Goal: Task Accomplishment & Management: Use online tool/utility

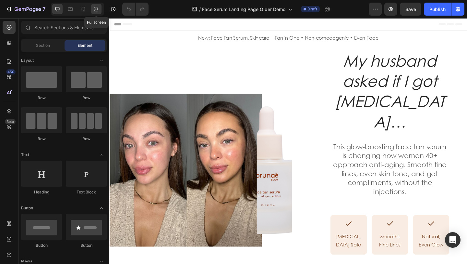
click at [98, 6] on icon at bounding box center [96, 9] width 6 height 6
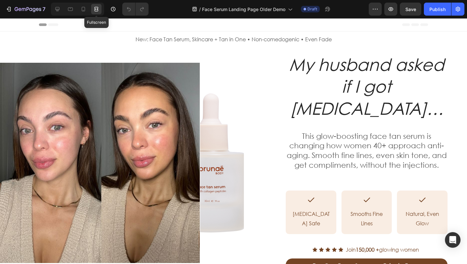
click at [94, 11] on icon at bounding box center [96, 9] width 6 height 6
click at [81, 12] on icon at bounding box center [83, 9] width 6 height 6
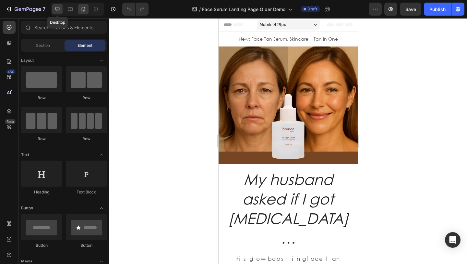
click at [56, 12] on icon at bounding box center [57, 9] width 6 height 6
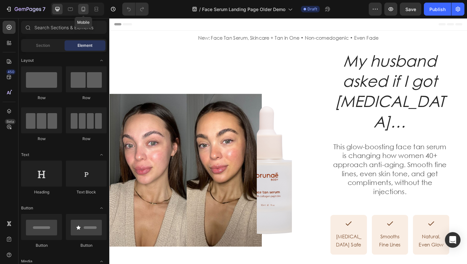
click at [82, 10] on icon at bounding box center [84, 9] width 4 height 5
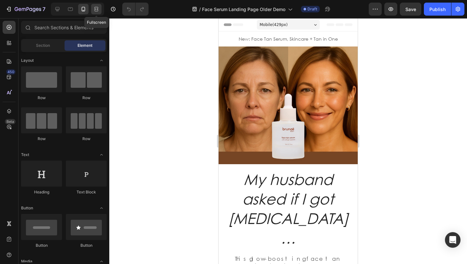
click at [96, 10] on icon at bounding box center [96, 9] width 6 height 6
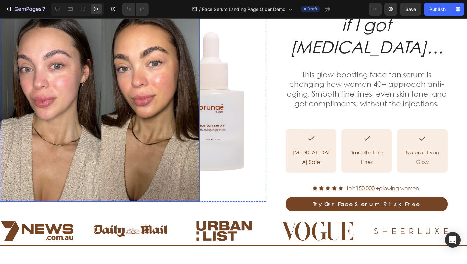
scroll to position [20, 0]
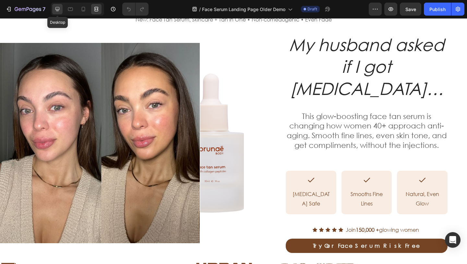
click at [59, 11] on icon at bounding box center [57, 9] width 6 height 6
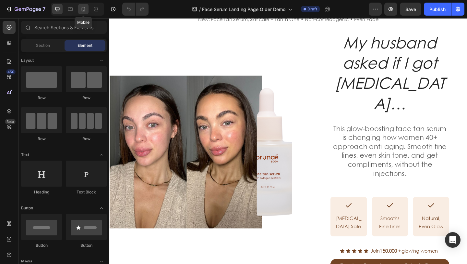
click at [87, 12] on div at bounding box center [83, 9] width 10 height 10
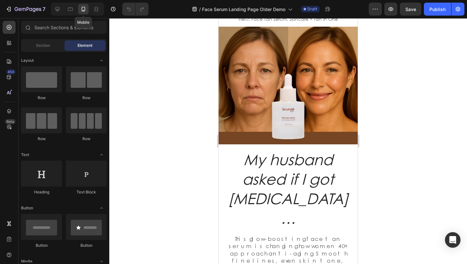
scroll to position [19, 0]
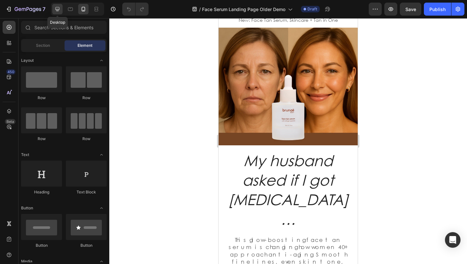
click at [54, 6] on icon at bounding box center [57, 9] width 6 height 6
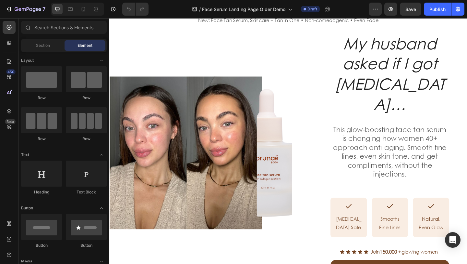
scroll to position [20, 0]
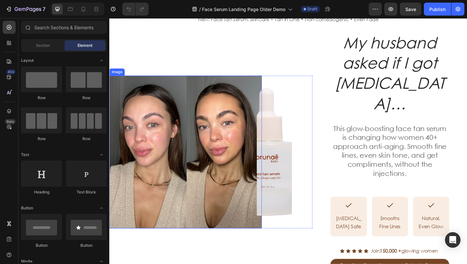
click at [191, 112] on img at bounding box center [192, 163] width 166 height 166
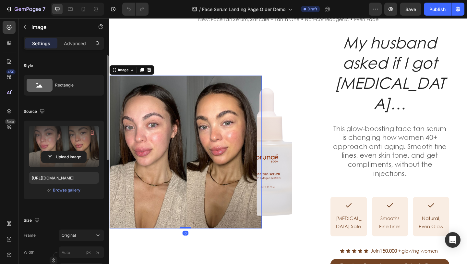
click at [68, 135] on label at bounding box center [64, 146] width 70 height 41
click at [68, 151] on input "file" at bounding box center [64, 156] width 45 height 11
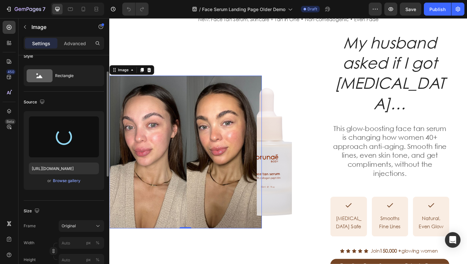
scroll to position [18, 0]
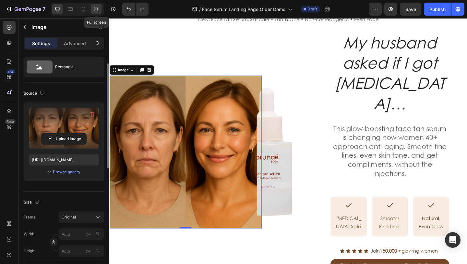
click at [96, 12] on icon at bounding box center [96, 9] width 6 height 6
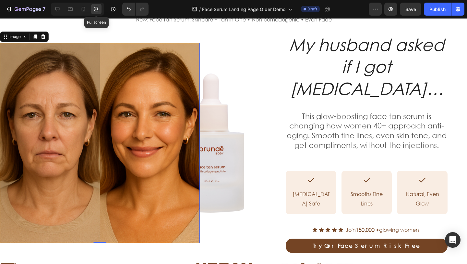
click at [95, 10] on icon at bounding box center [96, 9] width 6 height 6
click at [84, 11] on icon at bounding box center [83, 9] width 6 height 6
type input "https://cdn.shopify.com/s/files/1/0495/6933/3411/files/gempages_569529277708501…"
type input "100"
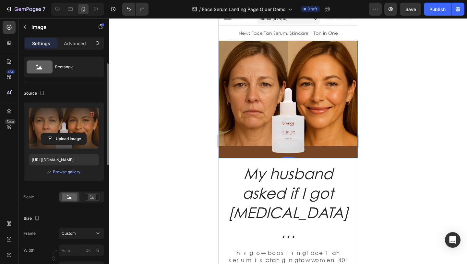
scroll to position [6, 0]
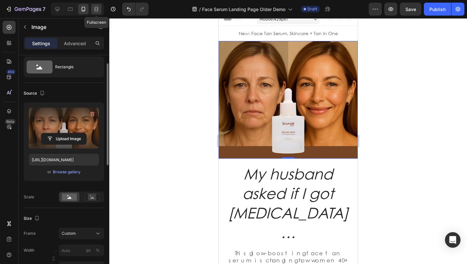
click at [98, 8] on icon at bounding box center [96, 9] width 6 height 6
type input "https://cdn.shopify.com/s/files/1/0495/6933/3411/files/gempages_569529277708501…"
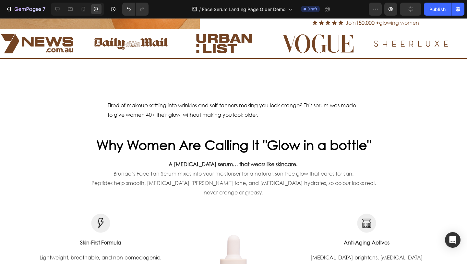
scroll to position [223, 0]
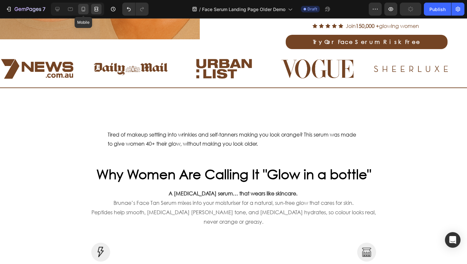
click at [85, 7] on icon at bounding box center [83, 9] width 6 height 6
type input "https://cdn.shopify.com/s/files/1/0495/6933/3411/files/gempages_569529277708501…"
type input "100"
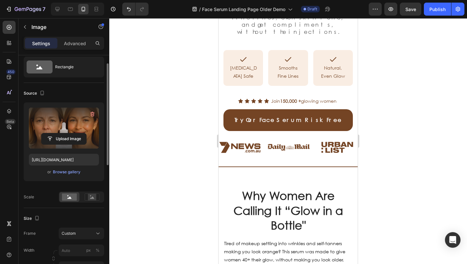
scroll to position [269, 0]
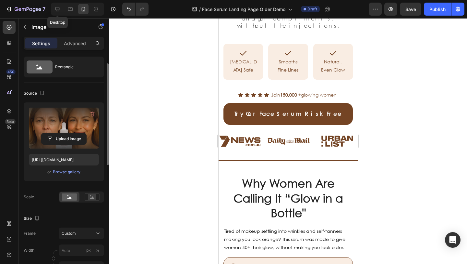
click at [63, 7] on div at bounding box center [57, 9] width 10 height 10
click at [272, 175] on h2 "Why Women Are Calling It “Glow in a Bottle"" at bounding box center [288, 198] width 119 height 46
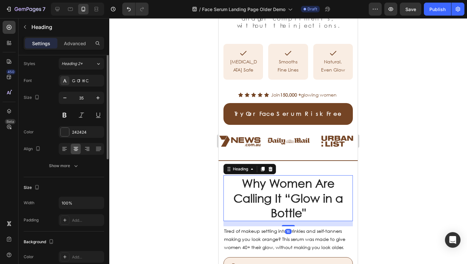
scroll to position [0, 0]
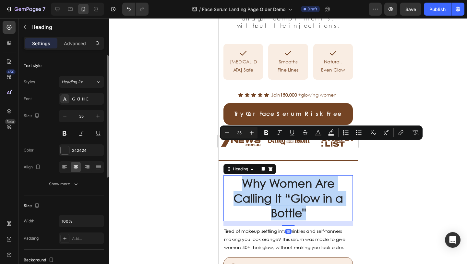
drag, startPoint x: 311, startPoint y: 180, endPoint x: 244, endPoint y: 144, distance: 75.5
click at [244, 176] on p "Why Women Are Calling It “Glow in a Bottle"" at bounding box center [288, 198] width 118 height 44
copy p "Why Women Are Calling It “Glow in a Bottle""
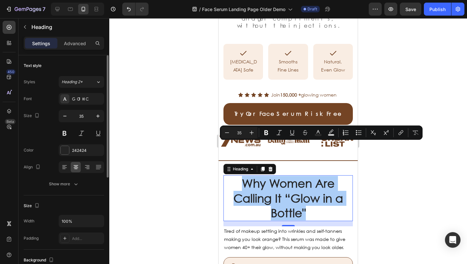
click at [163, 163] on div at bounding box center [288, 140] width 358 height 245
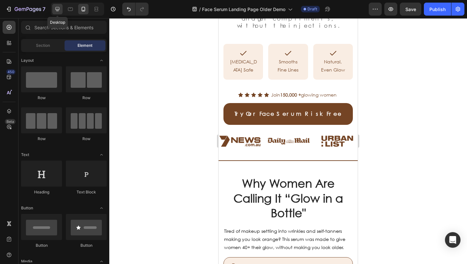
click at [56, 8] on icon at bounding box center [57, 9] width 6 height 6
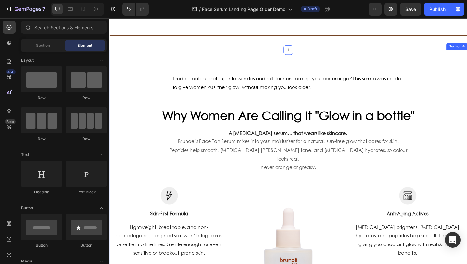
scroll to position [284, 0]
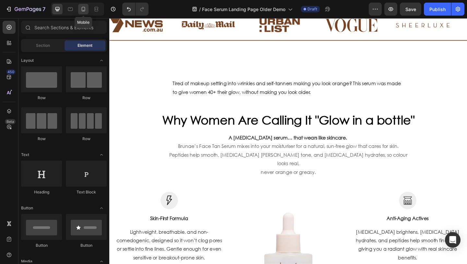
click at [82, 14] on div at bounding box center [83, 9] width 10 height 10
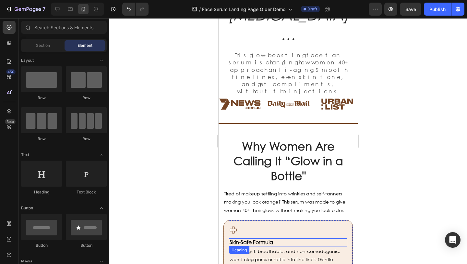
scroll to position [277, 0]
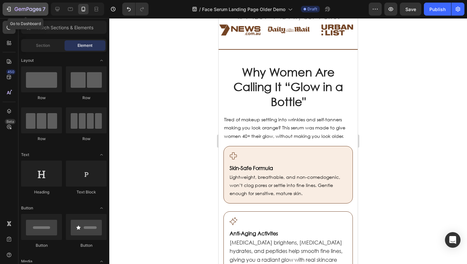
click at [44, 6] on p "7" at bounding box center [44, 9] width 3 height 8
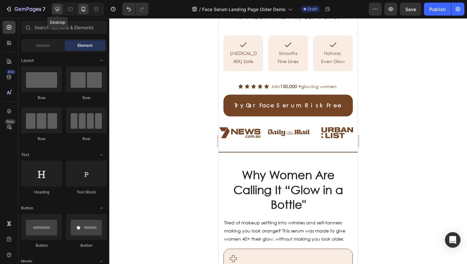
click at [59, 7] on icon at bounding box center [57, 9] width 6 height 6
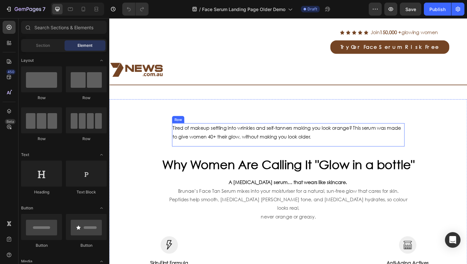
scroll to position [258, 0]
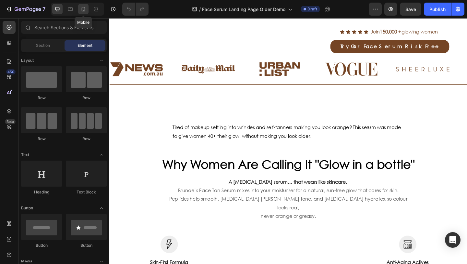
click at [85, 9] on icon at bounding box center [83, 9] width 6 height 6
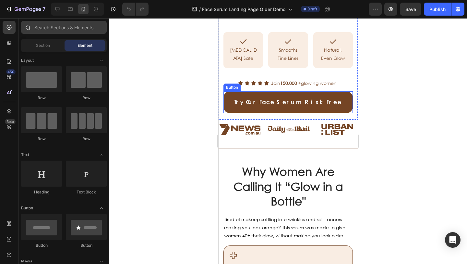
scroll to position [281, 0]
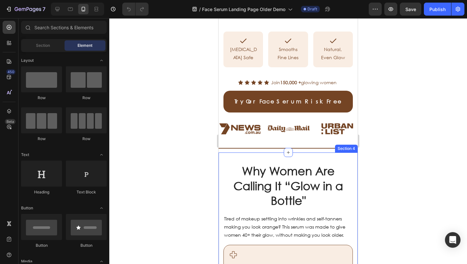
click at [257, 214] on p "Tired of makeup settling into wrinkles and self-tanners making you look orange?…" at bounding box center [288, 226] width 128 height 25
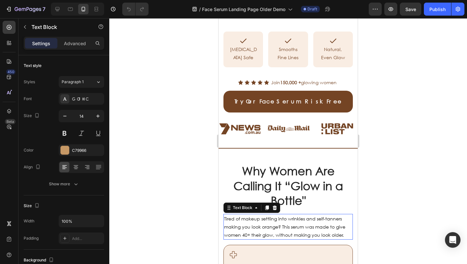
click at [257, 214] on p "Tired of makeup settling into wrinkles and self-tanners making you look orange?…" at bounding box center [288, 226] width 128 height 25
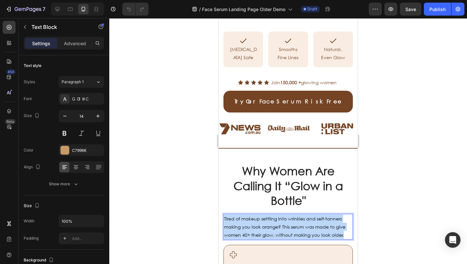
drag, startPoint x: 342, startPoint y: 201, endPoint x: 225, endPoint y: 186, distance: 118.4
click at [224, 215] on span "Tired of makeup settling into wrinkles and self-tanners making you look orange?…" at bounding box center [284, 226] width 121 height 22
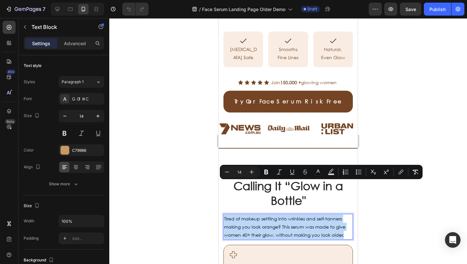
copy span "Tired of makeup settling into wrinkles and self-tanners making you look orange?…"
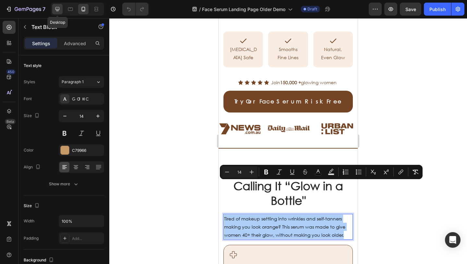
click at [56, 7] on icon at bounding box center [57, 9] width 6 height 6
type input "16"
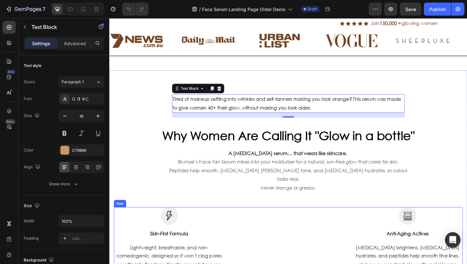
scroll to position [264, 0]
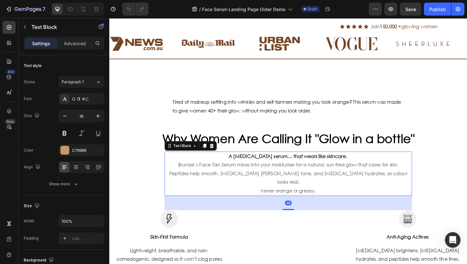
click at [258, 182] on p "Peptides help smooth, [MEDICAL_DATA] [PERSON_NAME] tone, and [MEDICAL_DATA] hyd…" at bounding box center [304, 191] width 268 height 19
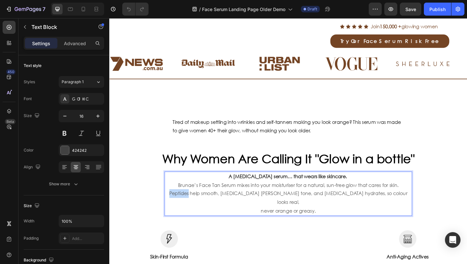
drag, startPoint x: 349, startPoint y: 199, endPoint x: 248, endPoint y: 167, distance: 105.8
click at [248, 185] on div "A [MEDICAL_DATA] serum… that wears like skincare. Brunae’s Face Tan Serum mixes…" at bounding box center [303, 209] width 269 height 48
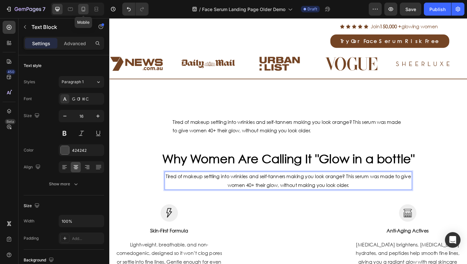
click at [83, 7] on icon at bounding box center [84, 9] width 4 height 5
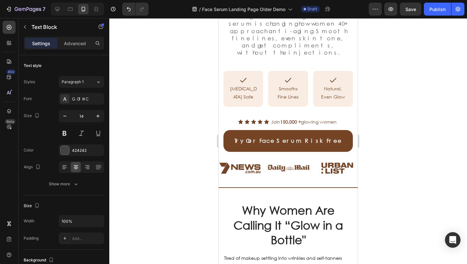
scroll to position [240, 0]
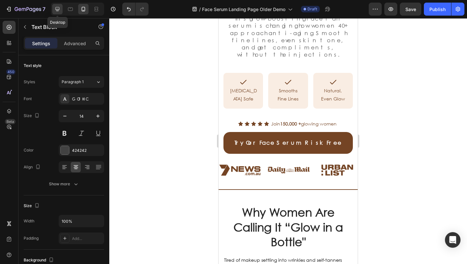
click at [57, 12] on icon at bounding box center [57, 9] width 6 height 6
type input "16"
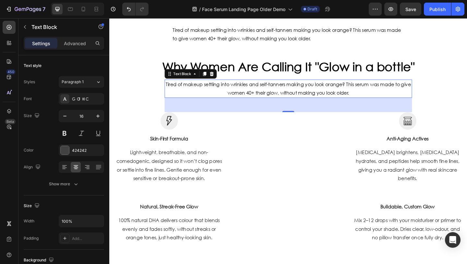
scroll to position [329, 0]
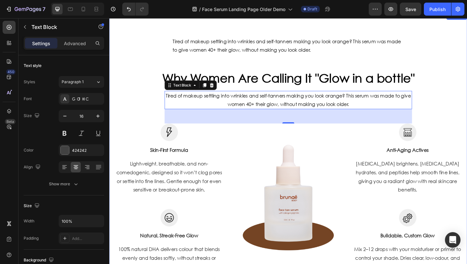
click at [157, 44] on div "Why Women Are Calling It “Glow in a Bottle" Heading Tired of makeup settling in…" at bounding box center [304, 165] width 380 height 255
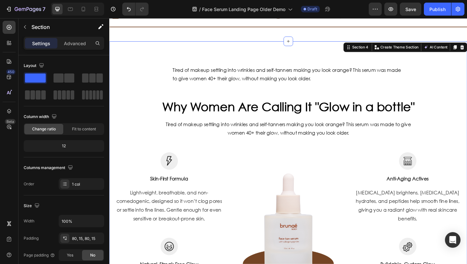
scroll to position [282, 0]
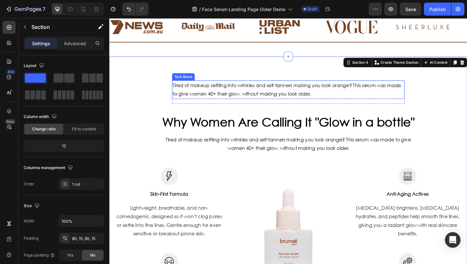
click at [178, 95] on p "Tired of makeup settling into wrinkles and self-tanners making you look orange?…" at bounding box center [304, 95] width 252 height 19
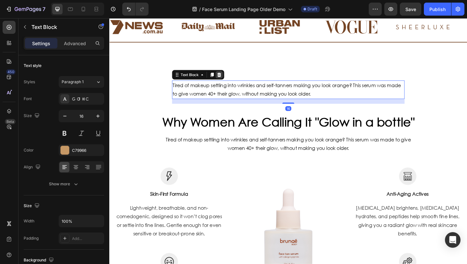
click at [228, 80] on icon at bounding box center [229, 79] width 4 height 5
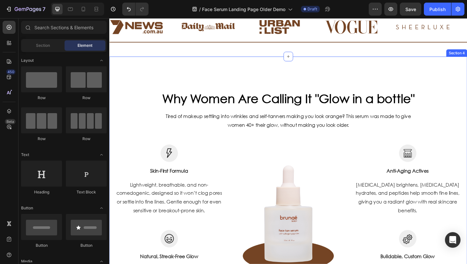
click at [220, 71] on div "Why Women Are Calling It “Glow in a Bottle" Heading Icon Skin-Safe Formula Head…" at bounding box center [303, 201] width 389 height 282
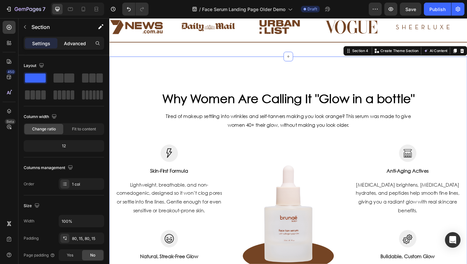
click at [68, 45] on p "Advanced" at bounding box center [75, 43] width 22 height 7
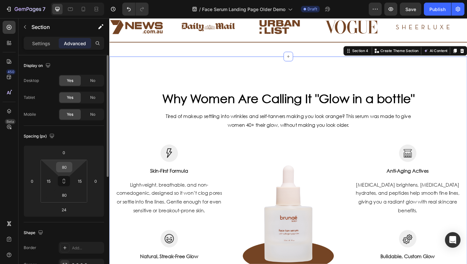
click at [69, 164] on input "80" at bounding box center [64, 167] width 13 height 10
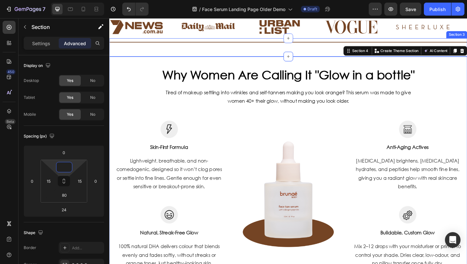
click at [165, 48] on div "Title Line" at bounding box center [303, 44] width 389 height 8
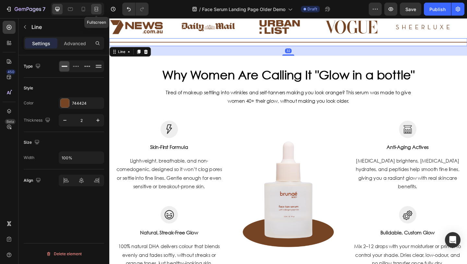
click at [92, 10] on div at bounding box center [96, 9] width 10 height 10
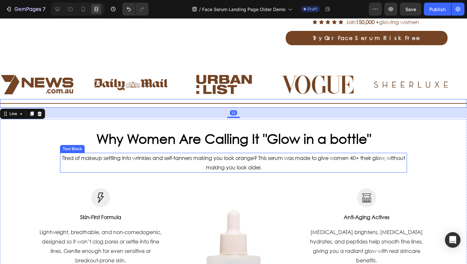
scroll to position [222, 0]
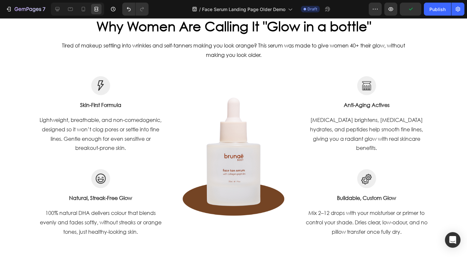
scroll to position [303, 0]
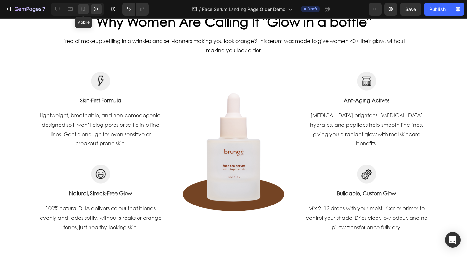
click at [81, 10] on icon at bounding box center [83, 9] width 6 height 6
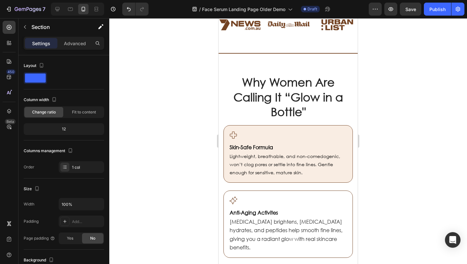
scroll to position [239, 0]
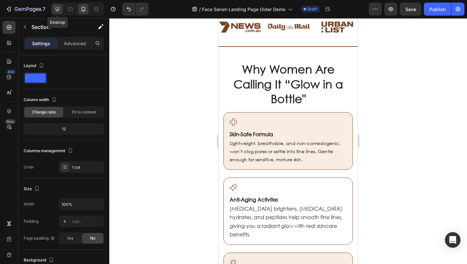
click at [59, 10] on icon at bounding box center [57, 9] width 6 height 6
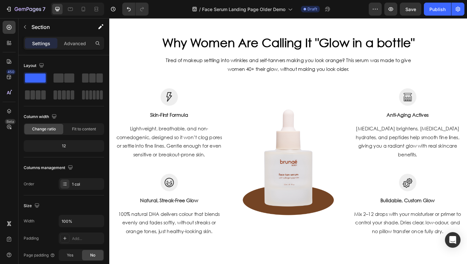
scroll to position [275, 0]
click at [179, 102] on img at bounding box center [174, 103] width 19 height 19
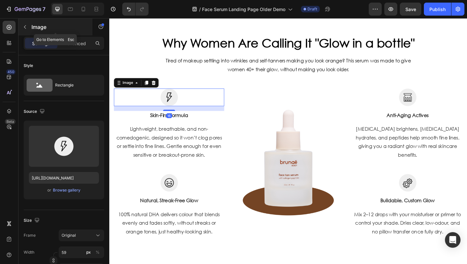
click at [24, 28] on icon "button" at bounding box center [24, 26] width 5 height 5
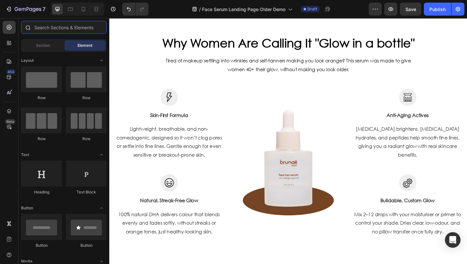
click at [47, 25] on input "text" at bounding box center [64, 27] width 86 height 13
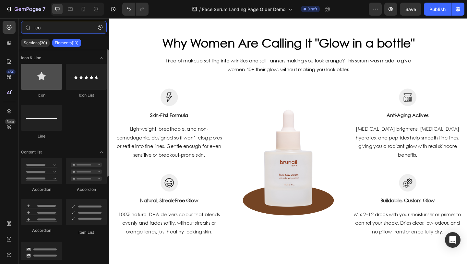
type input "ico"
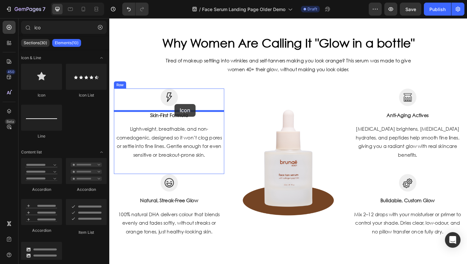
drag, startPoint x: 154, startPoint y: 102, endPoint x: 181, endPoint y: 111, distance: 28.3
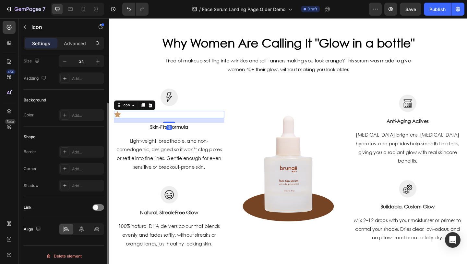
scroll to position [56, 0]
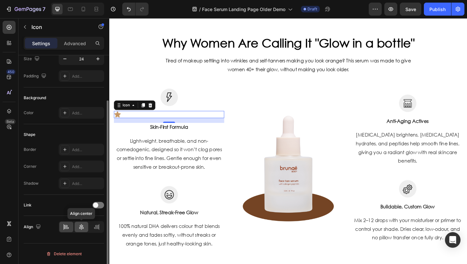
click at [85, 231] on div at bounding box center [82, 226] width 14 height 10
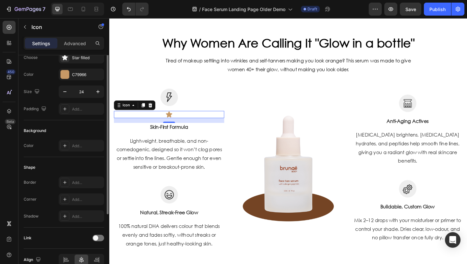
scroll to position [0, 0]
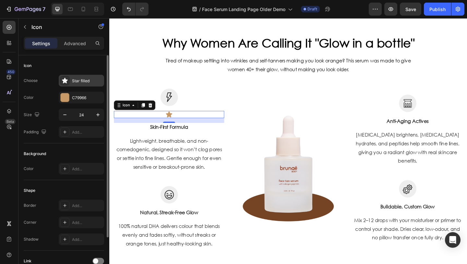
click at [80, 81] on div "Star filled" at bounding box center [87, 81] width 31 height 6
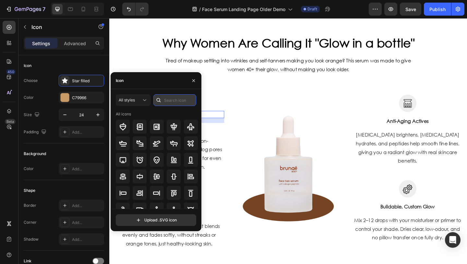
click at [167, 101] on input "text" at bounding box center [175, 100] width 43 height 12
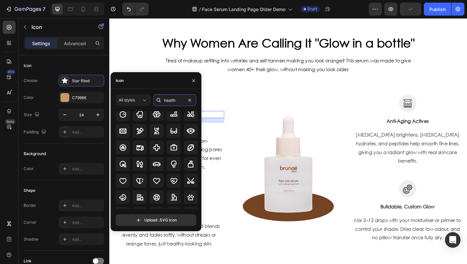
scroll to position [63, 0]
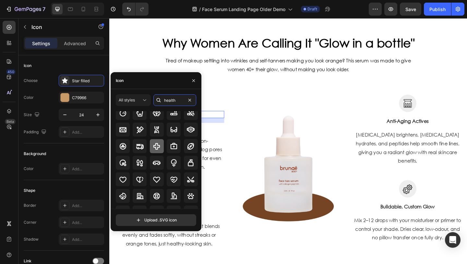
type input "health"
click at [155, 146] on icon at bounding box center [157, 146] width 8 height 8
click at [144, 40] on h2 "Why Women Are Calling It "Glow in a bottle"" at bounding box center [304, 45] width 364 height 18
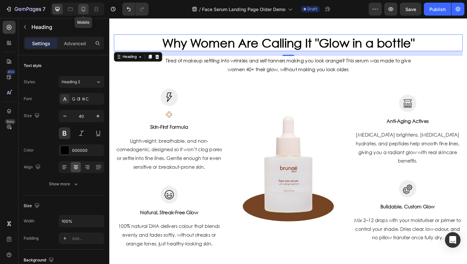
click at [86, 9] on icon at bounding box center [83, 9] width 6 height 6
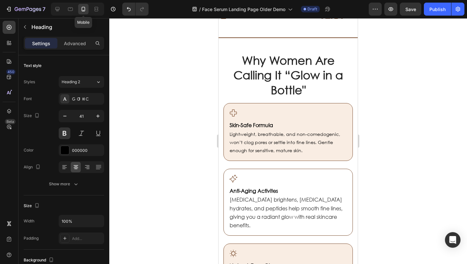
scroll to position [252, 0]
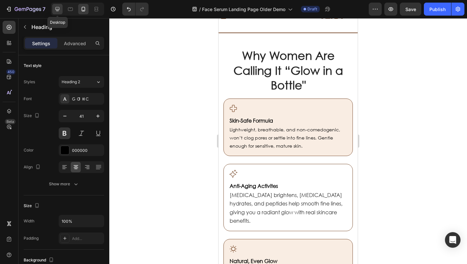
click at [60, 10] on icon at bounding box center [57, 9] width 6 height 6
type input "40"
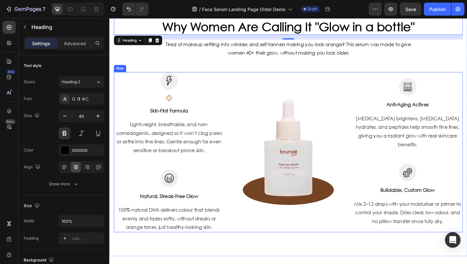
scroll to position [291, 0]
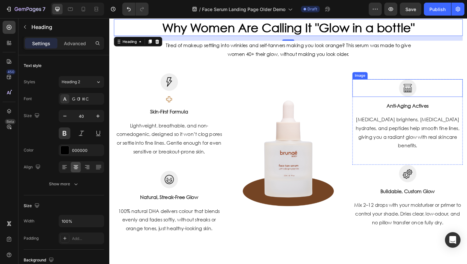
click at [435, 96] on img at bounding box center [434, 93] width 19 height 19
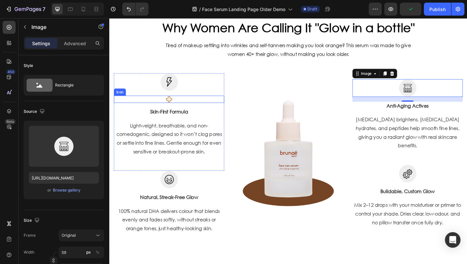
click at [175, 106] on icon at bounding box center [174, 106] width 8 height 8
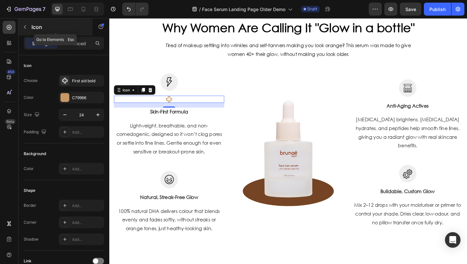
click at [25, 24] on icon "button" at bounding box center [24, 26] width 5 height 5
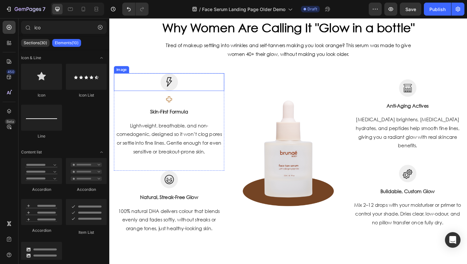
click at [184, 85] on div at bounding box center [174, 87] width 120 height 19
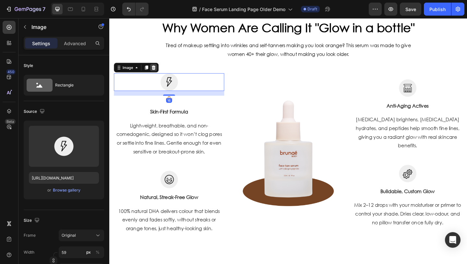
click at [159, 75] on div at bounding box center [158, 72] width 8 height 8
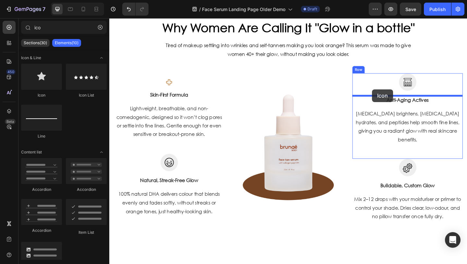
drag, startPoint x: 155, startPoint y: 95, endPoint x: 395, endPoint y: 96, distance: 239.5
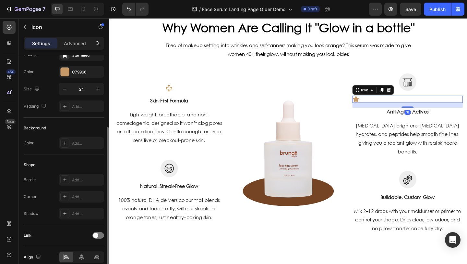
scroll to position [56, 0]
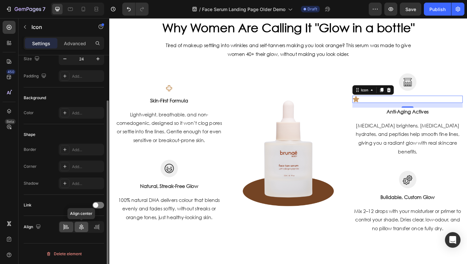
click at [81, 225] on icon at bounding box center [81, 227] width 5 height 6
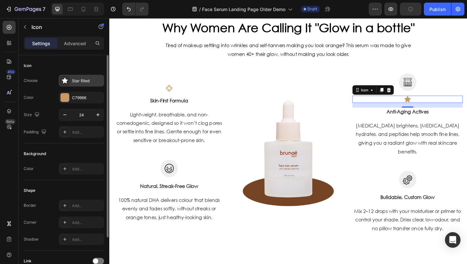
click at [78, 82] on div "Star filled" at bounding box center [87, 81] width 31 height 6
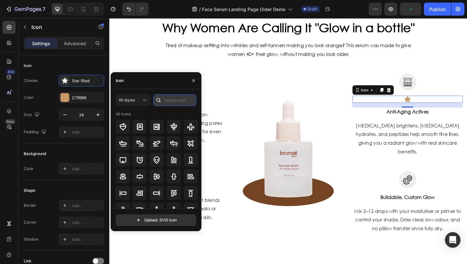
click at [171, 102] on input "text" at bounding box center [175, 100] width 43 height 12
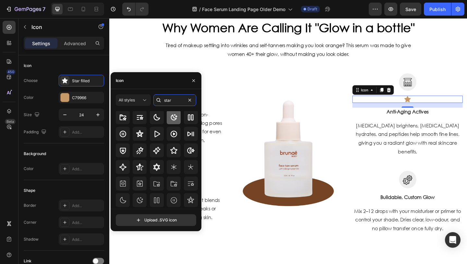
scroll to position [29, 0]
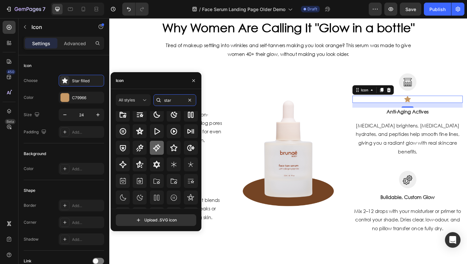
type input "star"
click at [160, 147] on icon at bounding box center [157, 148] width 8 height 8
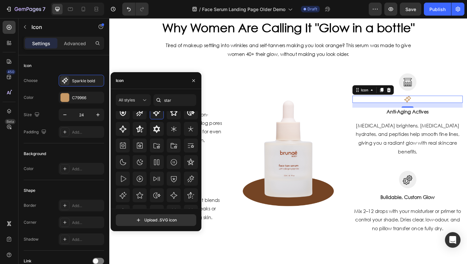
scroll to position [71, 0]
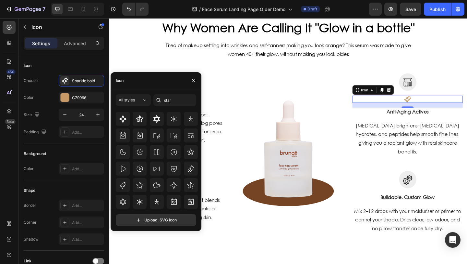
click at [146, 58] on div "Why Women Are Calling It “Glow in a Bottle" Heading Icon Skin-Safe Formula Head…" at bounding box center [304, 130] width 380 height 243
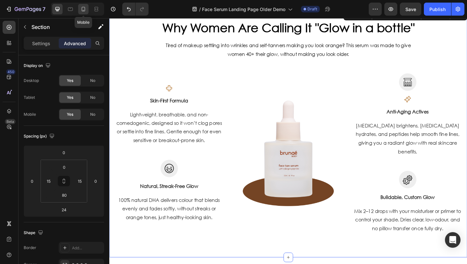
click at [83, 7] on icon at bounding box center [84, 9] width 4 height 5
type input "0"
type input "undefined"
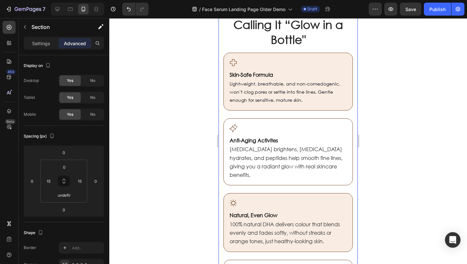
scroll to position [259, 0]
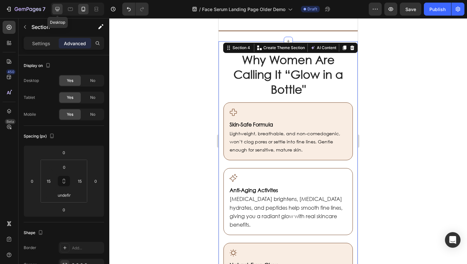
click at [58, 8] on icon at bounding box center [57, 9] width 6 height 6
type input "24"
type input "80"
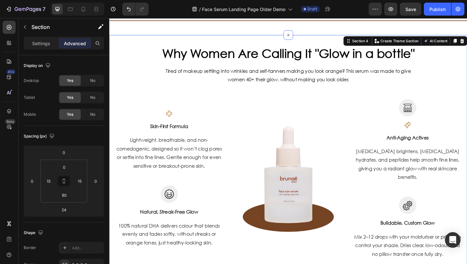
scroll to position [254, 0]
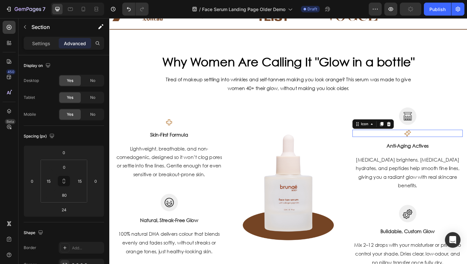
click at [433, 142] on icon at bounding box center [433, 143] width 7 height 7
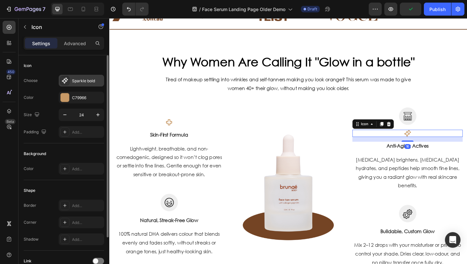
click at [86, 80] on div "Sparkle bold" at bounding box center [87, 81] width 31 height 6
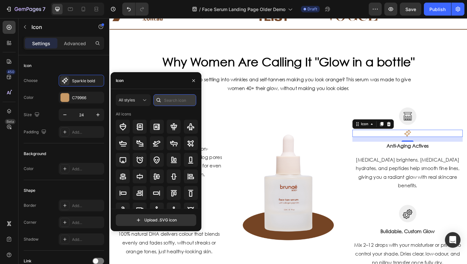
click at [170, 100] on input "text" at bounding box center [175, 100] width 43 height 12
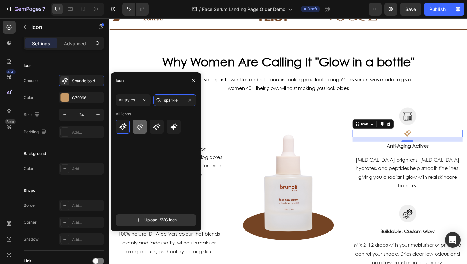
type input "sparkle"
click at [140, 129] on icon at bounding box center [140, 127] width 8 height 8
click at [153, 130] on div at bounding box center [157, 126] width 14 height 14
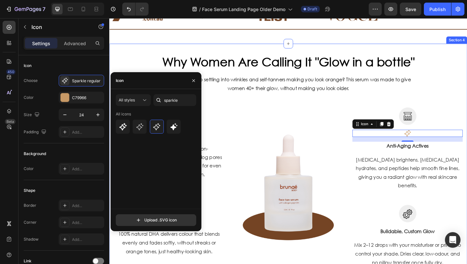
click at [149, 51] on div "Why Women Are Calling It “Glow in a Bottle" Heading Icon Skin-Safe Formula Head…" at bounding box center [304, 167] width 380 height 243
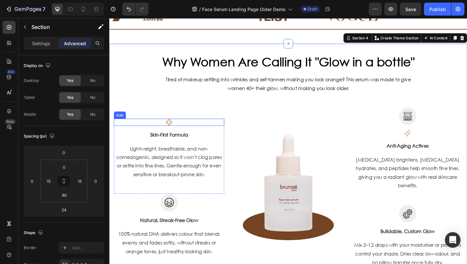
click at [171, 134] on icon at bounding box center [174, 131] width 8 height 8
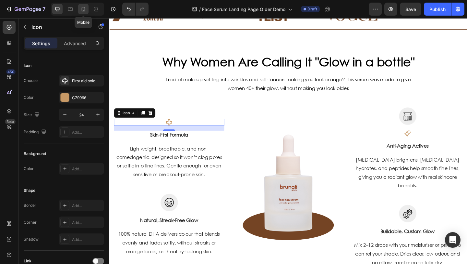
click at [81, 12] on icon at bounding box center [83, 9] width 6 height 6
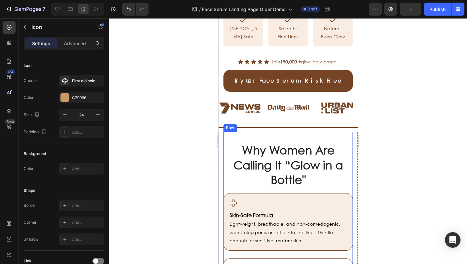
scroll to position [332, 0]
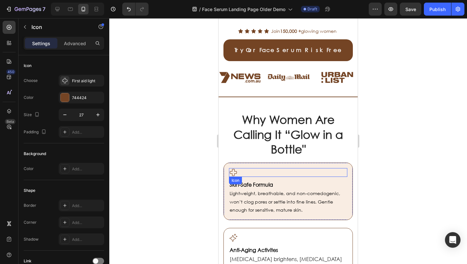
click at [234, 168] on icon at bounding box center [233, 172] width 9 height 9
click at [61, 13] on div at bounding box center [57, 9] width 10 height 10
type input "24"
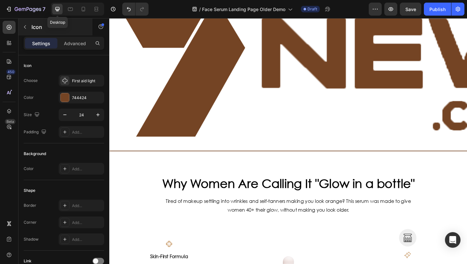
click at [59, 12] on icon at bounding box center [57, 9] width 6 height 6
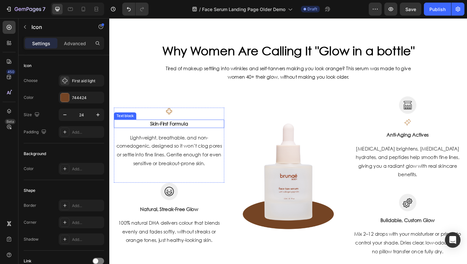
scroll to position [311, 0]
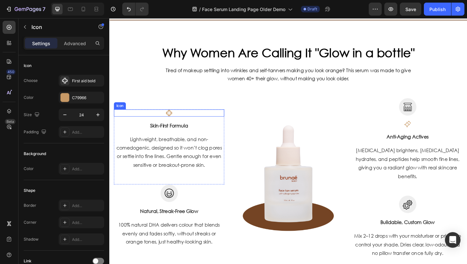
click at [175, 124] on icon at bounding box center [174, 121] width 6 height 6
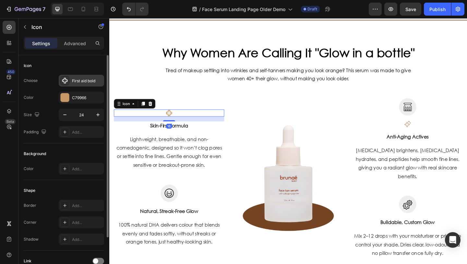
click at [90, 81] on div "First aid bold" at bounding box center [87, 81] width 31 height 6
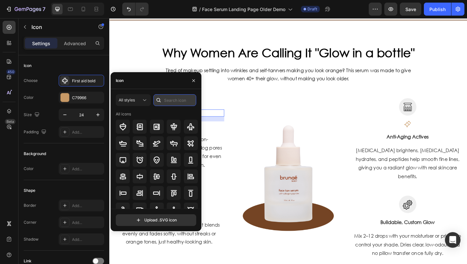
click at [165, 102] on input "text" at bounding box center [175, 100] width 43 height 12
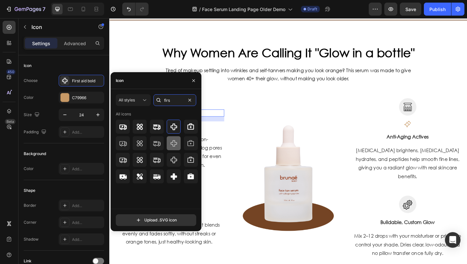
type input "firs"
click at [176, 146] on icon at bounding box center [174, 143] width 8 height 8
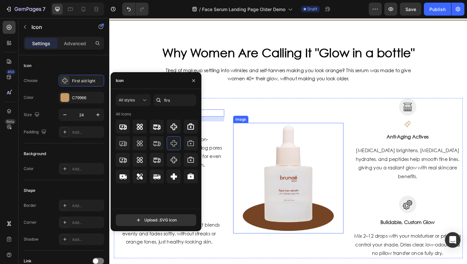
click at [252, 166] on img at bounding box center [304, 192] width 120 height 120
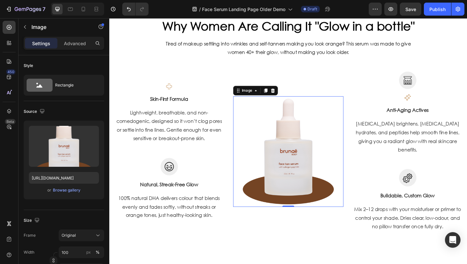
scroll to position [354, 0]
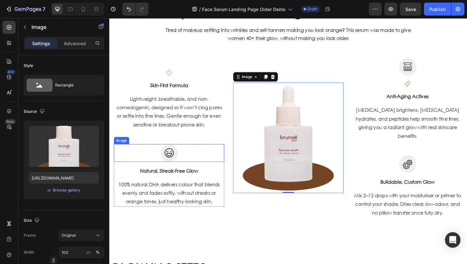
click at [182, 163] on img at bounding box center [174, 164] width 19 height 19
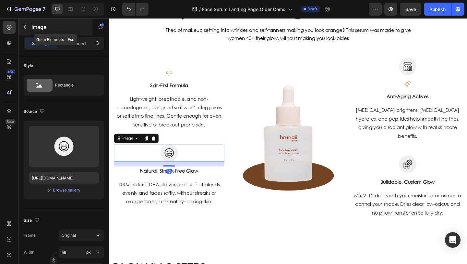
click at [27, 27] on icon "button" at bounding box center [24, 26] width 5 height 5
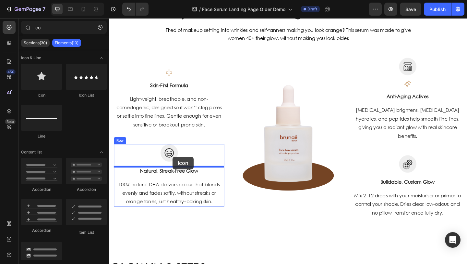
drag, startPoint x: 155, startPoint y: 95, endPoint x: 178, endPoint y: 169, distance: 77.5
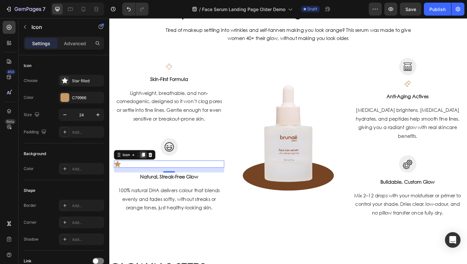
click at [146, 167] on icon at bounding box center [146, 166] width 4 height 5
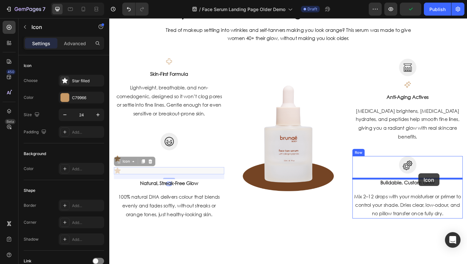
drag, startPoint x: 119, startPoint y: 173, endPoint x: 446, endPoint y: 187, distance: 326.8
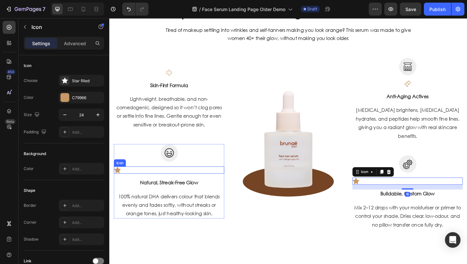
click at [140, 180] on div "Icon" at bounding box center [174, 183] width 120 height 8
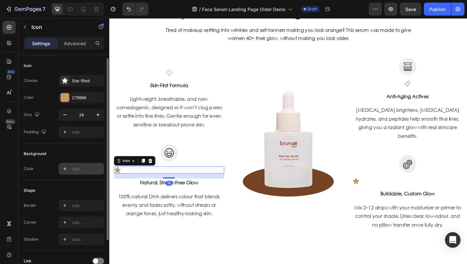
scroll to position [56, 0]
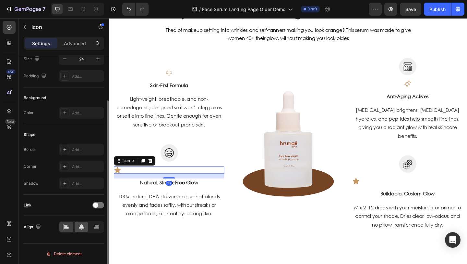
click at [81, 226] on icon at bounding box center [81, 227] width 5 height 6
click at [394, 195] on div "Icon" at bounding box center [434, 195] width 120 height 8
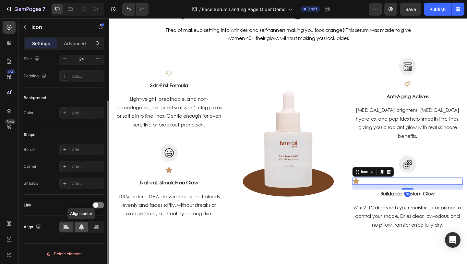
click at [83, 227] on icon at bounding box center [81, 226] width 6 height 6
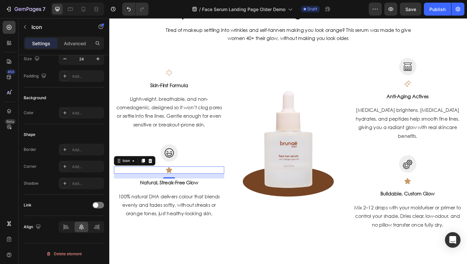
click at [189, 179] on div "Icon 0" at bounding box center [174, 183] width 120 height 8
click at [85, 10] on icon at bounding box center [84, 9] width 4 height 5
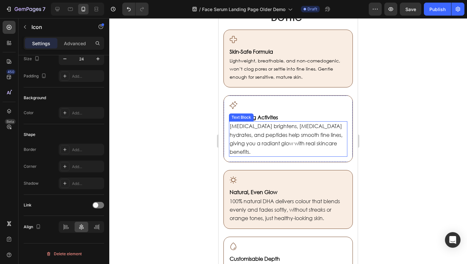
scroll to position [383, 0]
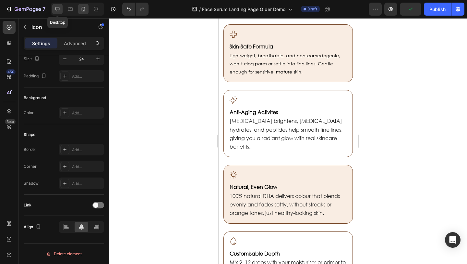
click at [60, 8] on icon at bounding box center [57, 9] width 6 height 6
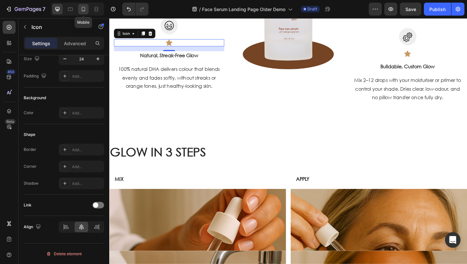
click at [87, 9] on div at bounding box center [83, 9] width 10 height 10
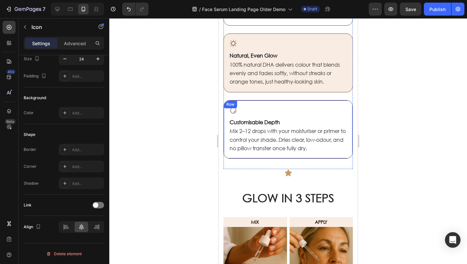
scroll to position [506, 0]
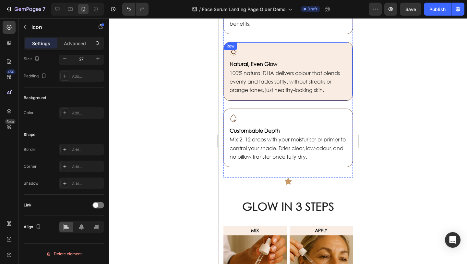
click at [232, 49] on icon at bounding box center [233, 51] width 7 height 7
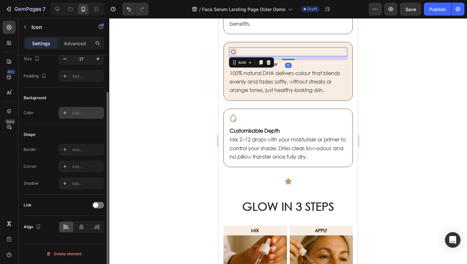
scroll to position [0, 0]
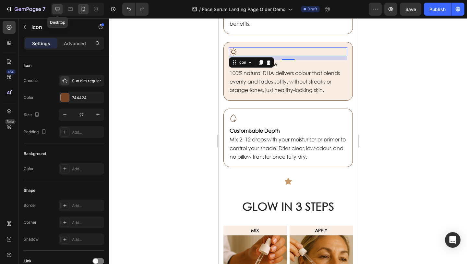
click at [54, 7] on icon at bounding box center [57, 9] width 6 height 6
type input "24"
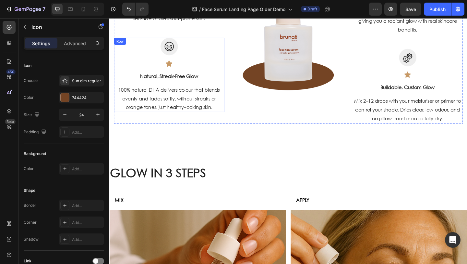
scroll to position [468, 0]
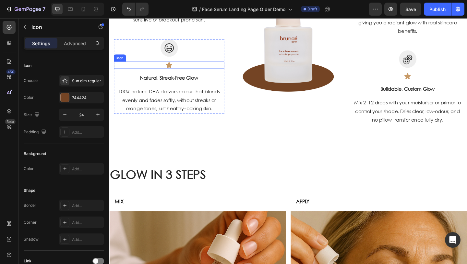
click at [179, 69] on div "Icon" at bounding box center [174, 69] width 120 height 8
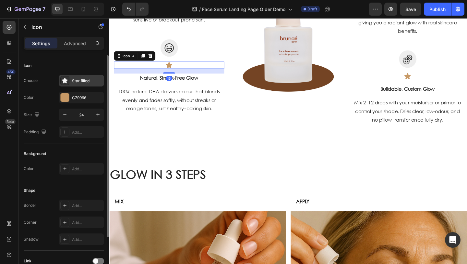
click at [84, 75] on div "Star filled" at bounding box center [81, 81] width 45 height 12
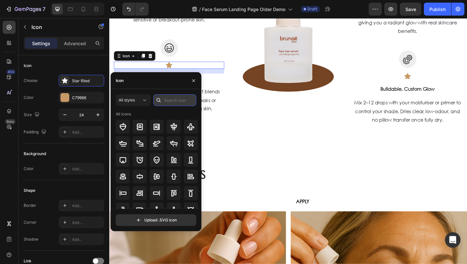
click at [170, 99] on input "text" at bounding box center [175, 100] width 43 height 12
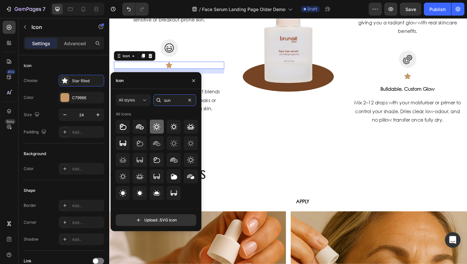
type input "sun"
click at [154, 125] on icon at bounding box center [157, 127] width 8 height 8
click at [169, 128] on div at bounding box center [174, 126] width 14 height 14
click at [173, 139] on icon at bounding box center [174, 143] width 8 height 8
click at [189, 140] on icon at bounding box center [191, 143] width 8 height 8
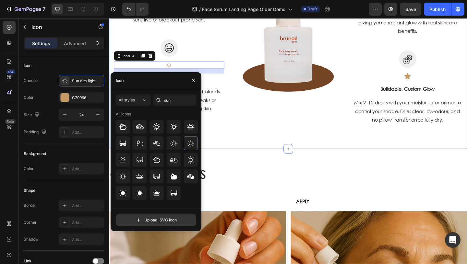
click at [248, 151] on div "Why Women Are Calling It “Glow in a Bottle" Heading Icon Skin-Safe Formula Head…" at bounding box center [303, 19] width 389 height 282
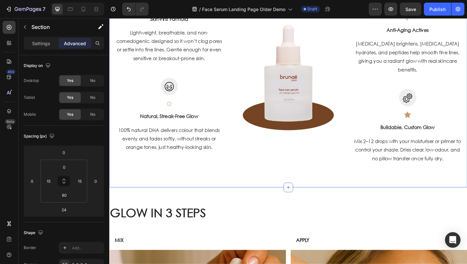
scroll to position [416, 0]
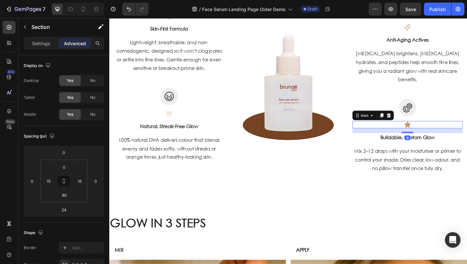
click at [441, 134] on div "Icon 16" at bounding box center [434, 134] width 120 height 8
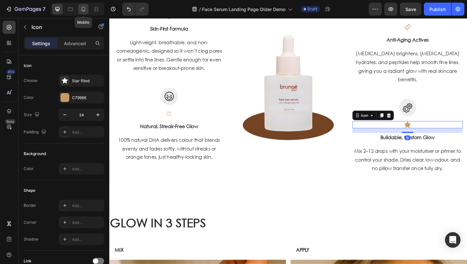
click at [83, 8] on icon at bounding box center [83, 9] width 6 height 6
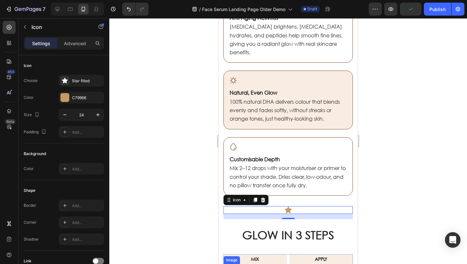
scroll to position [474, 0]
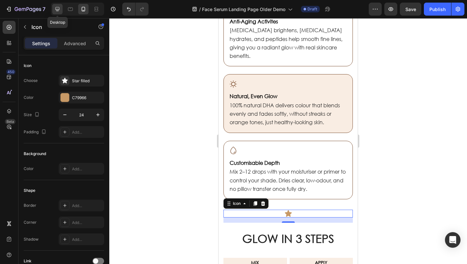
click at [58, 12] on icon at bounding box center [57, 9] width 6 height 6
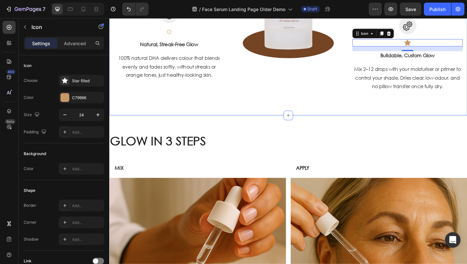
scroll to position [486, 0]
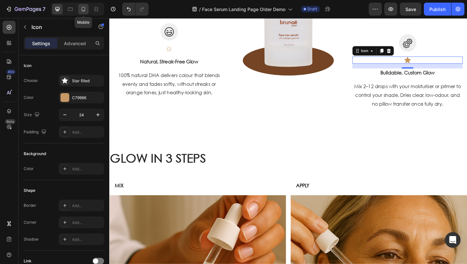
click at [81, 11] on icon at bounding box center [83, 9] width 6 height 6
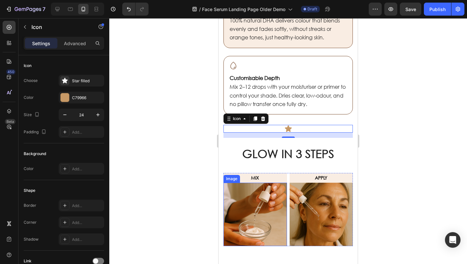
scroll to position [553, 0]
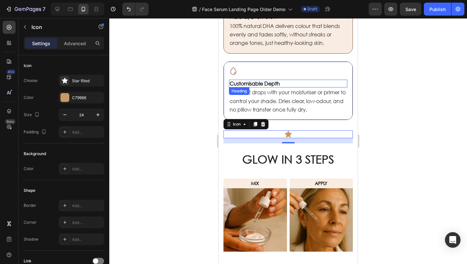
click at [285, 81] on h2 "Customisable Depth" at bounding box center [288, 84] width 118 height 8
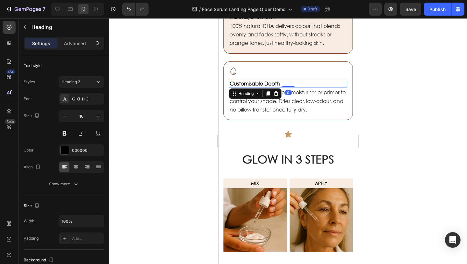
click at [285, 81] on h2 "Customisable Depth" at bounding box center [288, 84] width 118 height 8
drag, startPoint x: 288, startPoint y: 82, endPoint x: 239, endPoint y: 81, distance: 49.0
click at [239, 82] on p "Customisable Depth" at bounding box center [288, 83] width 117 height 7
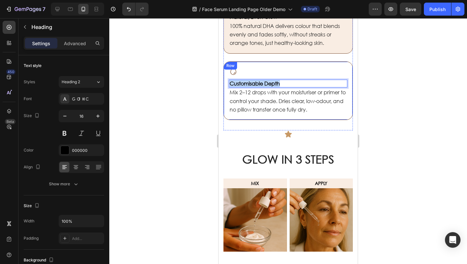
drag, startPoint x: 295, startPoint y: 84, endPoint x: 227, endPoint y: 82, distance: 67.5
click at [227, 82] on div "Icon Customisable Depth Heading 0 Mix 2–12 drops with your moisturiser or prime…" at bounding box center [289, 90] width 130 height 58
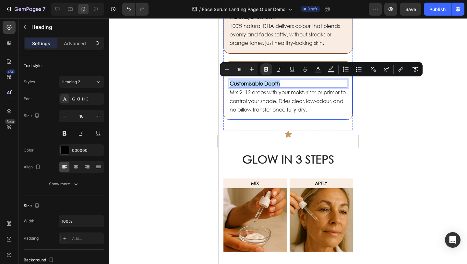
copy strong "Customisable Depth"
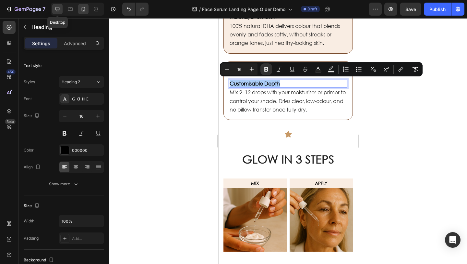
click at [52, 11] on div at bounding box center [57, 9] width 10 height 10
type input "46"
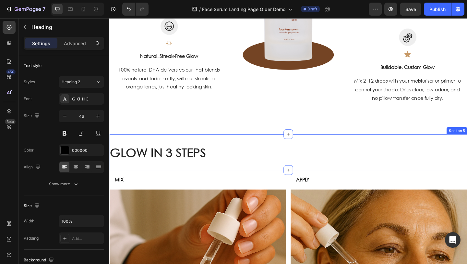
scroll to position [490, 0]
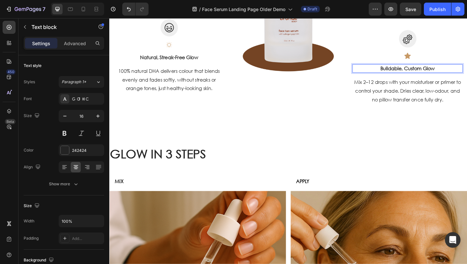
click at [467, 74] on p "Buildable, Custom Glow" at bounding box center [434, 73] width 119 height 8
drag, startPoint x: 480, startPoint y: 74, endPoint x: 402, endPoint y: 73, distance: 77.9
click at [402, 73] on p "Buildable, Custom Glow" at bounding box center [434, 73] width 119 height 8
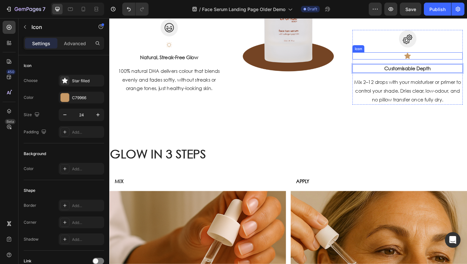
click at [438, 61] on div "Icon" at bounding box center [434, 59] width 120 height 8
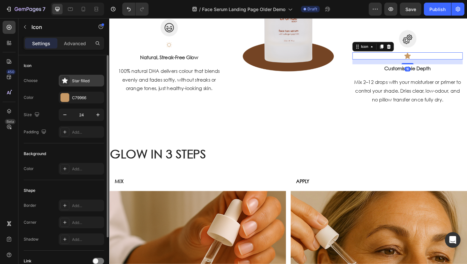
click at [86, 79] on div "Star filled" at bounding box center [87, 81] width 31 height 6
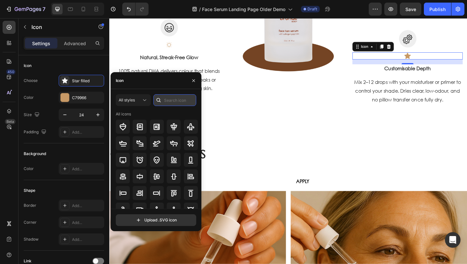
click at [172, 102] on input "text" at bounding box center [175, 100] width 43 height 12
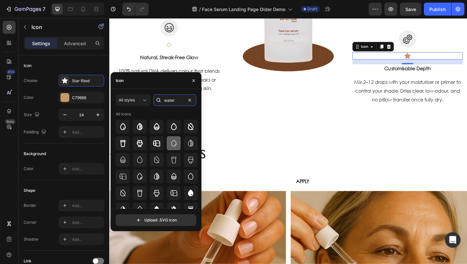
type input "water"
click at [172, 145] on icon at bounding box center [174, 143] width 8 height 8
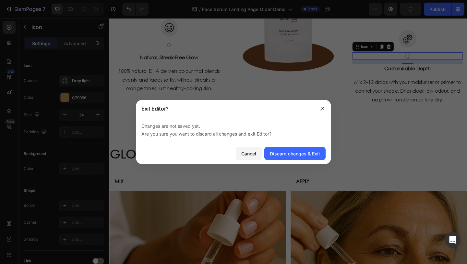
click at [282, 120] on div "Changes are not saved yet. Are you sure you want to discard all changes and exi…" at bounding box center [233, 130] width 195 height 26
click at [320, 108] on icon "button" at bounding box center [322, 108] width 5 height 5
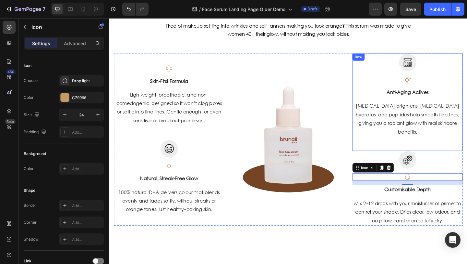
scroll to position [352, 0]
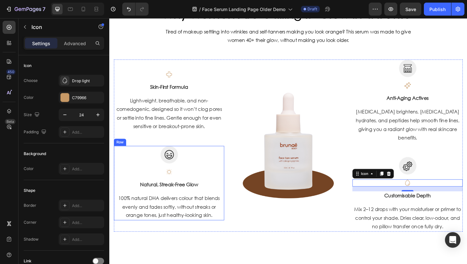
click at [187, 167] on div at bounding box center [174, 166] width 120 height 19
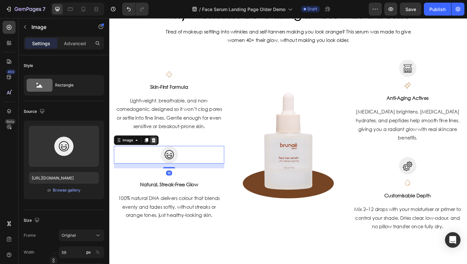
click at [160, 153] on div at bounding box center [158, 151] width 8 height 8
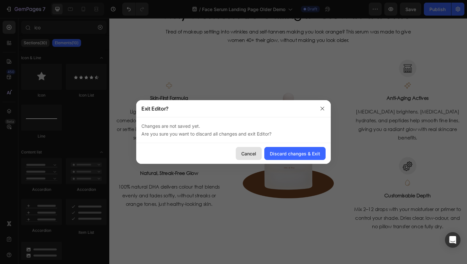
click at [256, 152] on div "Cancel" at bounding box center [248, 153] width 15 height 7
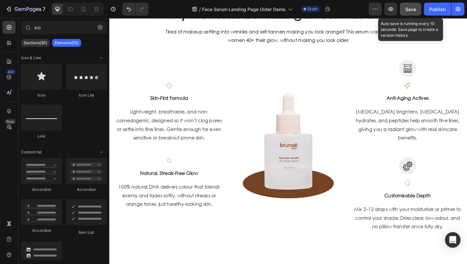
click at [410, 6] on span "Save" at bounding box center [411, 9] width 11 height 6
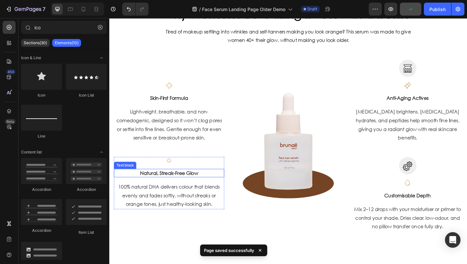
click at [215, 186] on p "Natural, Streak-Free Glow" at bounding box center [174, 186] width 119 height 8
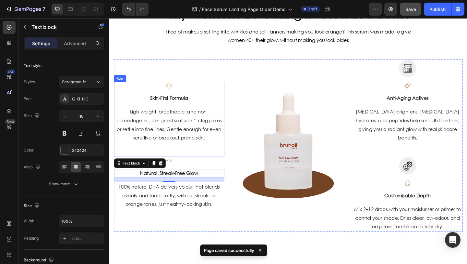
drag, startPoint x: 165, startPoint y: 177, endPoint x: 188, endPoint y: 160, distance: 27.8
click at [187, 161] on div "Icon Skin-First Formula Text block Lightweight, breathable, and non-comedogenic…" at bounding box center [174, 156] width 120 height 187
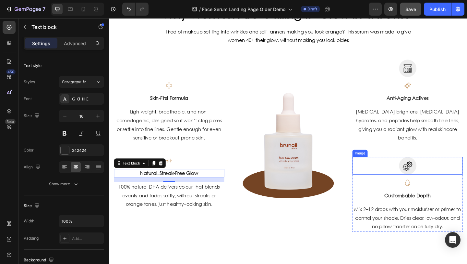
click at [441, 183] on img at bounding box center [434, 178] width 19 height 19
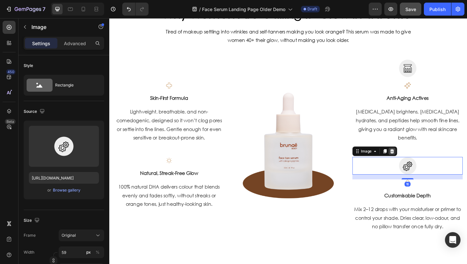
click at [416, 165] on icon at bounding box center [416, 162] width 5 height 5
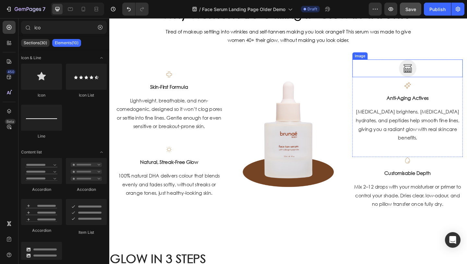
click at [455, 72] on div at bounding box center [434, 72] width 120 height 19
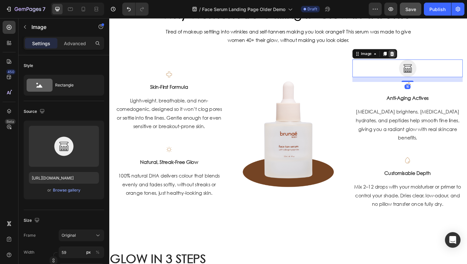
click at [418, 56] on icon at bounding box center [417, 57] width 4 height 5
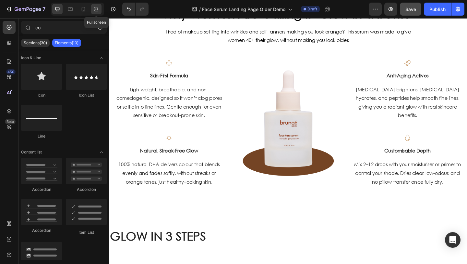
click at [95, 11] on icon at bounding box center [96, 10] width 4 height 1
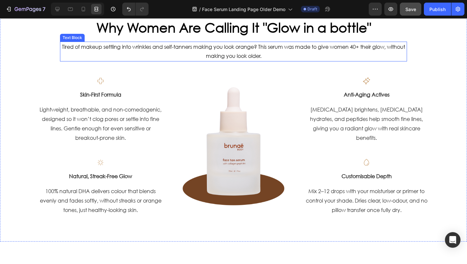
scroll to position [330, 0]
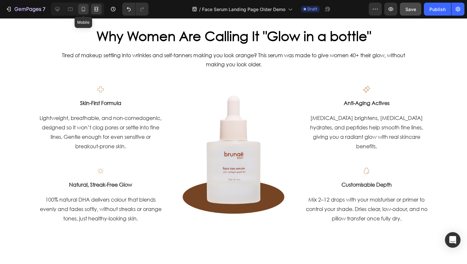
click at [82, 10] on icon at bounding box center [84, 9] width 4 height 5
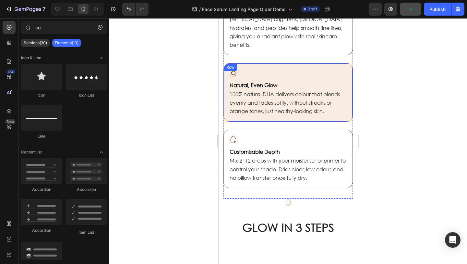
scroll to position [500, 0]
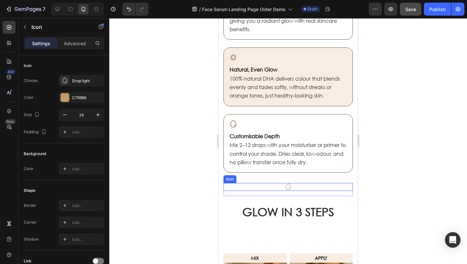
click at [270, 184] on div "Icon" at bounding box center [289, 187] width 130 height 8
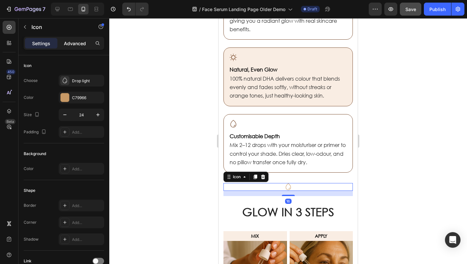
click at [73, 45] on p "Advanced" at bounding box center [75, 43] width 22 height 7
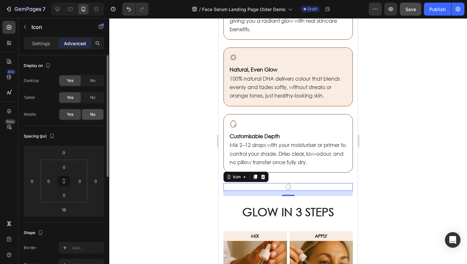
click at [90, 113] on span "No" at bounding box center [92, 114] width 5 height 6
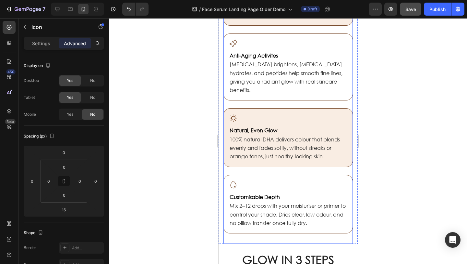
scroll to position [518, 0]
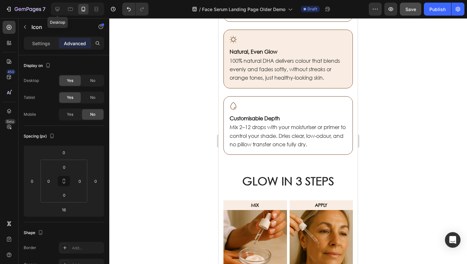
click at [56, 10] on icon at bounding box center [57, 9] width 6 height 6
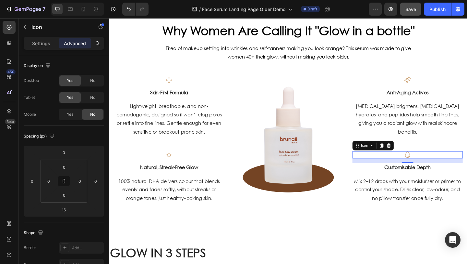
scroll to position [344, 0]
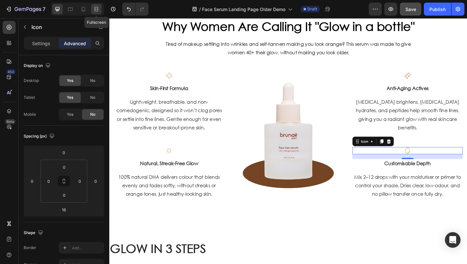
click at [97, 6] on icon at bounding box center [96, 9] width 6 height 6
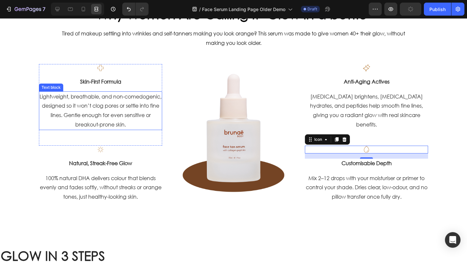
scroll to position [358, 0]
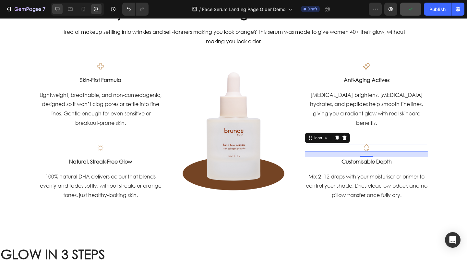
click at [57, 12] on icon at bounding box center [57, 9] width 6 height 6
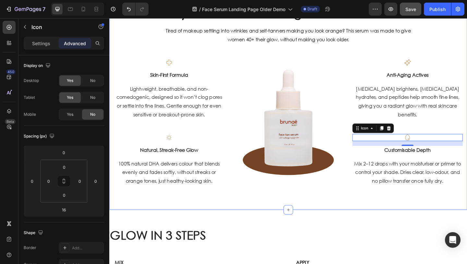
click at [146, 49] on div "Why Women Are Calling It “Glow in a Bottle" Heading Icon Skin-Safe Formula Head…" at bounding box center [304, 96] width 380 height 207
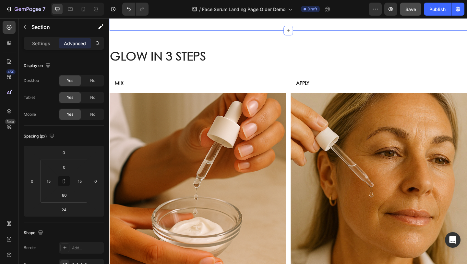
scroll to position [559, 0]
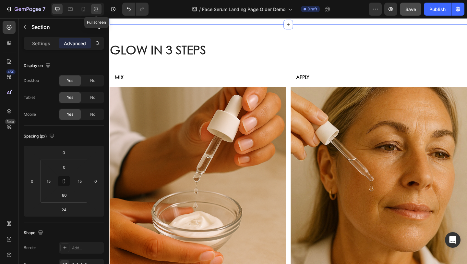
click at [99, 4] on div at bounding box center [96, 9] width 10 height 10
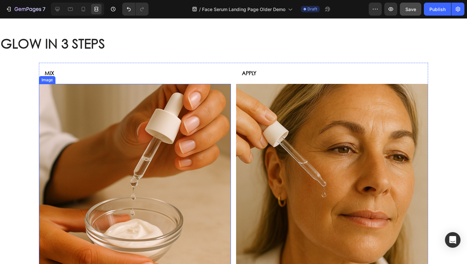
scroll to position [499, 0]
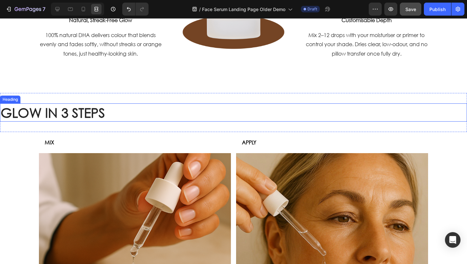
click at [138, 115] on h2 "GLOW IN 3 STEPS" at bounding box center [233, 112] width 467 height 18
click at [60, 10] on icon at bounding box center [57, 9] width 6 height 6
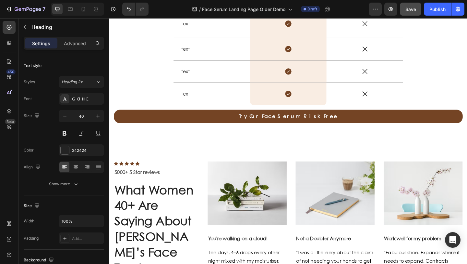
scroll to position [1450, 0]
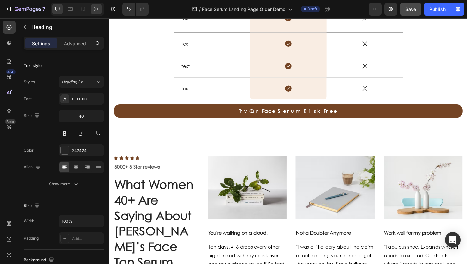
click at [97, 9] on icon at bounding box center [97, 9] width 2 height 2
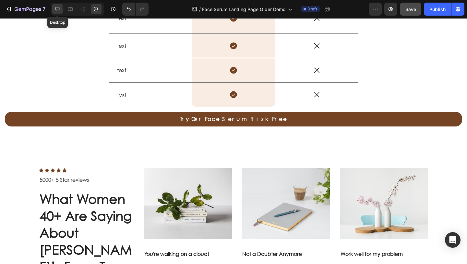
click at [55, 12] on icon at bounding box center [57, 9] width 6 height 6
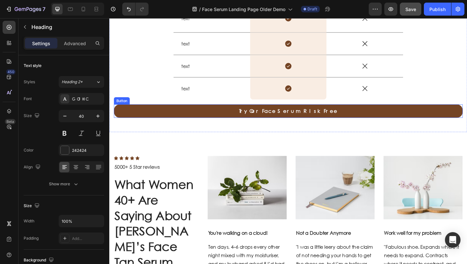
click at [167, 126] on link "Try Our Face Serum Risk Free" at bounding box center [304, 119] width 380 height 15
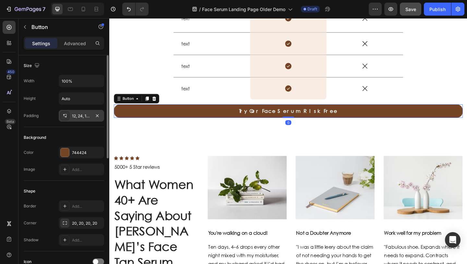
click at [80, 117] on div "12, 24, 12, 24" at bounding box center [81, 116] width 19 height 6
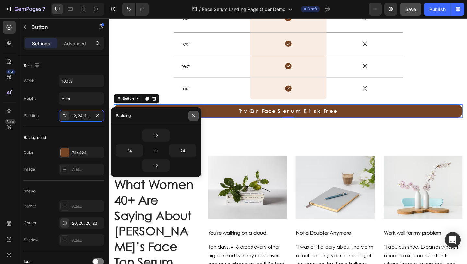
click at [192, 114] on icon "button" at bounding box center [193, 115] width 5 height 5
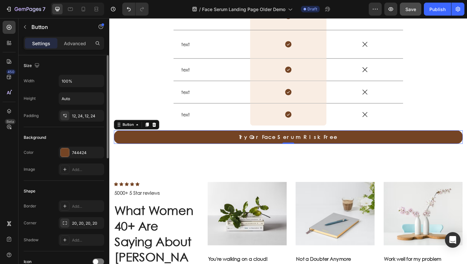
scroll to position [1418, 0]
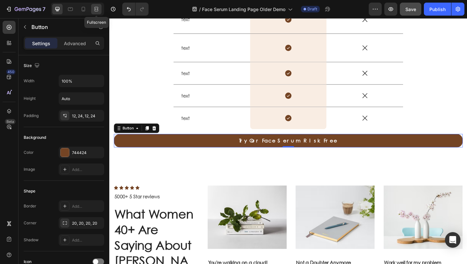
click at [97, 12] on div at bounding box center [96, 9] width 10 height 10
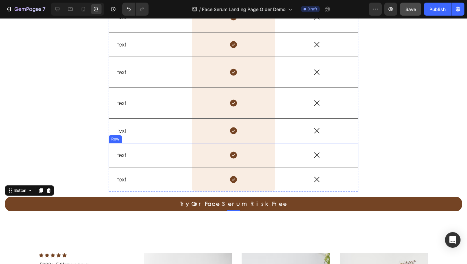
scroll to position [1377, 0]
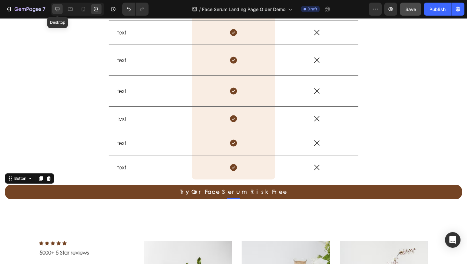
click at [57, 8] on icon at bounding box center [57, 9] width 6 height 6
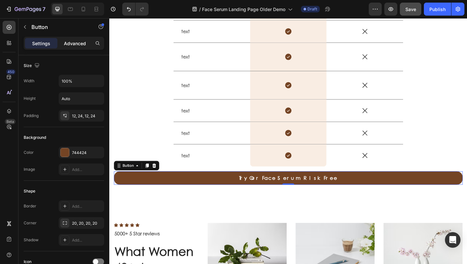
click at [82, 40] on p "Advanced" at bounding box center [75, 43] width 22 height 7
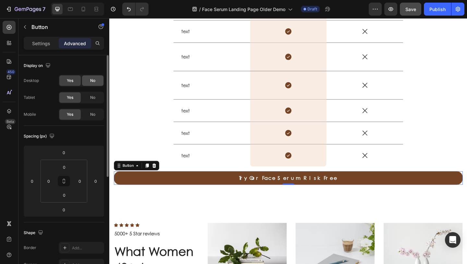
click at [90, 83] on span "No" at bounding box center [92, 81] width 5 height 6
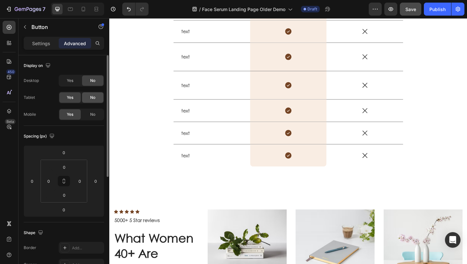
click at [91, 97] on span "No" at bounding box center [92, 97] width 5 height 6
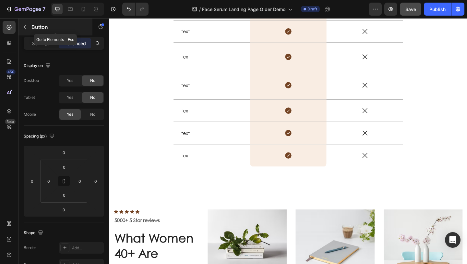
click at [29, 25] on button "button" at bounding box center [25, 27] width 10 height 10
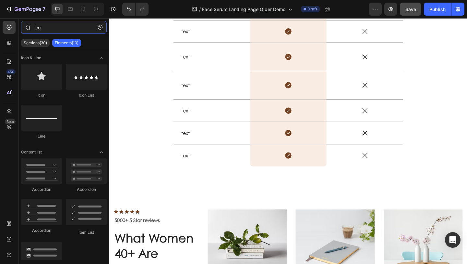
click at [52, 31] on input "ico" at bounding box center [64, 27] width 86 height 13
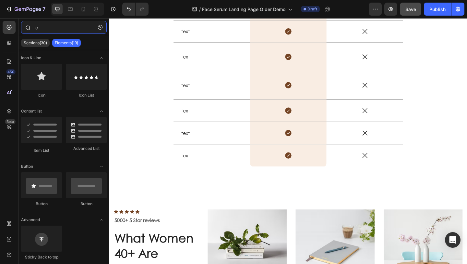
type input "i"
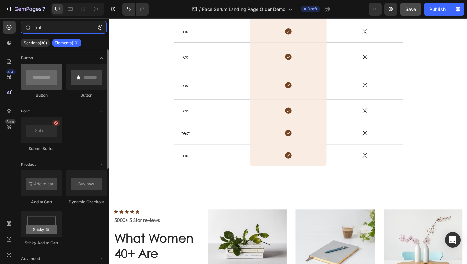
type input "but"
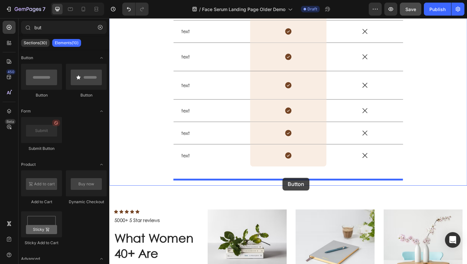
drag, startPoint x: 156, startPoint y: 97, endPoint x: 298, endPoint y: 191, distance: 169.9
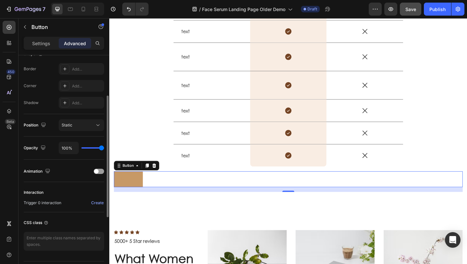
scroll to position [196, 0]
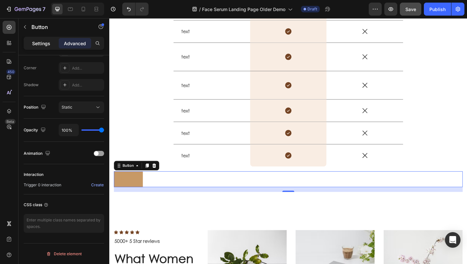
click at [51, 39] on div "Settings" at bounding box center [41, 43] width 32 height 10
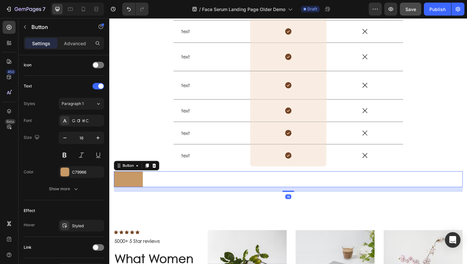
scroll to position [239, 0]
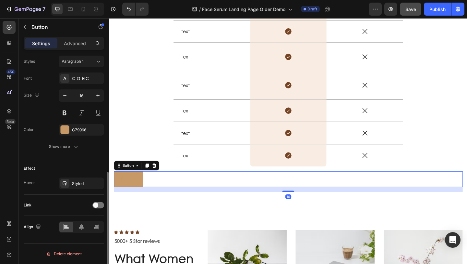
click at [83, 234] on div "Align" at bounding box center [64, 227] width 80 height 22
click at [83, 232] on div at bounding box center [81, 227] width 45 height 12
click at [83, 228] on icon at bounding box center [81, 226] width 6 height 6
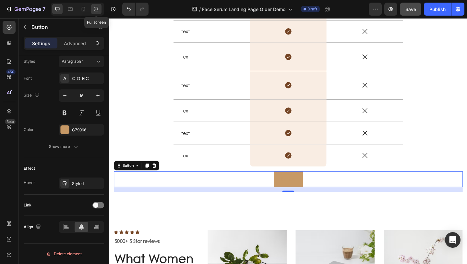
click at [95, 5] on div at bounding box center [96, 9] width 10 height 10
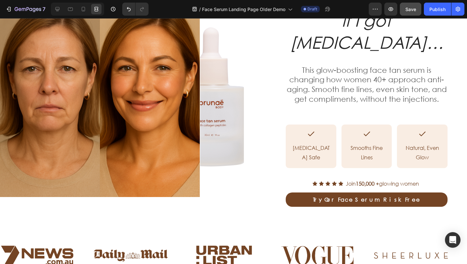
scroll to position [74, 0]
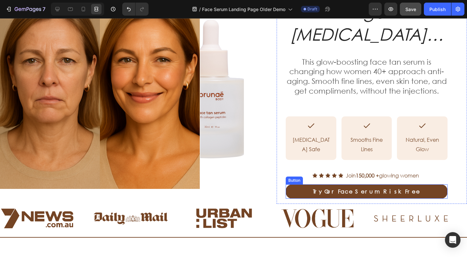
click at [302, 184] on link "Try Our Face Serum Risk Free" at bounding box center [367, 191] width 162 height 15
click at [58, 4] on div at bounding box center [57, 9] width 10 height 10
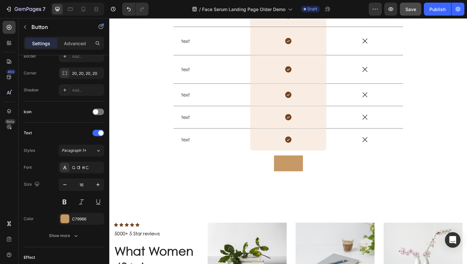
scroll to position [1385, 0]
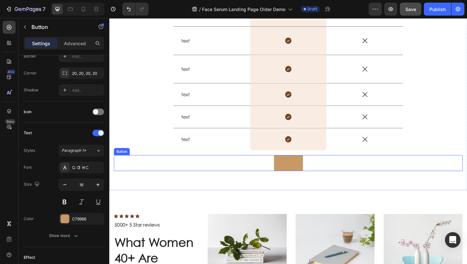
click at [295, 184] on button "Button" at bounding box center [304, 175] width 31 height 17
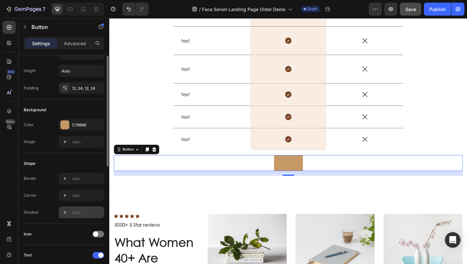
scroll to position [12, 0]
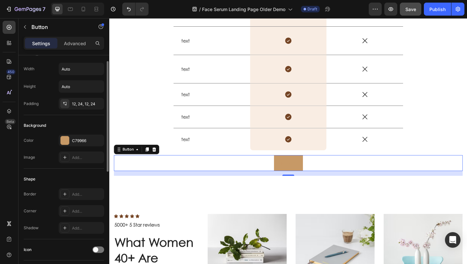
click at [80, 110] on div "Size Width Auto Height Auto Padding 12, 24, 12, 24" at bounding box center [64, 79] width 80 height 72
click at [80, 106] on div "12, 24, 12, 24" at bounding box center [81, 104] width 19 height 6
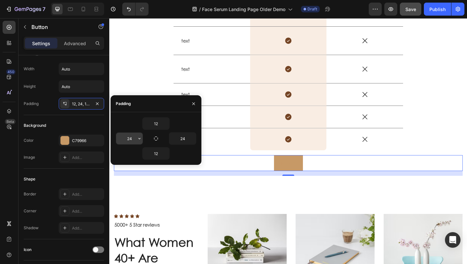
click at [133, 138] on input "24" at bounding box center [129, 138] width 27 height 12
click at [132, 128] on div "12" at bounding box center [156, 123] width 80 height 12
click at [140, 140] on icon "button" at bounding box center [139, 138] width 5 height 5
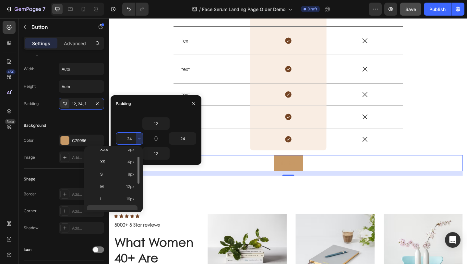
scroll to position [75, 0]
click at [132, 204] on span "112px" at bounding box center [130, 203] width 10 height 6
type input "112"
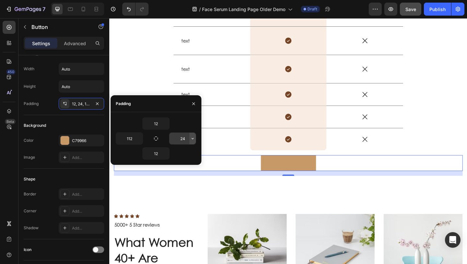
click at [193, 137] on icon "button" at bounding box center [192, 138] width 5 height 5
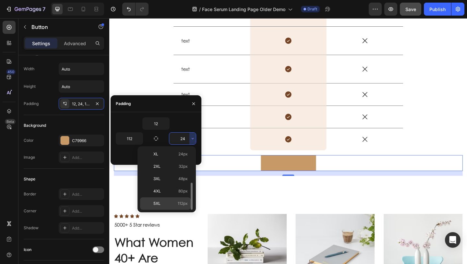
click at [170, 205] on p "5XL 112px" at bounding box center [171, 203] width 34 height 6
type input "112"
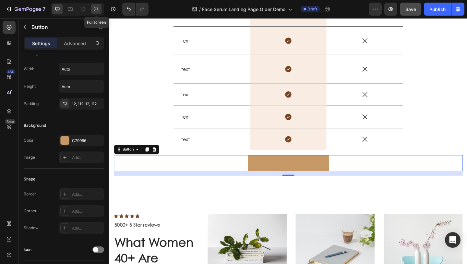
click at [98, 9] on icon at bounding box center [97, 9] width 2 height 2
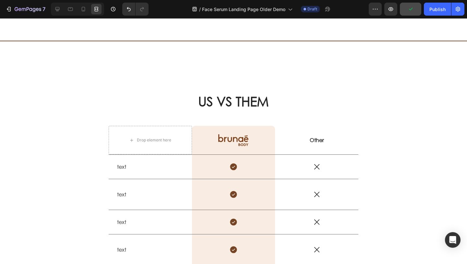
scroll to position [1189, 0]
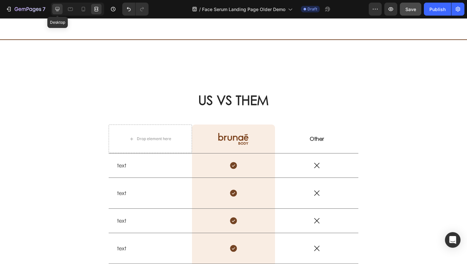
click at [58, 13] on div at bounding box center [57, 9] width 10 height 10
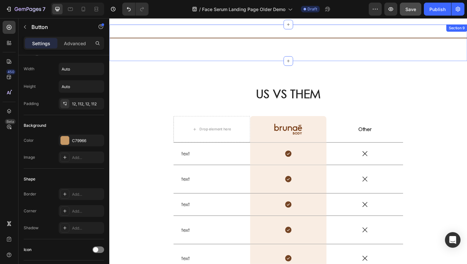
click at [208, 56] on div "Title Line Section 9" at bounding box center [303, 45] width 389 height 40
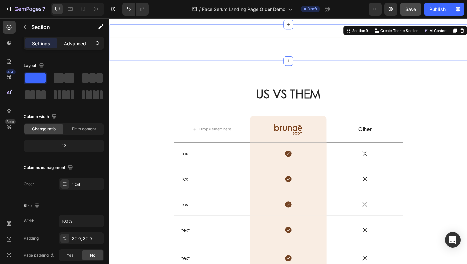
click at [79, 41] on p "Advanced" at bounding box center [75, 43] width 22 height 7
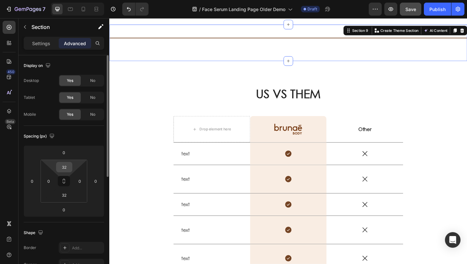
click at [68, 168] on input "32" at bounding box center [64, 167] width 13 height 10
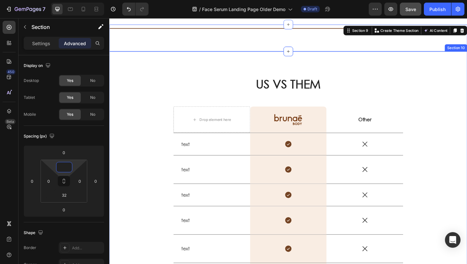
click at [129, 162] on div "US VS THEM Heading Drop element here Image Row Other Text Block Row text Text B…" at bounding box center [304, 232] width 380 height 304
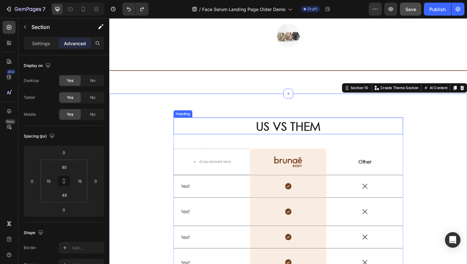
scroll to position [1156, 0]
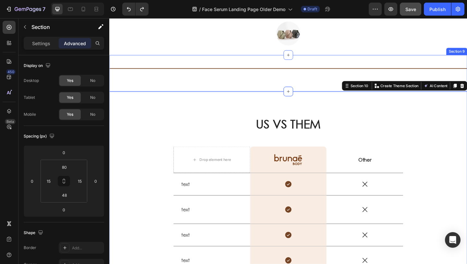
click at [199, 90] on div "Title Line Section 9" at bounding box center [303, 78] width 389 height 40
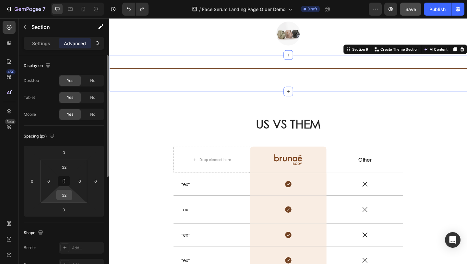
click at [67, 195] on input "32" at bounding box center [64, 195] width 13 height 10
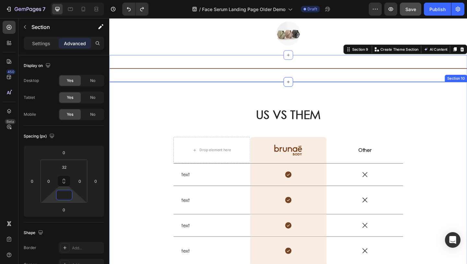
click at [148, 154] on div "US VS THEM Heading Drop element here Image Row Other Text Block Row text Text B…" at bounding box center [304, 265] width 380 height 304
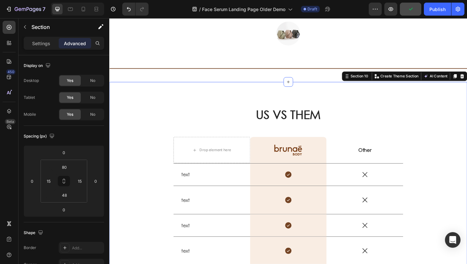
click at [154, 113] on div "US VS THEM Heading Drop element here Image Row Other Text Block Row text Text B…" at bounding box center [303, 260] width 389 height 346
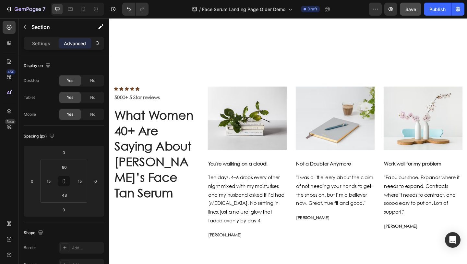
scroll to position [1723, 0]
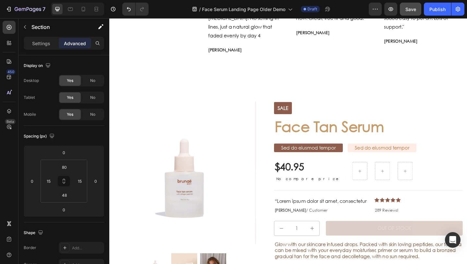
click at [405, 10] on button "Save" at bounding box center [410, 9] width 21 height 13
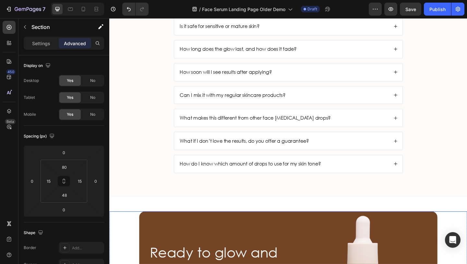
scroll to position [2153, 0]
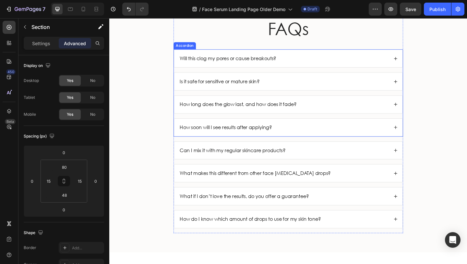
click at [208, 80] on div "Is it safe for sensitive or mature skin?" at bounding box center [304, 86] width 249 height 19
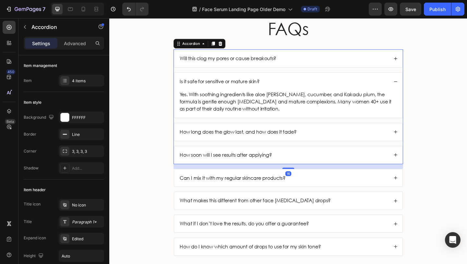
click at [209, 86] on span "Is it safe for sensitive or mature skin?" at bounding box center [229, 86] width 87 height 7
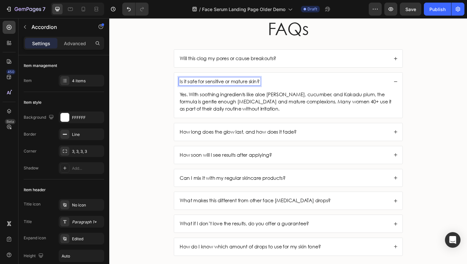
scroll to position [2151, 0]
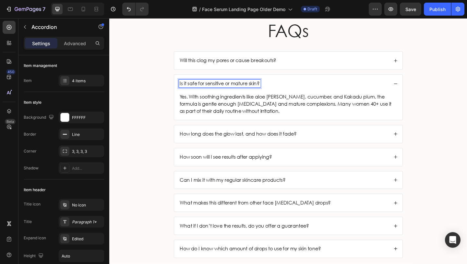
click at [293, 93] on div "Is it safe for sensitive or mature skin?" at bounding box center [304, 89] width 249 height 19
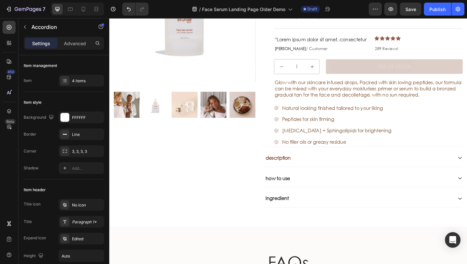
scroll to position [1900, 0]
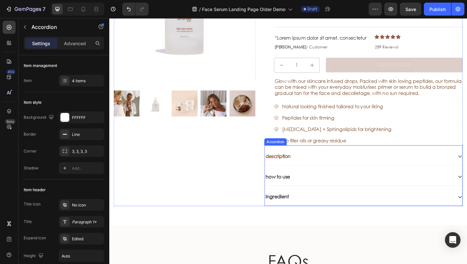
click at [345, 174] on div "description" at bounding box center [385, 168] width 215 height 19
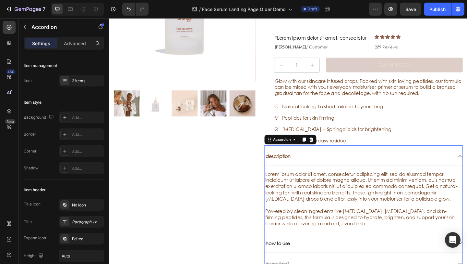
click at [345, 174] on div "description" at bounding box center [385, 168] width 215 height 19
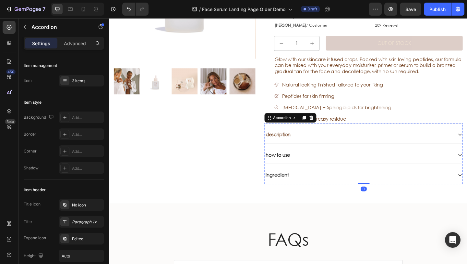
scroll to position [1931, 0]
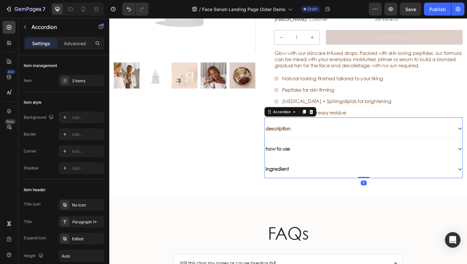
click at [336, 165] on div "how to use" at bounding box center [385, 160] width 215 height 19
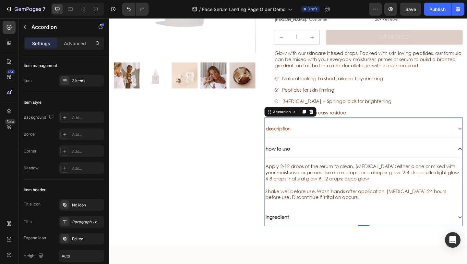
click at [336, 165] on div "how to use" at bounding box center [385, 160] width 215 height 19
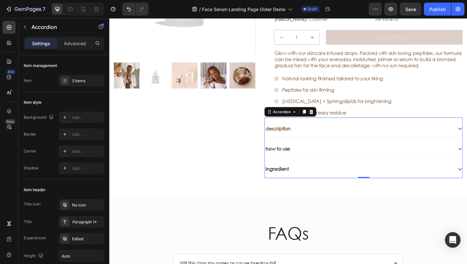
click at [308, 163] on div "how to use" at bounding box center [380, 160] width 205 height 9
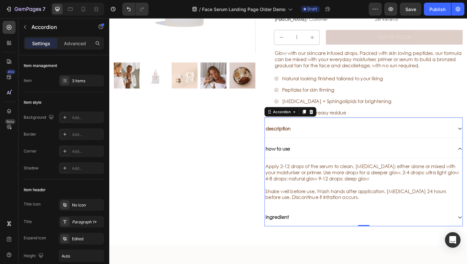
click at [308, 163] on div "how to use" at bounding box center [380, 160] width 205 height 9
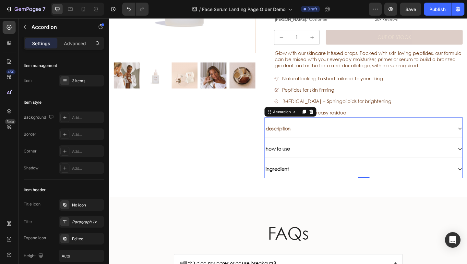
click at [302, 141] on span "description" at bounding box center [292, 137] width 27 height 7
click at [301, 141] on span "description" at bounding box center [292, 137] width 27 height 7
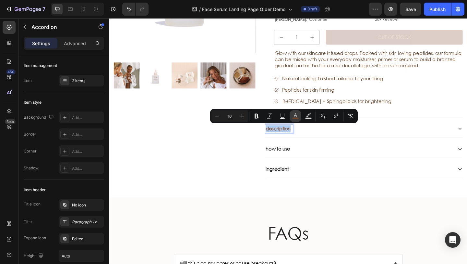
click at [295, 119] on button "color" at bounding box center [296, 116] width 12 height 12
type input "744424"
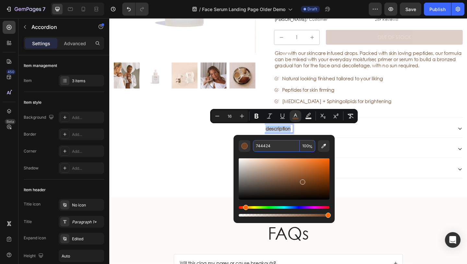
click at [274, 150] on input "744424" at bounding box center [276, 146] width 47 height 12
click at [216, 161] on div "NEW! Text Block Product Images Row" at bounding box center [191, 47] width 154 height 290
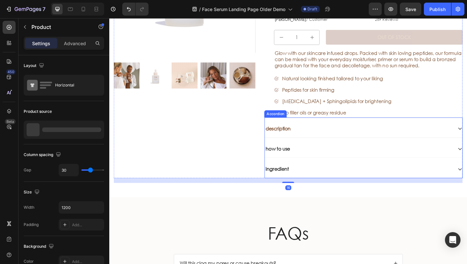
click at [302, 163] on p "how to use" at bounding box center [292, 160] width 27 height 7
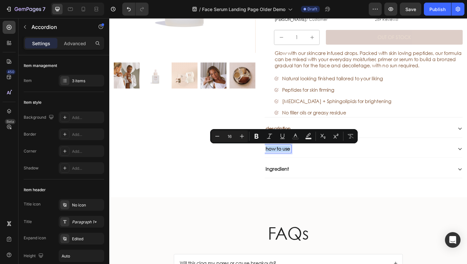
drag, startPoint x: 305, startPoint y: 160, endPoint x: 280, endPoint y: 160, distance: 25.6
click at [296, 133] on icon "Editor contextual toolbar" at bounding box center [295, 136] width 6 height 6
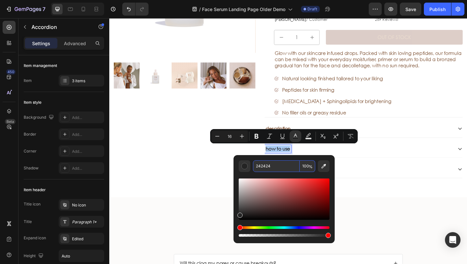
click at [276, 164] on input "242424" at bounding box center [276, 166] width 47 height 12
paste input "744"
type input "744424"
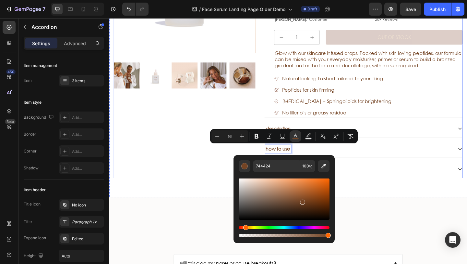
click at [190, 188] on div "NEW! Text Block Product Images Row" at bounding box center [191, 47] width 154 height 290
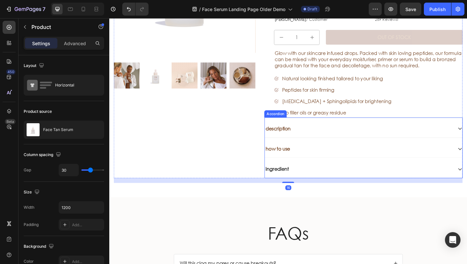
click at [297, 182] on p "ingredient" at bounding box center [291, 182] width 25 height 7
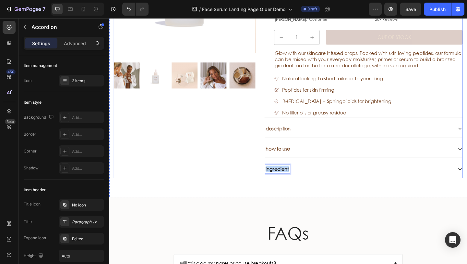
drag, startPoint x: 305, startPoint y: 182, endPoint x: 274, endPoint y: 182, distance: 31.2
click at [274, 182] on div "NEW! Text Block Product Images Row Sale Text Block Face Tan Serum Product Title…" at bounding box center [304, 47] width 380 height 290
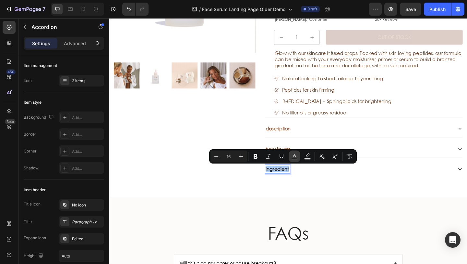
click at [295, 155] on icon "Editor contextual toolbar" at bounding box center [294, 156] width 3 height 4
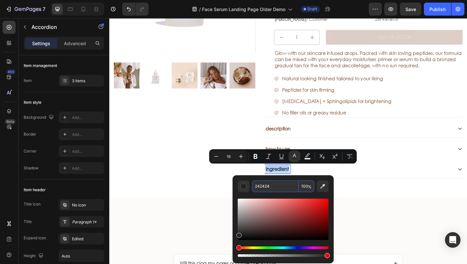
click at [284, 188] on input "242424" at bounding box center [275, 186] width 47 height 12
paste input "744"
type input "744424"
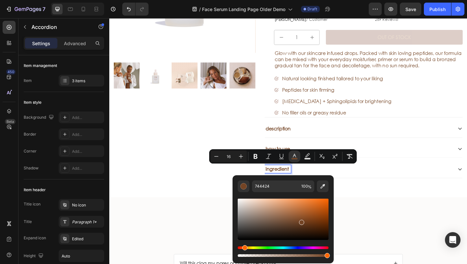
click at [188, 209] on div "NEW! Text Block Product Images Row Sale Text Block Face Tan Serum Product Title…" at bounding box center [303, 44] width 389 height 337
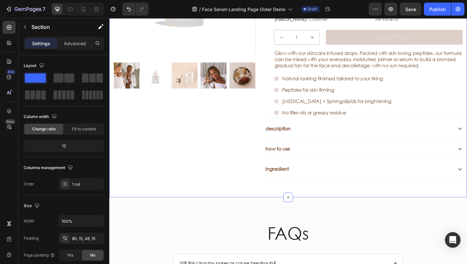
click at [335, 179] on div "ingredient" at bounding box center [380, 182] width 205 height 9
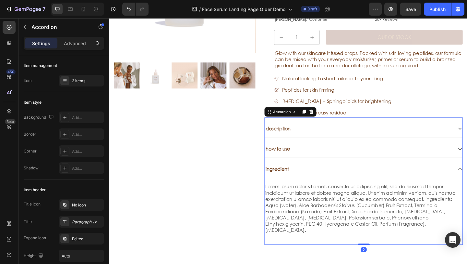
click at [343, 183] on div "ingredient" at bounding box center [380, 182] width 205 height 9
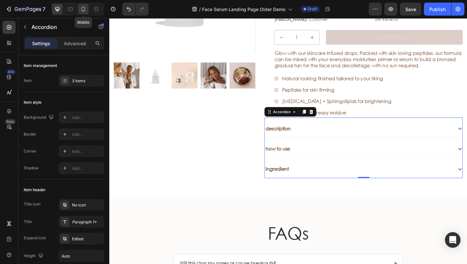
click at [85, 12] on div at bounding box center [83, 9] width 10 height 10
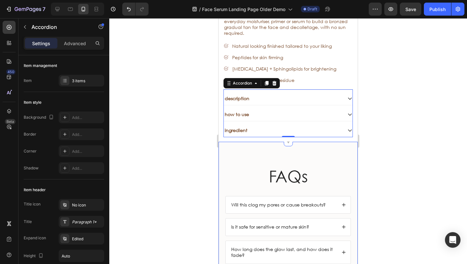
scroll to position [2007, 0]
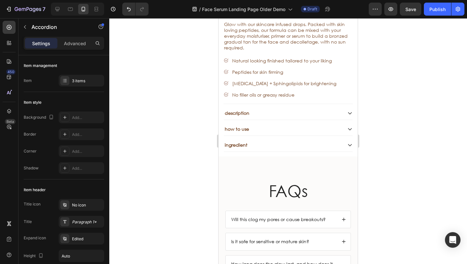
click at [264, 141] on div "ingredient" at bounding box center [283, 145] width 118 height 8
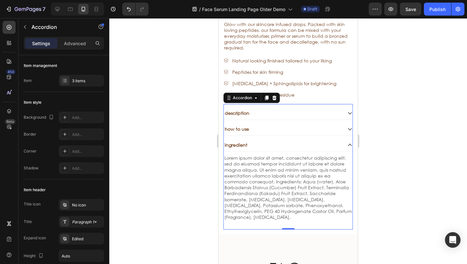
click at [262, 125] on div "how to use" at bounding box center [283, 129] width 118 height 8
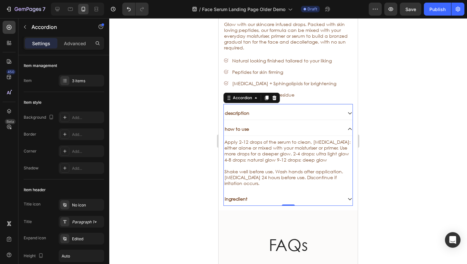
click at [266, 109] on div "description" at bounding box center [283, 113] width 118 height 8
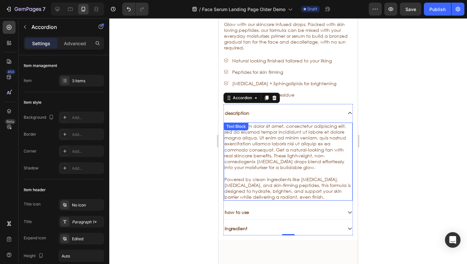
click at [325, 191] on p "Powered by clean ingredients like niacinamide, hyaluronic acid, and skin-firmin…" at bounding box center [289, 188] width 128 height 24
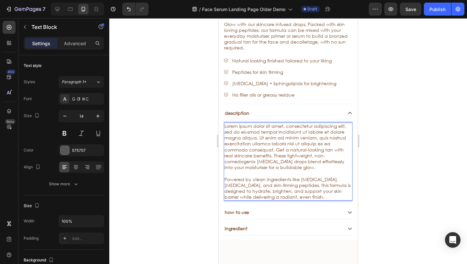
click at [226, 176] on span "Powered by clean ingredients like niacinamide, hyaluronic acid, and skin-firmin…" at bounding box center [288, 188] width 126 height 24
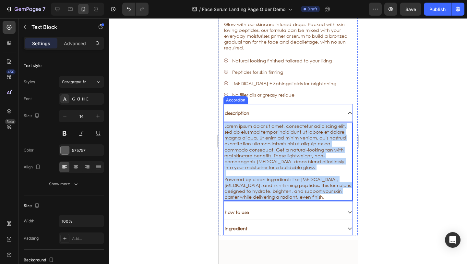
drag, startPoint x: 326, startPoint y: 192, endPoint x: 222, endPoint y: 122, distance: 125.1
click at [222, 122] on div "Sale Text Block Face Tan Serum Product Title Sed do eiusmod tempor Text Block S…" at bounding box center [288, 84] width 139 height 301
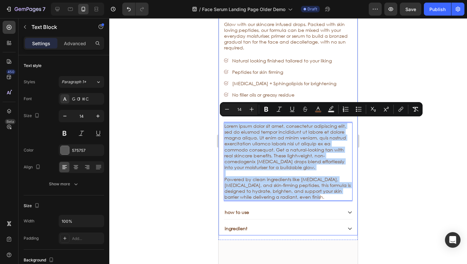
copy div "Lorem ipsum dolor sit amet, consectetur adipiscing elit, sed do eiusmod tempor …"
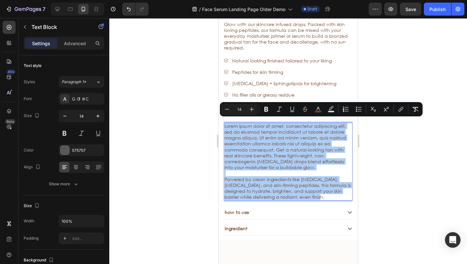
click at [190, 107] on div at bounding box center [288, 140] width 358 height 245
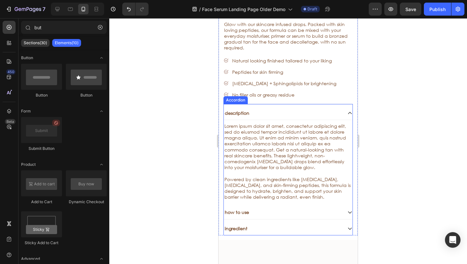
click at [243, 110] on span "description" at bounding box center [237, 113] width 25 height 6
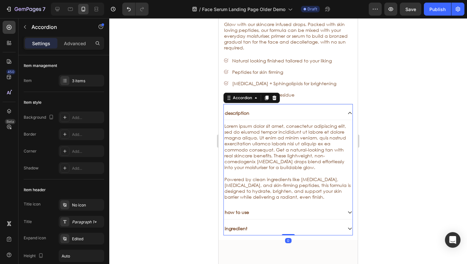
click at [262, 109] on div "description" at bounding box center [283, 113] width 118 height 8
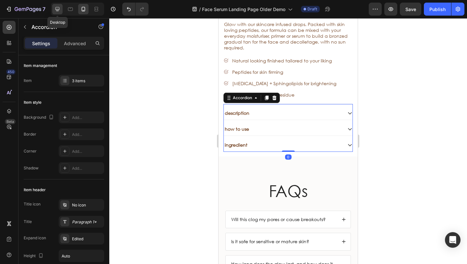
click at [59, 5] on div at bounding box center [57, 9] width 10 height 10
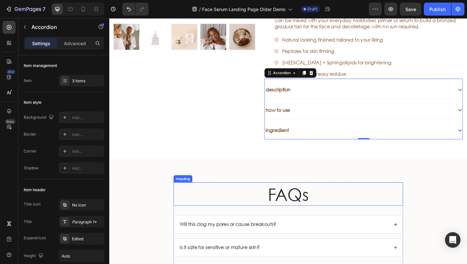
scroll to position [1962, 0]
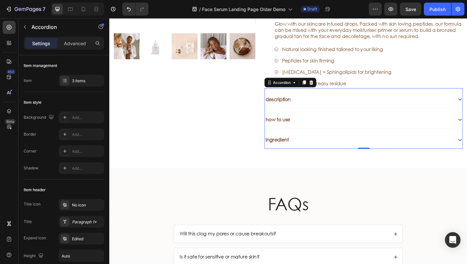
click at [322, 109] on div "description" at bounding box center [380, 106] width 205 height 9
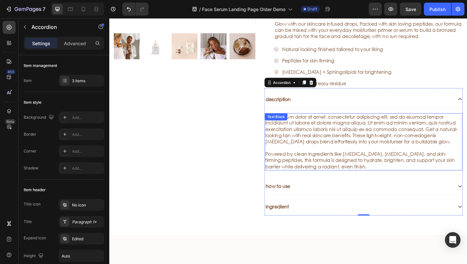
click at [371, 178] on span "Powered by clean ingredients like niacinamide, hyaluronic acid, and skin-firmin…" at bounding box center [382, 172] width 206 height 20
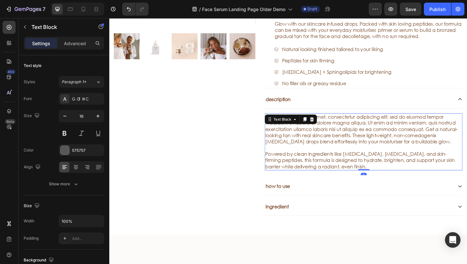
click at [377, 178] on p "Powered by clean ingredients like niacinamide, hyaluronic acid, and skin-firmin…" at bounding box center [386, 172] width 214 height 20
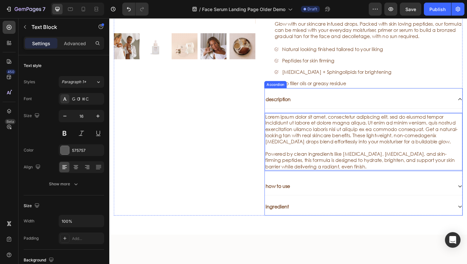
click at [333, 203] on div "how to use" at bounding box center [380, 200] width 205 height 9
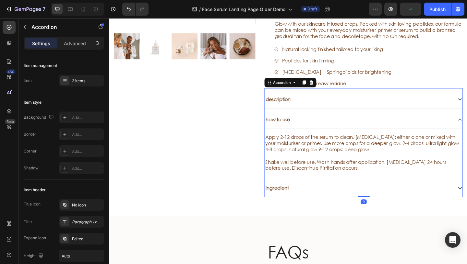
click at [315, 199] on div "ingredient" at bounding box center [380, 202] width 205 height 9
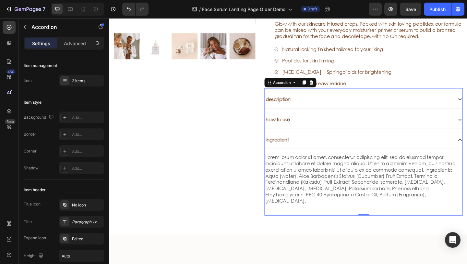
click at [352, 153] on div "ingredient" at bounding box center [380, 150] width 205 height 9
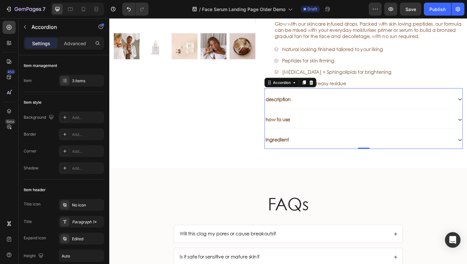
click at [337, 151] on div "ingredient" at bounding box center [380, 150] width 205 height 9
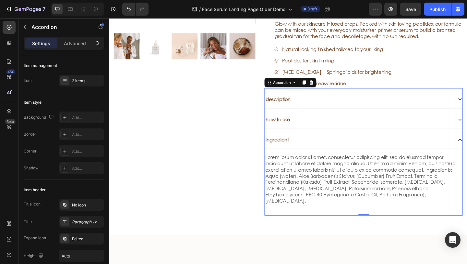
click at [316, 131] on div "how to use" at bounding box center [380, 128] width 205 height 9
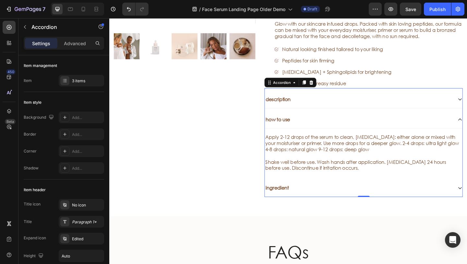
click at [313, 142] on div "Apply 2-12 drops of the serum to clean, dry skin: either alone or mixed with yo…" at bounding box center [385, 164] width 215 height 52
click at [294, 129] on span "how to use" at bounding box center [292, 128] width 27 height 7
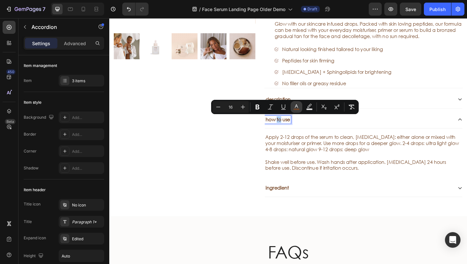
click at [296, 108] on rect "Editor contextual toolbar" at bounding box center [297, 109] width 6 height 2
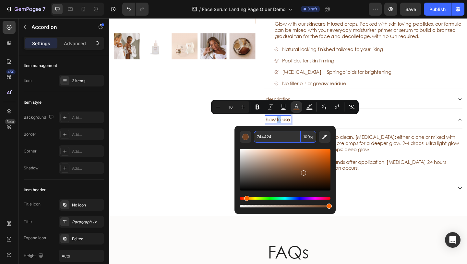
click at [287, 134] on input "744424" at bounding box center [277, 137] width 47 height 12
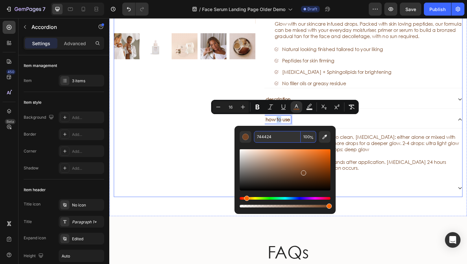
click at [209, 158] on div "NEW! Text Block Product Images Row" at bounding box center [191, 41] width 154 height 342
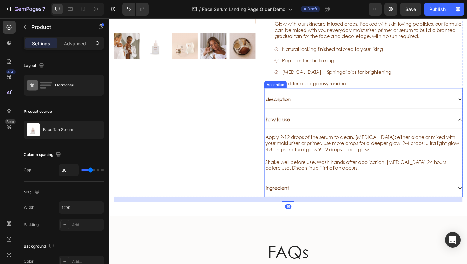
click at [314, 202] on div "ingredient" at bounding box center [380, 202] width 205 height 9
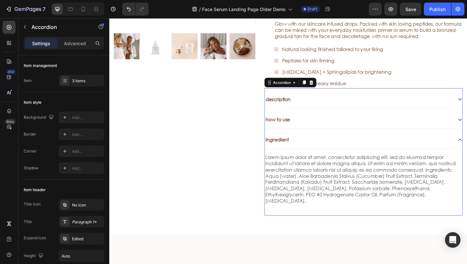
scroll to position [1991, 0]
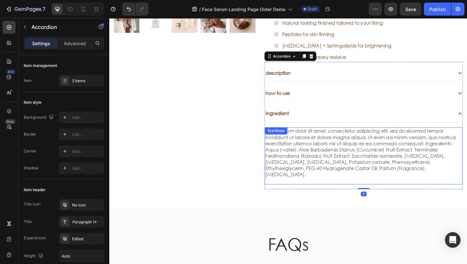
click at [351, 181] on p "Lorem ipsum dolor sit amet, consectetur adipiscing elit, sed do eiusmod tempor …" at bounding box center [386, 164] width 214 height 54
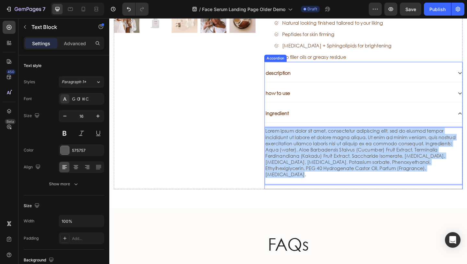
drag, startPoint x: 462, startPoint y: 182, endPoint x: 278, endPoint y: 141, distance: 188.6
click at [277, 140] on div "NEW! Text Block Product Images Row Sale Text Block Face Tan Serum Product Title…" at bounding box center [304, 22] width 380 height 363
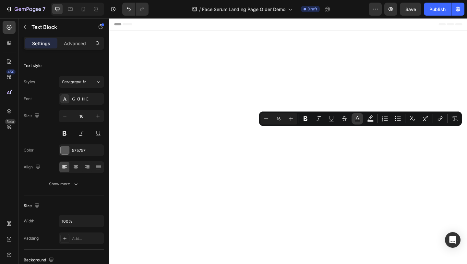
scroll to position [1991, 0]
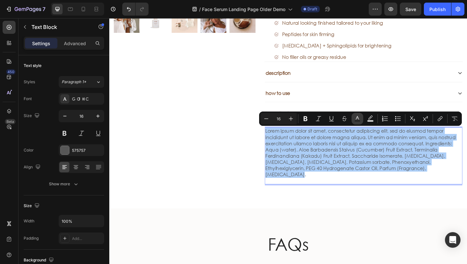
click at [356, 119] on icon "Editor contextual toolbar" at bounding box center [357, 118] width 6 height 6
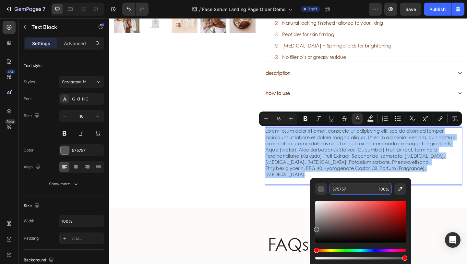
click at [363, 191] on input "575757" at bounding box center [353, 189] width 47 height 12
paste input "744424"
type input "744424"
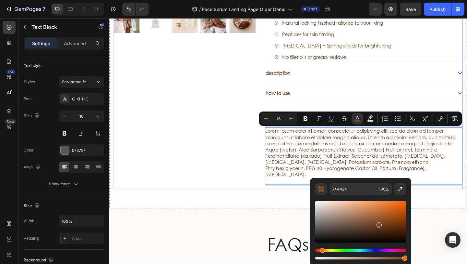
click at [145, 178] on div "NEW! Text Block Product Images Row" at bounding box center [191, 22] width 154 height 363
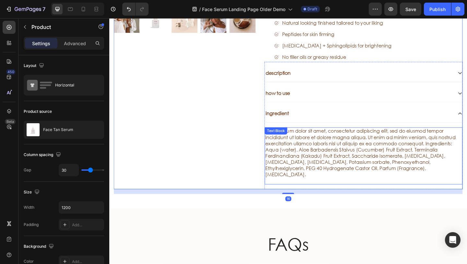
click at [367, 125] on div "ingredient" at bounding box center [380, 121] width 205 height 9
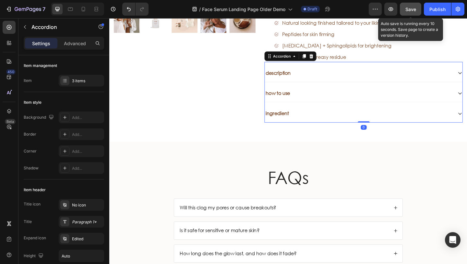
click at [412, 8] on span "Save" at bounding box center [411, 9] width 11 height 6
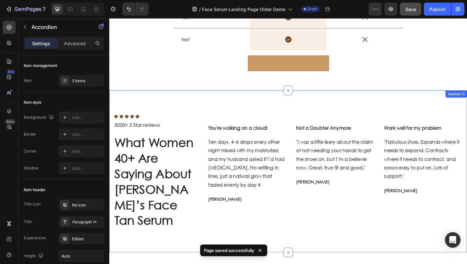
scroll to position [1482, 0]
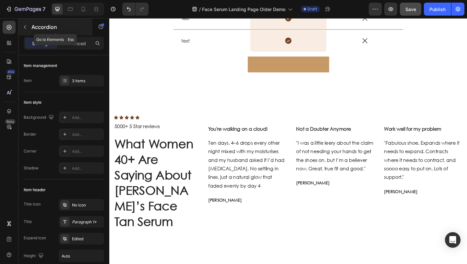
click at [27, 27] on icon "button" at bounding box center [24, 26] width 5 height 5
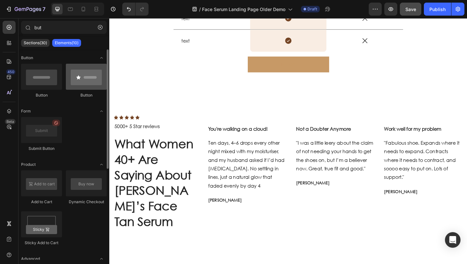
scroll to position [0, 0]
click at [56, 19] on div "but Sections(30) Elements(10) Button Button Button Form Submit Button Product A…" at bounding box center [64, 140] width 91 height 245
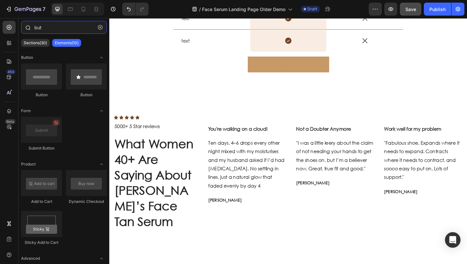
click at [56, 24] on input "but" at bounding box center [64, 27] width 86 height 13
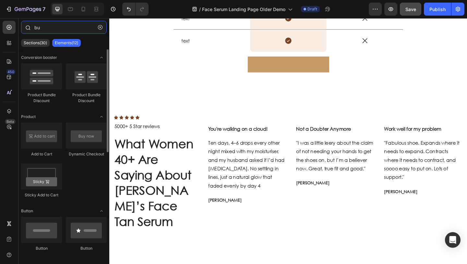
scroll to position [0, 0]
type input "b"
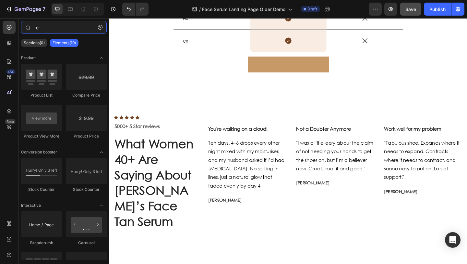
type input "r"
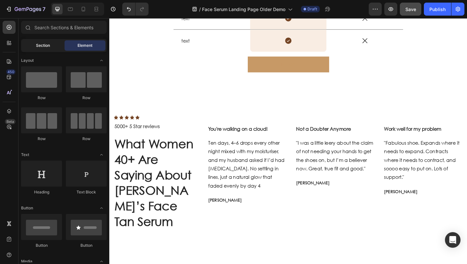
click at [47, 46] on span "Section" at bounding box center [43, 46] width 14 height 6
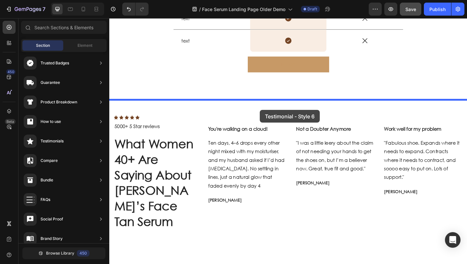
drag, startPoint x: 274, startPoint y: 184, endPoint x: 273, endPoint y: 118, distance: 66.2
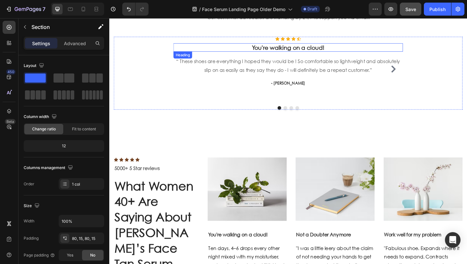
scroll to position [1661, 0]
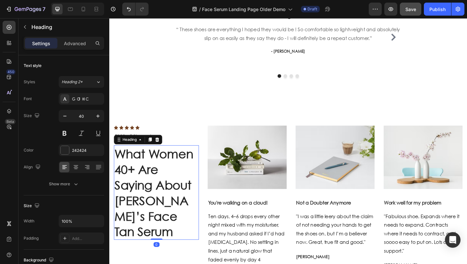
click at [181, 228] on h2 "What Women 40+ Are Saying About [PERSON_NAME]’s Face Tan Serum" at bounding box center [160, 207] width 93 height 103
click at [182, 228] on p "What Women 40+ Are Saying About [PERSON_NAME]’s Face Tan Serum" at bounding box center [160, 207] width 91 height 101
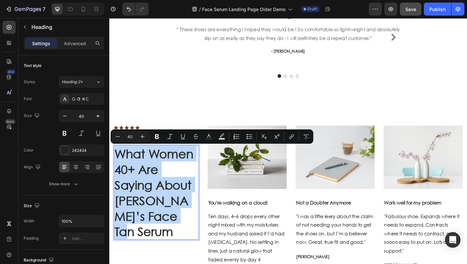
drag, startPoint x: 187, startPoint y: 231, endPoint x: 114, endPoint y: 170, distance: 95.2
click at [114, 170] on h2 "What Women 40+ Are Saying About [PERSON_NAME]’s Face Tan Serum" at bounding box center [160, 207] width 93 height 103
copy p "What Women 40+ Are Saying About [PERSON_NAME]’s Face Tan Serum"
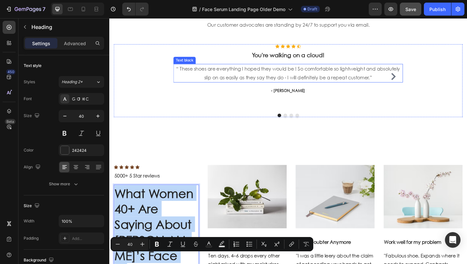
scroll to position [1523, 0]
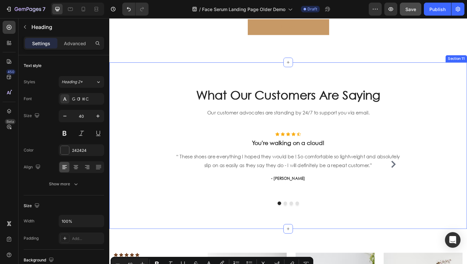
click at [233, 102] on p "What Our Customers Are Saying" at bounding box center [304, 101] width 378 height 17
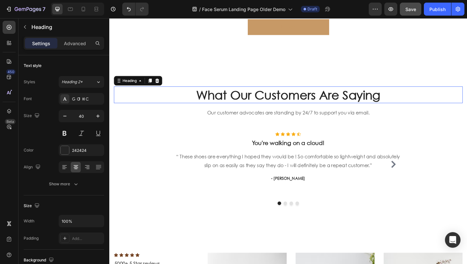
click at [233, 102] on p "What Our Customers Are Saying" at bounding box center [304, 101] width 378 height 17
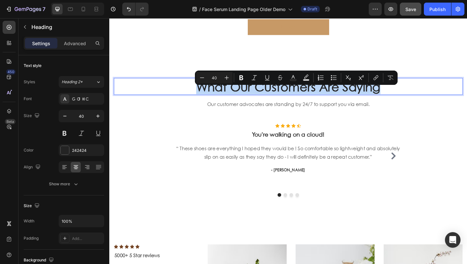
drag, startPoint x: 429, startPoint y: 105, endPoint x: 198, endPoint y: 106, distance: 231.4
click at [198, 101] on p "What Our Customers Are Saying" at bounding box center [304, 92] width 378 height 17
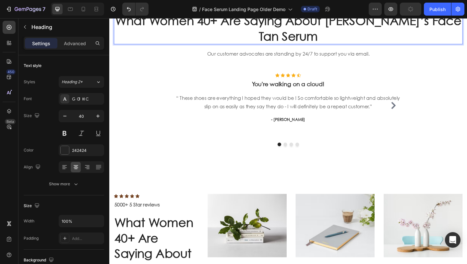
scroll to position [1599, 0]
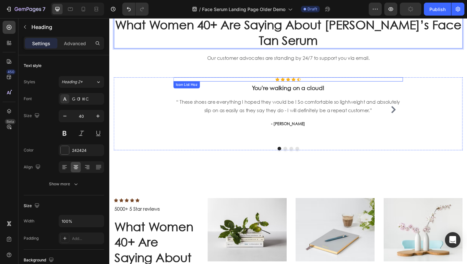
click at [285, 84] on div "Icon Icon Icon Icon Icon" at bounding box center [304, 84] width 250 height 5
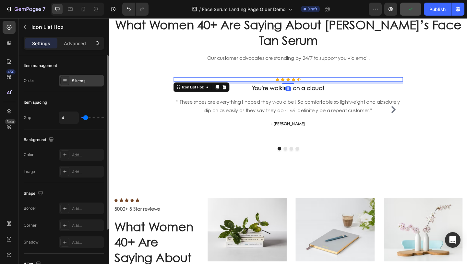
click at [83, 79] on div "5 items" at bounding box center [87, 81] width 31 height 6
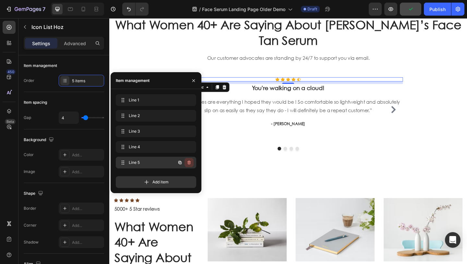
click at [189, 162] on icon "button" at bounding box center [189, 162] width 5 height 5
click at [186, 161] on div "Delete" at bounding box center [185, 162] width 12 height 6
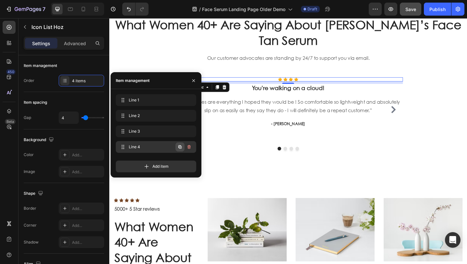
click at [180, 146] on icon "button" at bounding box center [180, 146] width 1 height 1
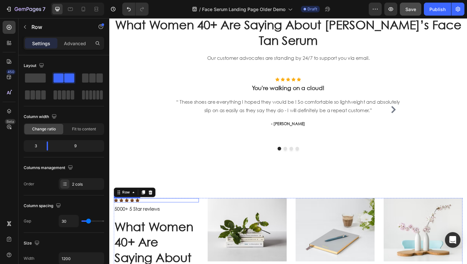
click at [115, 214] on div "Icon Icon Icon Icon Icon Icon List Hoz" at bounding box center [160, 216] width 93 height 5
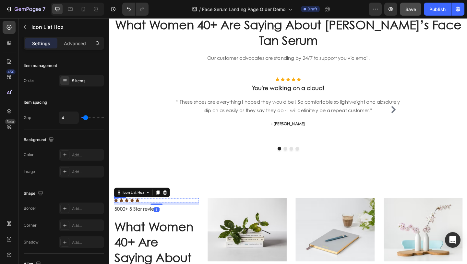
click at [117, 215] on icon at bounding box center [116, 216] width 5 height 4
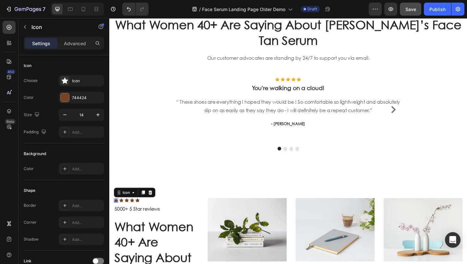
click at [117, 215] on icon at bounding box center [116, 216] width 5 height 4
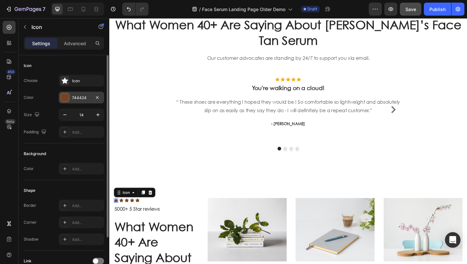
click at [76, 97] on div "744424" at bounding box center [81, 98] width 19 height 6
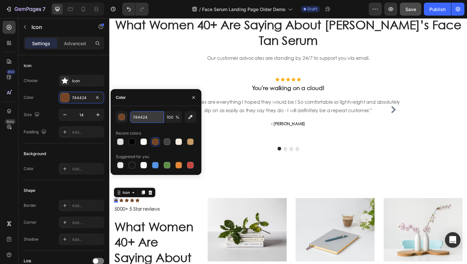
click at [151, 118] on input "744424" at bounding box center [147, 117] width 34 height 12
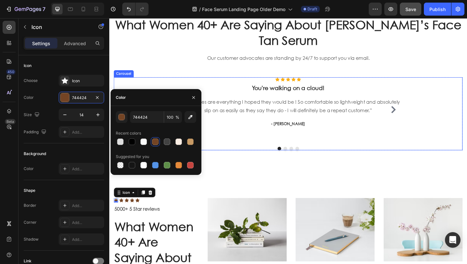
click at [157, 85] on div "Icon Icon Icon Icon Icon Icon List Hoz You're walking on a cloud! Heading “ The…" at bounding box center [304, 121] width 380 height 79
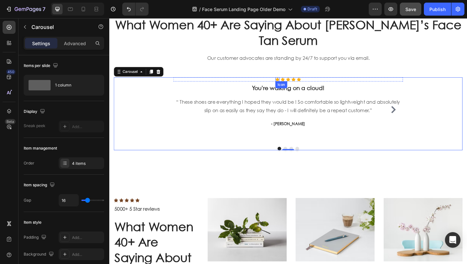
click at [291, 85] on div "Icon" at bounding box center [292, 84] width 5 height 5
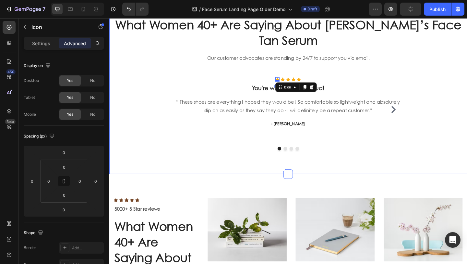
click at [259, 73] on div "What Women 40+ Are Saying About Brunae’s Face Tan Serum Heading Our customer ad…" at bounding box center [304, 89] width 380 height 146
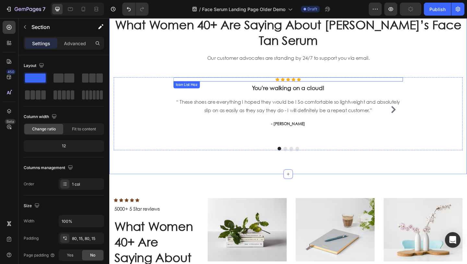
click at [291, 86] on icon at bounding box center [292, 84] width 5 height 4
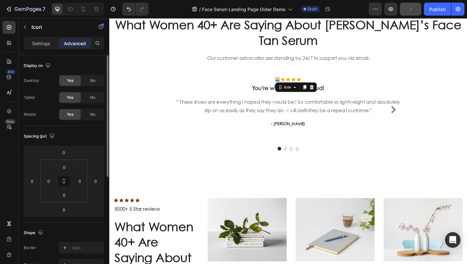
click at [42, 44] on p "Settings" at bounding box center [41, 43] width 18 height 7
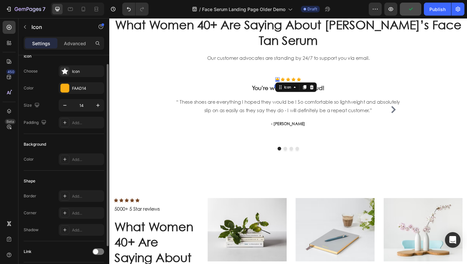
scroll to position [11, 0]
drag, startPoint x: 64, startPoint y: 82, endPoint x: 67, endPoint y: 85, distance: 4.4
click at [64, 82] on div "FAAD14" at bounding box center [81, 87] width 45 height 12
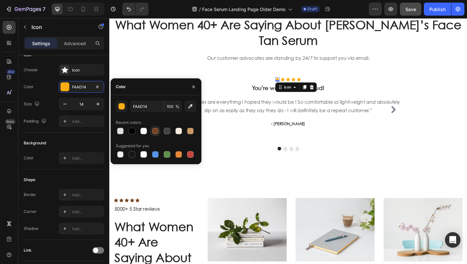
click at [157, 130] on div at bounding box center [155, 131] width 6 height 6
type input "744424"
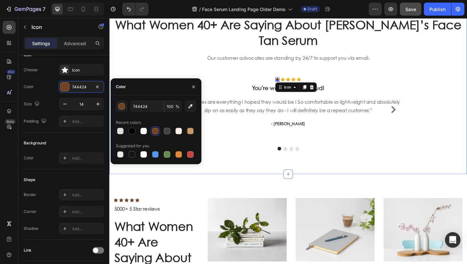
click at [148, 76] on div "What Women 40+ Are Saying About Brunae’s Face Tan Serum Heading Our customer ad…" at bounding box center [304, 89] width 380 height 146
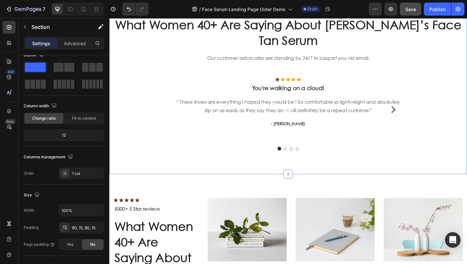
scroll to position [0, 0]
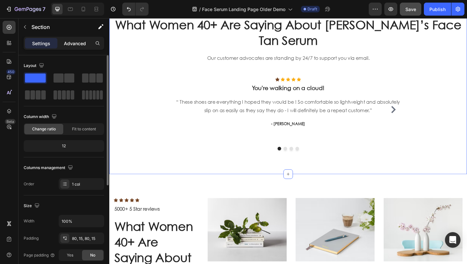
click at [68, 44] on p "Advanced" at bounding box center [75, 43] width 22 height 7
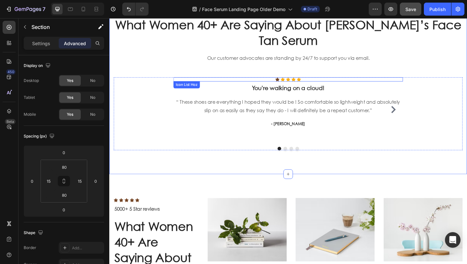
click at [339, 84] on div "Icon Icon Icon Icon Icon" at bounding box center [304, 84] width 250 height 5
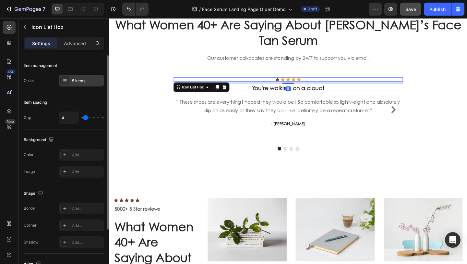
click at [88, 75] on div "5 items" at bounding box center [81, 81] width 45 height 12
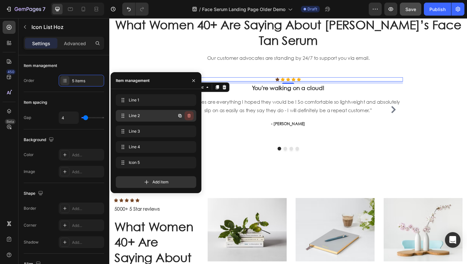
click at [189, 117] on icon "button" at bounding box center [189, 115] width 5 height 5
click at [189, 117] on div "Delete" at bounding box center [185, 116] width 12 height 6
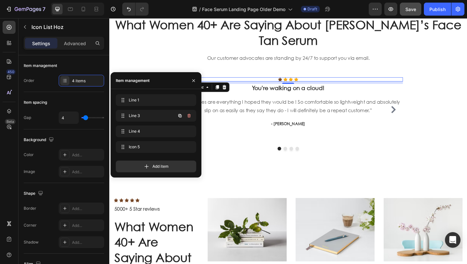
click at [189, 117] on icon "button" at bounding box center [189, 115] width 5 height 5
click at [189, 117] on div "Delete" at bounding box center [185, 116] width 12 height 6
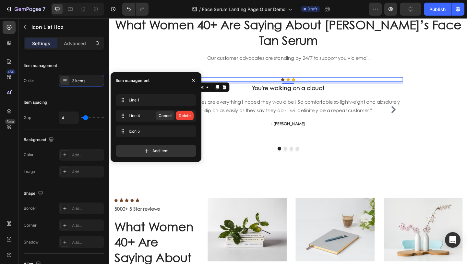
click at [189, 117] on div "Delete" at bounding box center [185, 116] width 12 height 6
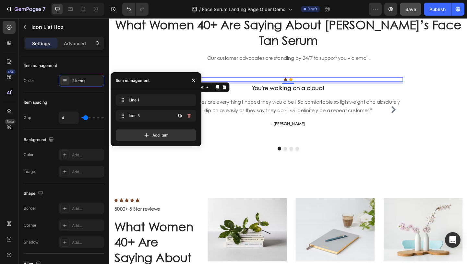
click at [189, 117] on icon "button" at bounding box center [189, 115] width 5 height 5
click at [189, 117] on div "Delete" at bounding box center [185, 116] width 12 height 6
click at [189, 129] on div "Add item" at bounding box center [156, 135] width 80 height 12
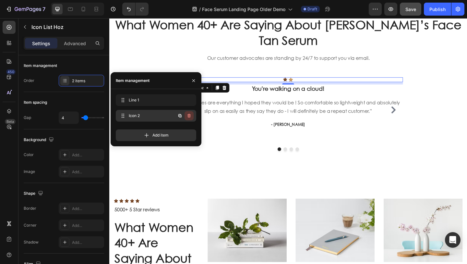
click at [192, 116] on button "button" at bounding box center [189, 115] width 9 height 9
click at [186, 116] on div "Delete" at bounding box center [185, 116] width 12 height 6
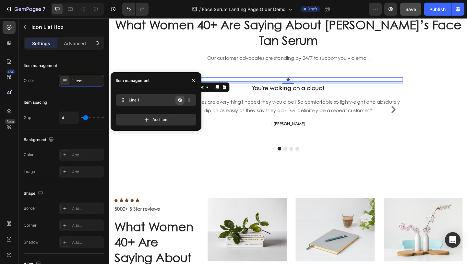
click at [179, 100] on icon "button" at bounding box center [180, 99] width 5 height 5
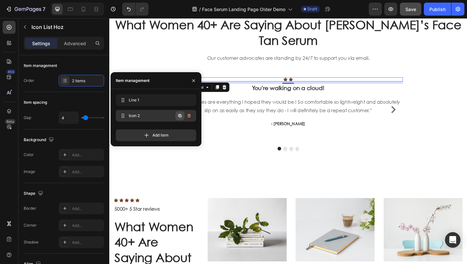
click at [180, 114] on icon "button" at bounding box center [180, 115] width 3 height 3
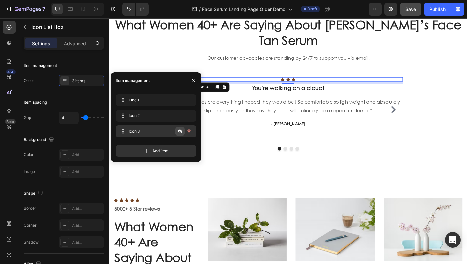
click at [179, 130] on icon "button" at bounding box center [180, 131] width 5 height 5
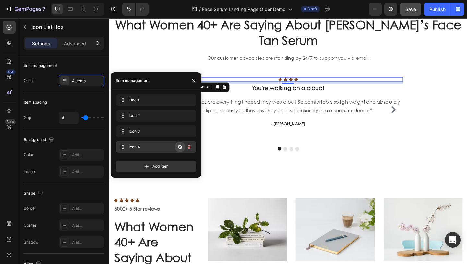
click at [180, 145] on icon "button" at bounding box center [180, 146] width 3 height 3
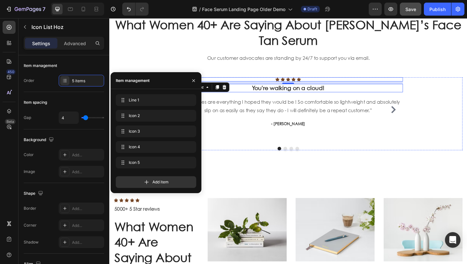
click at [315, 96] on p "You're walking on a cloud!" at bounding box center [304, 94] width 249 height 8
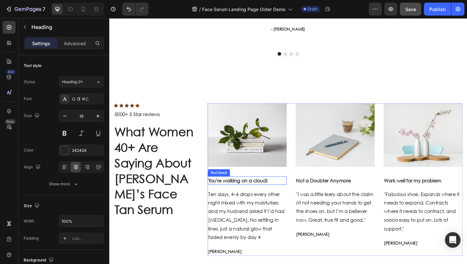
scroll to position [1726, 0]
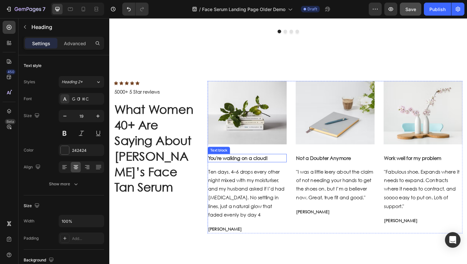
click at [260, 190] on p "Ten days, 4–6 drops every other night mixed with my moisturiser, and my husband…" at bounding box center [259, 208] width 85 height 56
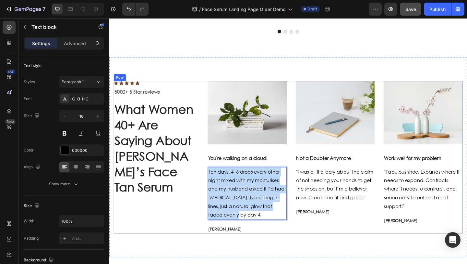
drag, startPoint x: 248, startPoint y: 229, endPoint x: 215, endPoint y: 185, distance: 55.2
click at [215, 185] on div "Icon Icon Icon Icon Icon Icon List Hoz 5000+ 5 Star reviews Text block What Wom…" at bounding box center [304, 169] width 380 height 166
copy p "Ten days, 4–6 drops every other night mixed with my moisturiser, and my husband…"
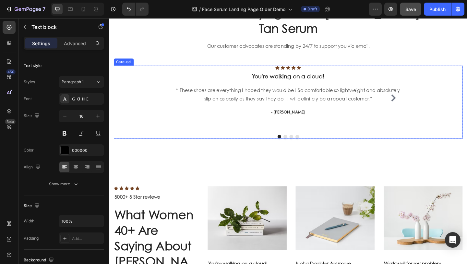
scroll to position [1562, 0]
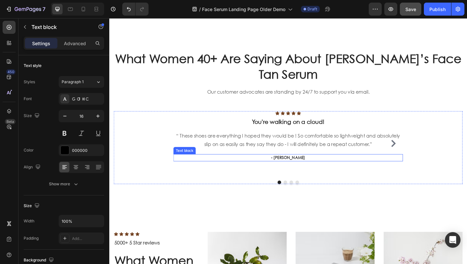
click at [275, 167] on p "- Ryan S." at bounding box center [304, 170] width 249 height 6
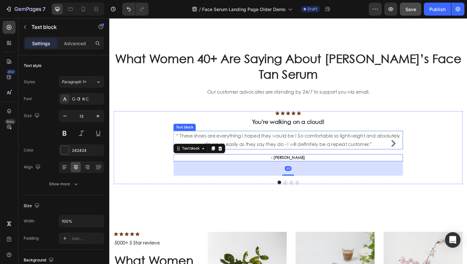
click at [266, 151] on p "“ These shoes are everything I hoped they would be ! So comfortable so lightwei…" at bounding box center [304, 150] width 249 height 19
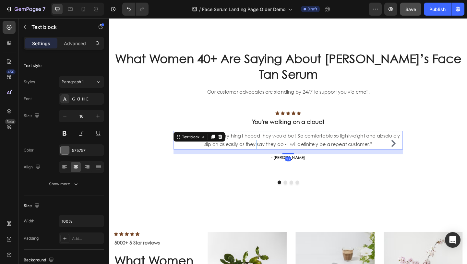
click at [266, 151] on p "“ These shoes are everything I hoped they would be ! So comfortable so lightwei…" at bounding box center [304, 150] width 249 height 19
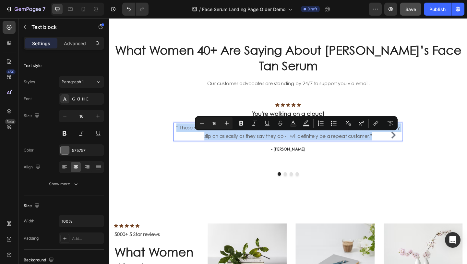
drag, startPoint x: 403, startPoint y: 154, endPoint x: 179, endPoint y: 145, distance: 223.8
click at [179, 145] on div "“ These shoes are everything I hoped they would be ! So comfortable so lightwei…" at bounding box center [304, 142] width 250 height 20
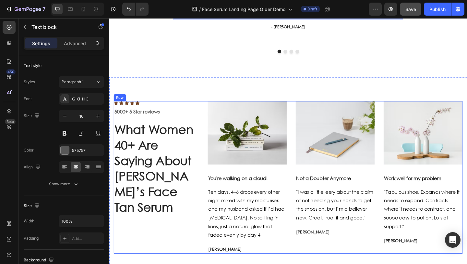
scroll to position [1707, 0]
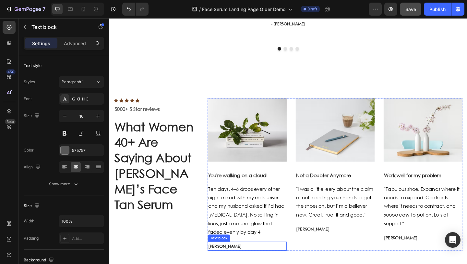
click at [242, 263] on p "[PERSON_NAME]" at bounding box center [259, 266] width 85 height 8
drag, startPoint x: 247, startPoint y: 265, endPoint x: 216, endPoint y: 264, distance: 31.2
click at [216, 263] on div "Icon Icon Icon Icon Icon Icon List Hoz 5000+ 5 Star reviews Text block What Wom…" at bounding box center [304, 188] width 380 height 166
drag, startPoint x: 247, startPoint y: 264, endPoint x: 217, endPoint y: 265, distance: 30.5
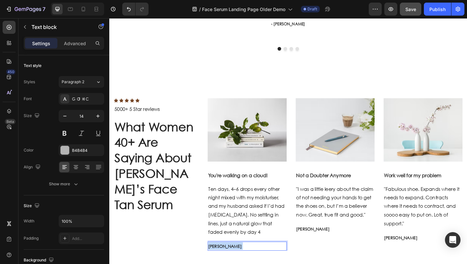
click at [217, 263] on p "[PERSON_NAME]" at bounding box center [259, 266] width 85 height 8
copy p "[PERSON_NAME]"
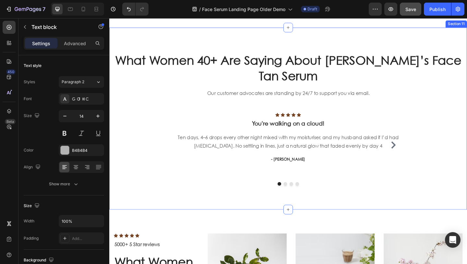
scroll to position [1542, 0]
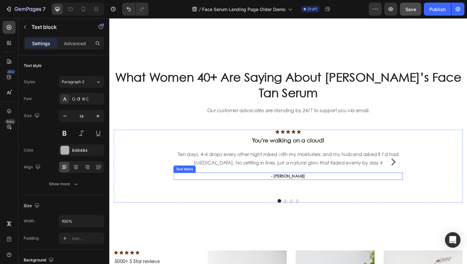
click at [309, 189] on p "- Ryan S." at bounding box center [304, 190] width 249 height 6
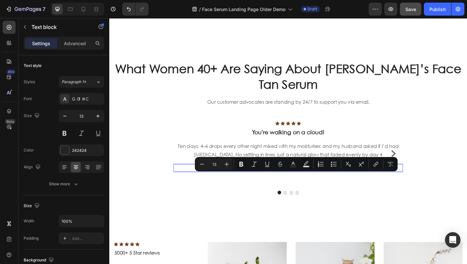
drag, startPoint x: 316, startPoint y: 189, endPoint x: 289, endPoint y: 189, distance: 27.3
click at [289, 184] on p "- Ryan S." at bounding box center [304, 181] width 249 height 6
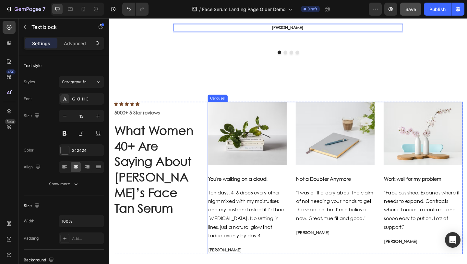
scroll to position [1706, 0]
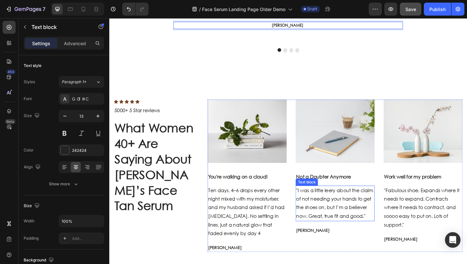
click at [336, 227] on p ""I was a little leery about the claim of not needing your hands to get the shoe…" at bounding box center [355, 219] width 85 height 37
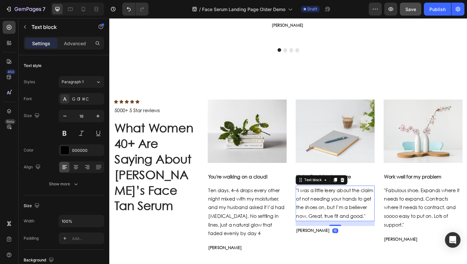
click at [336, 227] on p ""I was a little leery about the claim of not needing your hands to get the shoe…" at bounding box center [355, 219] width 85 height 37
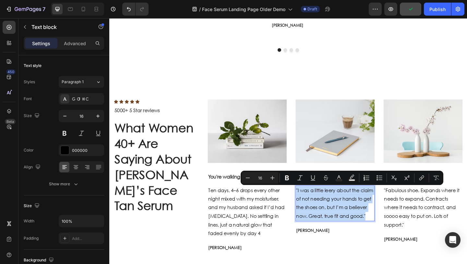
drag, startPoint x: 337, startPoint y: 238, endPoint x: 313, endPoint y: 206, distance: 40.3
click at [313, 206] on div ""I was a little leery about the claim of not needing your hands to get the shoe…" at bounding box center [355, 219] width 86 height 39
copy p ""I was a little leery about the claim of not needing your hands to get the shoe…"
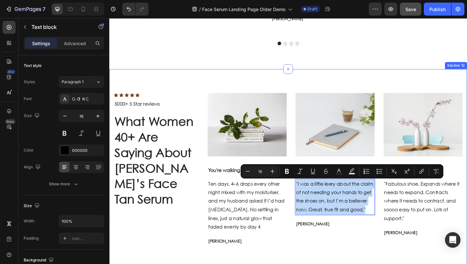
scroll to position [1716, 0]
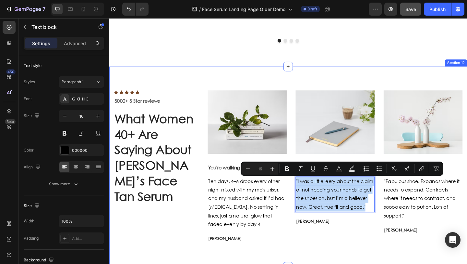
click at [192, 76] on div "Icon Icon Icon Icon Icon Icon List Hoz 5000+ 5 Star reviews Text block What Wom…" at bounding box center [303, 178] width 389 height 217
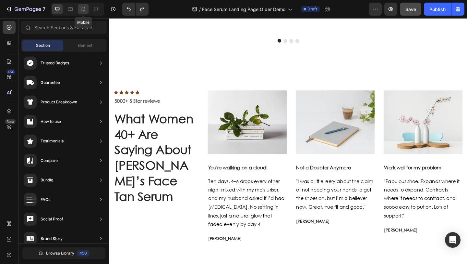
click at [84, 11] on icon at bounding box center [83, 9] width 6 height 6
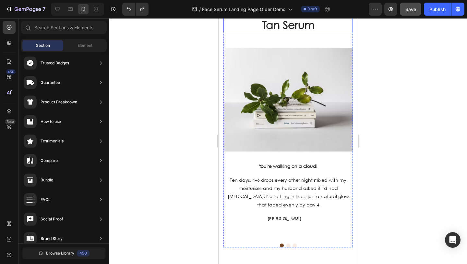
scroll to position [1996, 0]
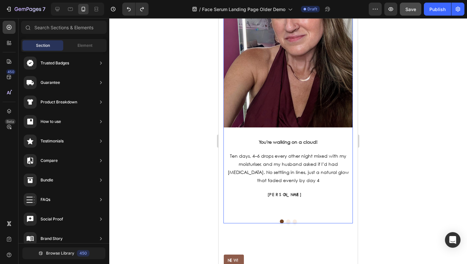
click at [289, 219] on button "Dot" at bounding box center [289, 221] width 4 height 4
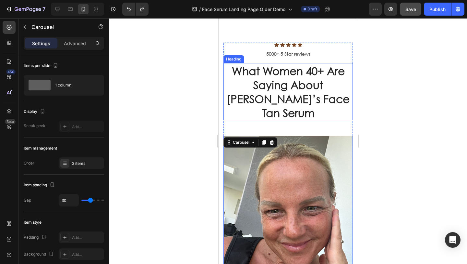
scroll to position [1757, 0]
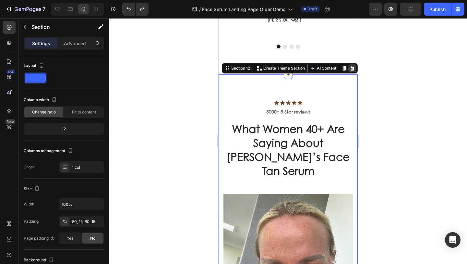
click at [350, 71] on div at bounding box center [353, 68] width 8 height 8
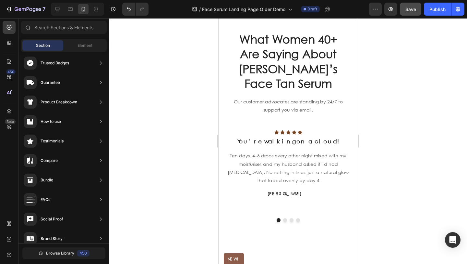
scroll to position [1575, 0]
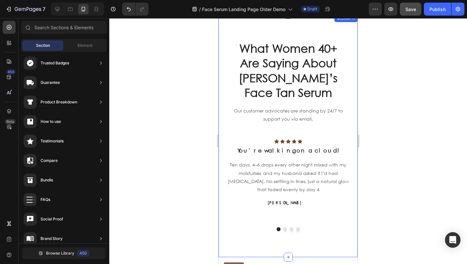
click at [280, 178] on p "Ten days, 4–6 drops every other night mixed with my moisturiser, and my husband…" at bounding box center [288, 176] width 128 height 33
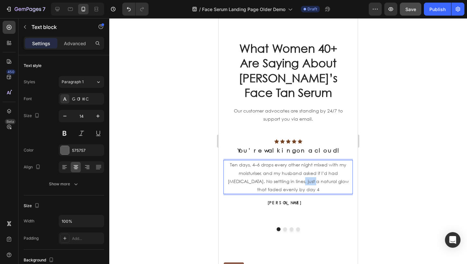
click at [280, 178] on p "Ten days, 4–6 drops every other night mixed with my moisturiser, and my husband…" at bounding box center [288, 176] width 128 height 33
click at [308, 188] on p "Ten days, 4–6 drops every other night mixed with my moisturiser, and my husband…" at bounding box center [288, 176] width 128 height 33
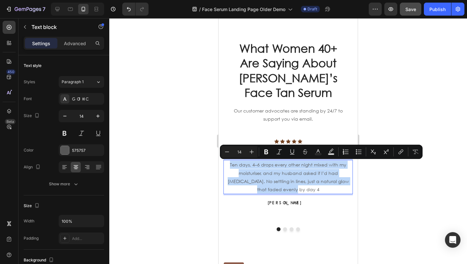
drag, startPoint x: 309, startPoint y: 188, endPoint x: 228, endPoint y: 167, distance: 83.4
click at [228, 167] on p "Ten days, 4–6 drops every other night mixed with my moisturiser, and my husband…" at bounding box center [288, 176] width 128 height 33
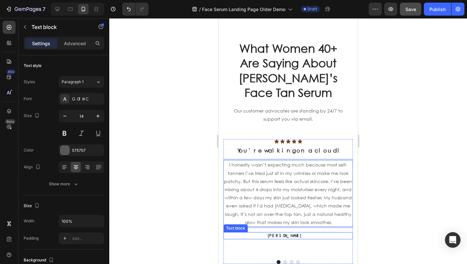
scroll to position [1596, 0]
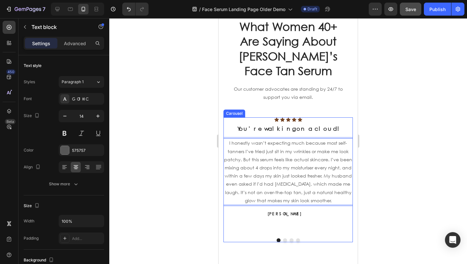
click at [283, 229] on div "Icon Icon Icon Icon Icon Icon List Hoz You're walking on a cloud! Heading I hon…" at bounding box center [289, 179] width 130 height 125
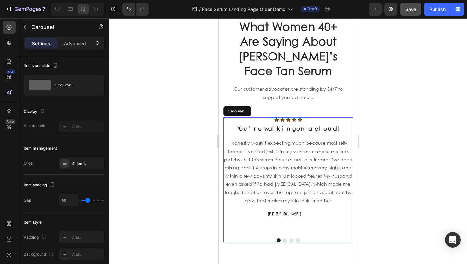
scroll to position [1605, 0]
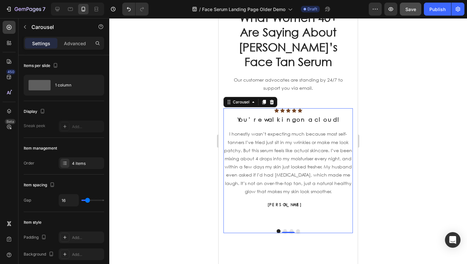
click at [286, 230] on div "0" at bounding box center [288, 232] width 6 height 5
click at [285, 230] on button "Dot" at bounding box center [285, 231] width 4 height 4
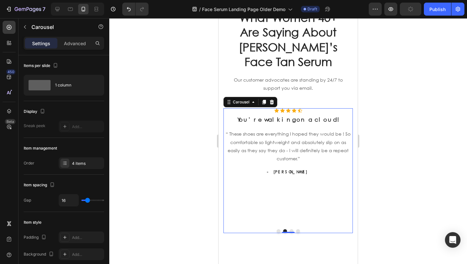
click at [291, 156] on p "“ These shoes are everything I hoped they would be ! So comfortable so lightwei…" at bounding box center [288, 146] width 128 height 33
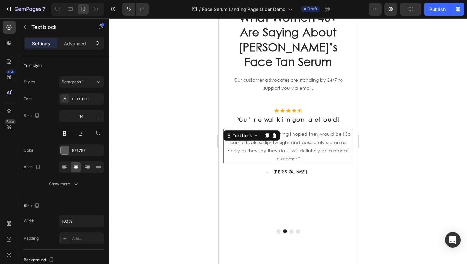
click at [291, 156] on p "“ These shoes are everything I hoped they would be ! So comfortable so lightwei…" at bounding box center [288, 146] width 128 height 33
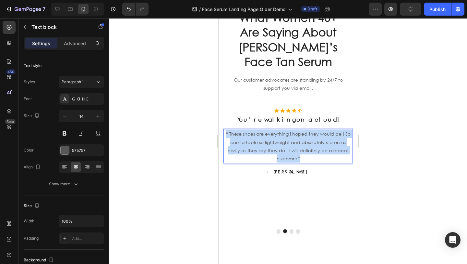
drag, startPoint x: 303, startPoint y: 159, endPoint x: 224, endPoint y: 135, distance: 82.1
click at [224, 135] on p "“ These shoes are everything I hoped they would be ! So comfortable so lightwei…" at bounding box center [288, 146] width 128 height 33
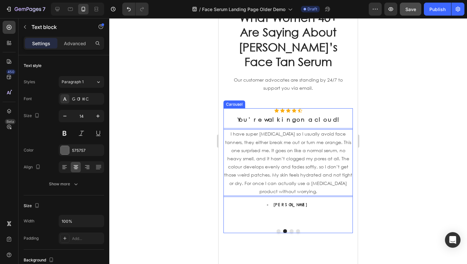
click at [290, 203] on p "- Ryan S." at bounding box center [288, 205] width 128 height 6
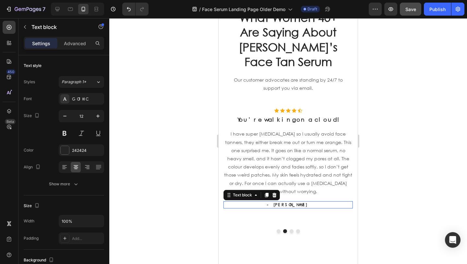
click at [290, 203] on p "- Ryan S." at bounding box center [288, 205] width 128 height 6
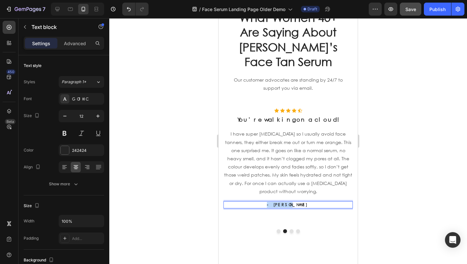
drag, startPoint x: 298, startPoint y: 203, endPoint x: 276, endPoint y: 203, distance: 22.4
click at [276, 203] on p "- Ryan S." at bounding box center [288, 205] width 128 height 6
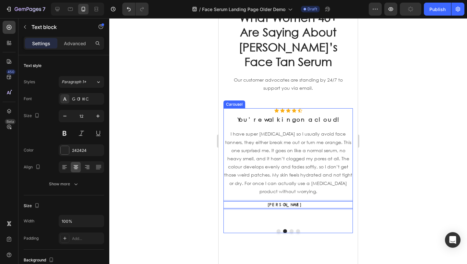
click at [277, 230] on button "Dot" at bounding box center [279, 231] width 4 height 4
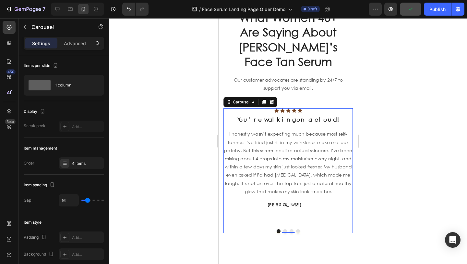
click at [291, 230] on button "Dot" at bounding box center [292, 231] width 4 height 4
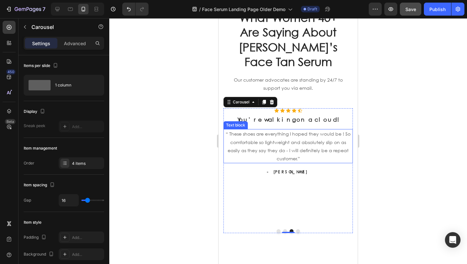
click at [292, 152] on p "“ These shoes are everything I hoped they would be ! So comfortable so lightwei…" at bounding box center [288, 146] width 128 height 33
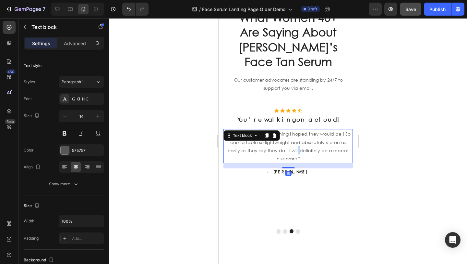
click at [292, 152] on p "“ These shoes are everything I hoped they would be ! So comfortable so lightwei…" at bounding box center [288, 146] width 128 height 33
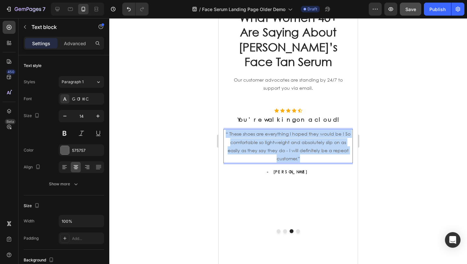
drag, startPoint x: 316, startPoint y: 160, endPoint x: 221, endPoint y: 131, distance: 99.8
click at [221, 131] on div "What Women 40+ Are Saying About Brunae’s Face Tan Serum Heading Our customer ad…" at bounding box center [288, 120] width 139 height 275
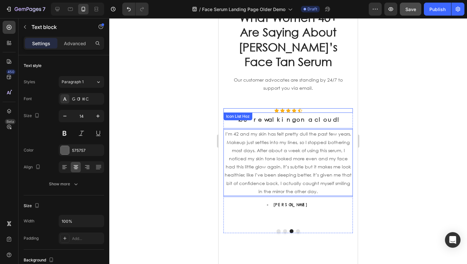
click at [264, 108] on div "Icon Icon Icon Icon Icon" at bounding box center [289, 110] width 130 height 5
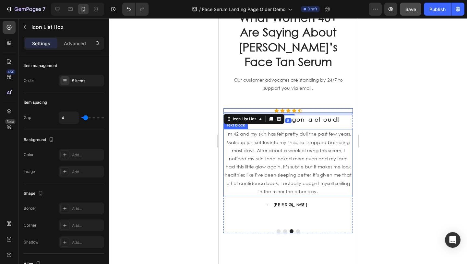
scroll to position [1605, 0]
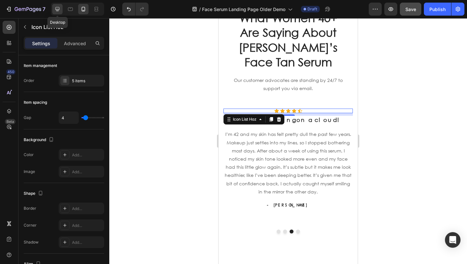
click at [60, 10] on icon at bounding box center [57, 9] width 6 height 6
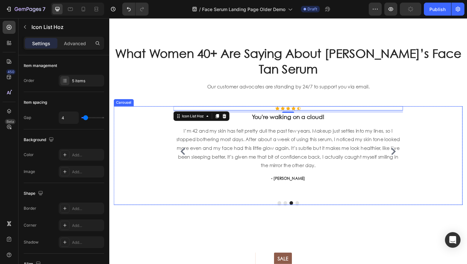
scroll to position [1538, 0]
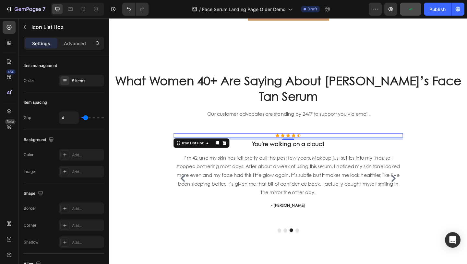
click at [287, 145] on div "Icon Icon Icon Icon Icon" at bounding box center [304, 145] width 250 height 5
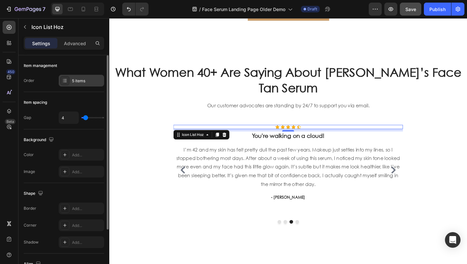
click at [86, 80] on div "5 items" at bounding box center [87, 81] width 31 height 6
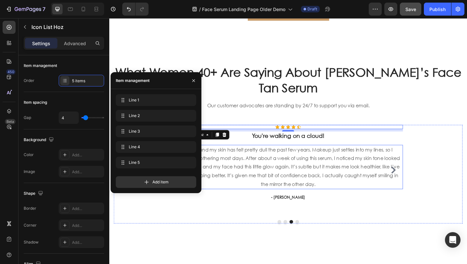
click at [271, 200] on p "I’m 42 and my skin has felt pretty dull the past few years. Makeup just settles…" at bounding box center [304, 179] width 249 height 47
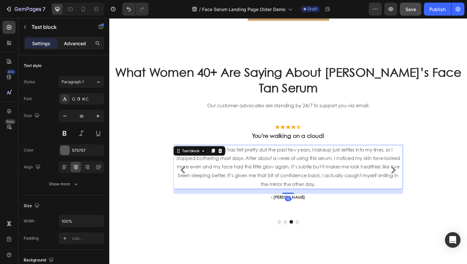
click at [80, 42] on p "Advanced" at bounding box center [75, 43] width 22 height 7
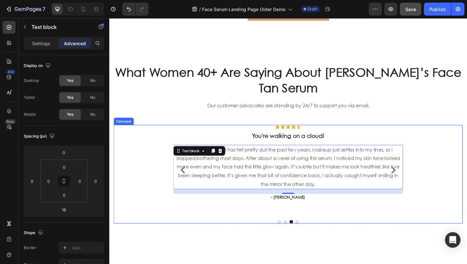
click at [159, 186] on div "Icon Icon Icon Icon Icon Icon List Hoz You're walking on a cloud! Heading I hon…" at bounding box center [304, 187] width 380 height 107
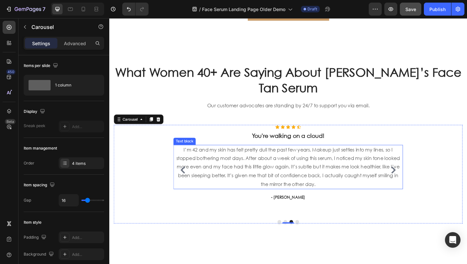
click at [200, 201] on p "I’m 42 and my skin has felt pretty dull the past few years. Makeup just settles…" at bounding box center [304, 179] width 249 height 47
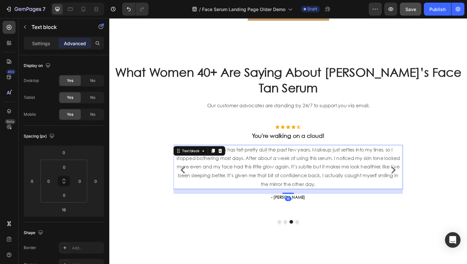
click at [46, 38] on div "Settings" at bounding box center [41, 43] width 32 height 10
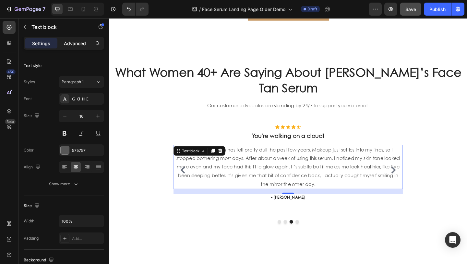
click at [73, 44] on p "Advanced" at bounding box center [75, 43] width 22 height 7
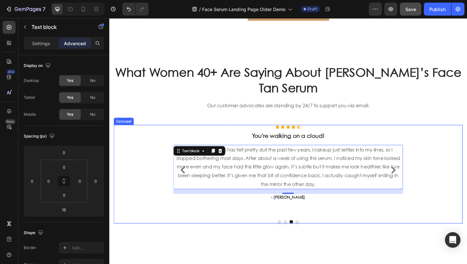
click at [327, 230] on div "Icon Icon Icon Icon Icon Icon List Hoz You're walking on a cloud! Heading I’m 4…" at bounding box center [304, 183] width 250 height 98
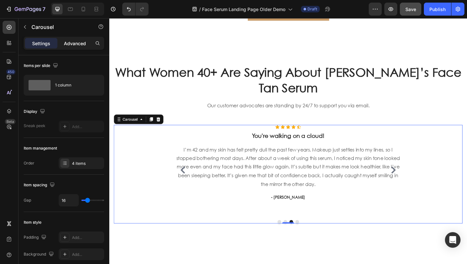
click at [76, 39] on div "Advanced" at bounding box center [75, 43] width 32 height 10
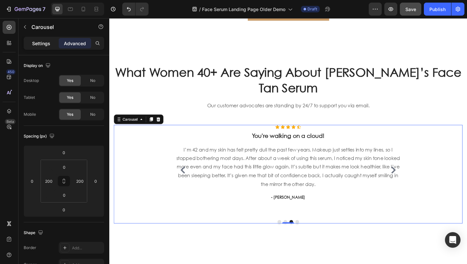
click at [48, 39] on div "Settings" at bounding box center [41, 43] width 32 height 10
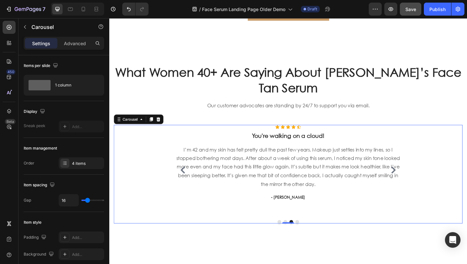
click at [42, 36] on div "Carousel" at bounding box center [56, 27] width 74 height 19
click at [315, 241] on div "Icon Icon Icon Icon Icon Icon List Hoz You're walking on a cloud! Heading I hon…" at bounding box center [304, 187] width 380 height 107
click at [315, 203] on p "I’m 42 and my skin has felt pretty dull the past few years. Makeup just settles…" at bounding box center [304, 179] width 249 height 47
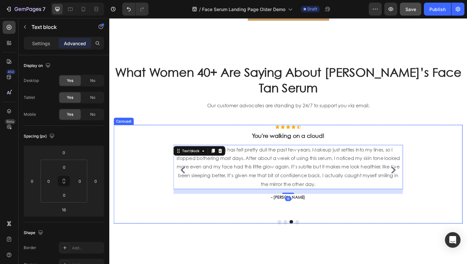
click at [314, 241] on button "Dot" at bounding box center [314, 239] width 4 height 4
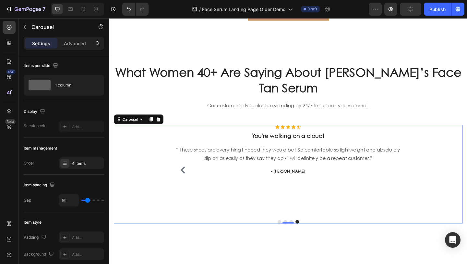
click at [298, 176] on div "“ These shoes are everything I hoped they would be ! So comfortable so lightwei…" at bounding box center [304, 166] width 250 height 20
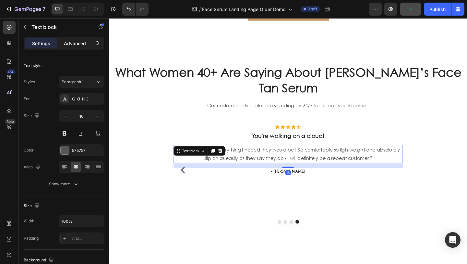
click at [72, 41] on p "Advanced" at bounding box center [75, 43] width 22 height 7
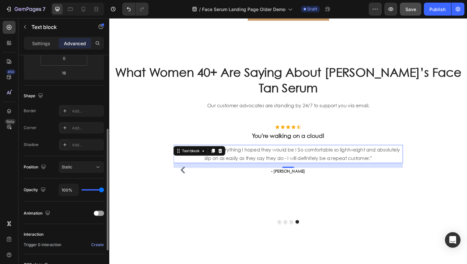
scroll to position [0, 0]
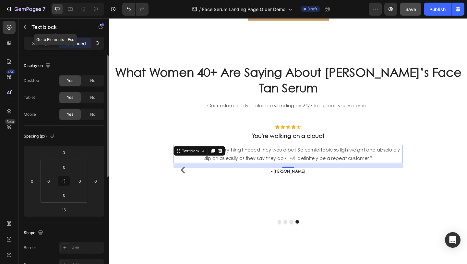
click at [28, 25] on button "button" at bounding box center [25, 27] width 10 height 10
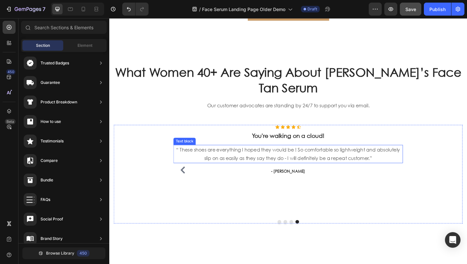
click at [420, 175] on p "“ These shoes are everything I hoped they would be ! So comfortable so lightwei…" at bounding box center [304, 165] width 249 height 19
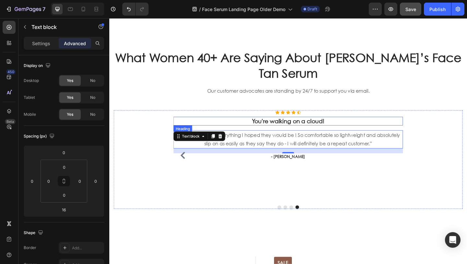
scroll to position [1569, 0]
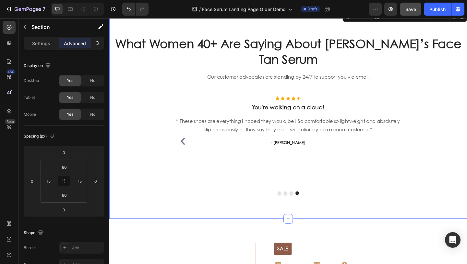
click at [265, 102] on div "What Women 40+ Are Saying About Brunae’s Face Tan Serum Heading Our customer ad…" at bounding box center [304, 123] width 380 height 174
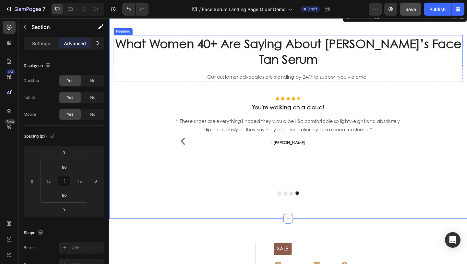
click at [201, 71] on h2 "What Women 40+ Are Saying About [PERSON_NAME]’s Face Tan Serum" at bounding box center [304, 53] width 380 height 35
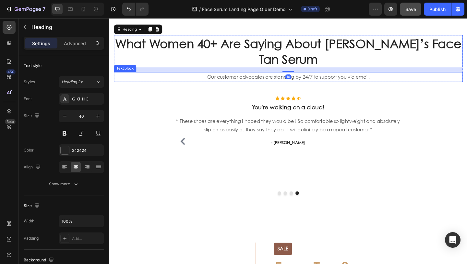
click at [204, 87] on p "Our customer advocates are standing by 24/7 to support you via email." at bounding box center [304, 81] width 378 height 9
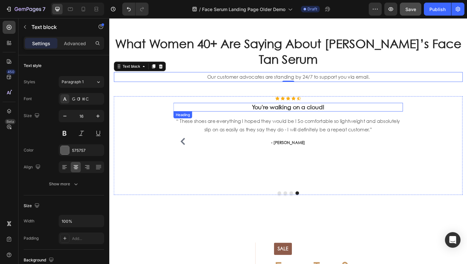
click at [243, 119] on p "You're walking on a cloud!" at bounding box center [304, 115] width 249 height 8
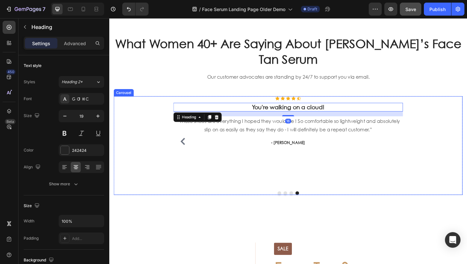
click at [238, 116] on div "Icon Icon Icon Icon Icon Icon List Hoz You're walking on a cloud! Heading 16 “ …" at bounding box center [304, 152] width 250 height 98
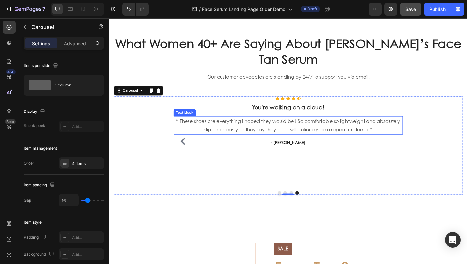
click at [240, 140] on p "“ These shoes are everything I hoped they would be ! So comfortable so lightwei…" at bounding box center [304, 134] width 249 height 19
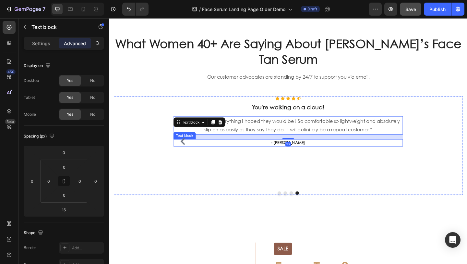
click at [241, 157] on p "- Ryan S." at bounding box center [304, 153] width 249 height 6
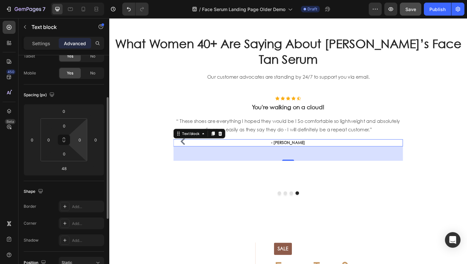
scroll to position [149, 0]
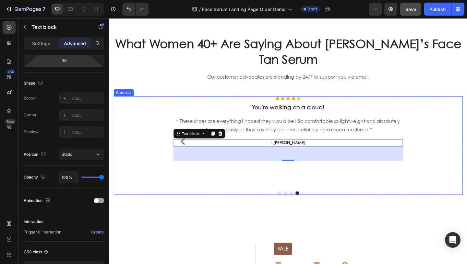
click at [298, 210] on div at bounding box center [304, 208] width 250 height 4
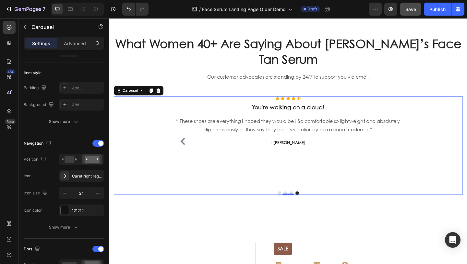
scroll to position [0, 0]
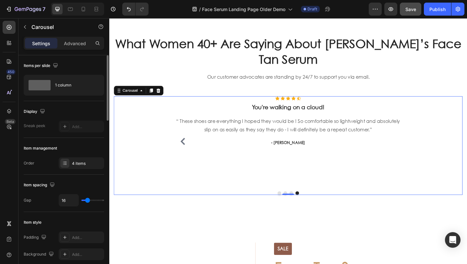
click at [304, 210] on div at bounding box center [304, 208] width 250 height 4
click at [86, 165] on div "4 items" at bounding box center [87, 163] width 31 height 6
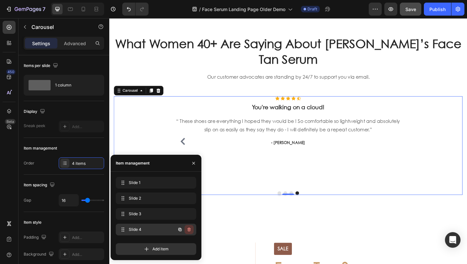
click at [191, 230] on icon "button" at bounding box center [189, 229] width 5 height 5
click at [187, 230] on div "Delete" at bounding box center [185, 229] width 12 height 6
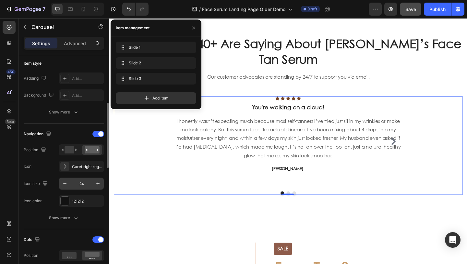
scroll to position [160, 0]
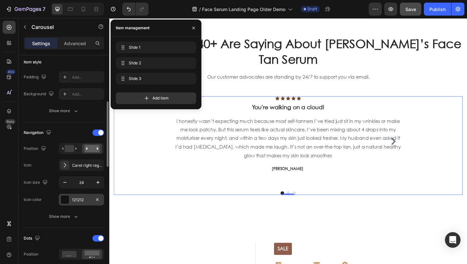
click at [65, 200] on div at bounding box center [65, 199] width 8 height 8
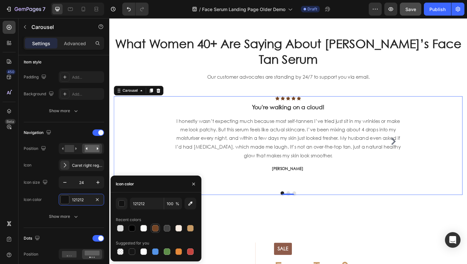
click at [152, 229] on div at bounding box center [155, 228] width 6 height 6
type input "744424"
click at [191, 184] on icon "button" at bounding box center [193, 183] width 5 height 5
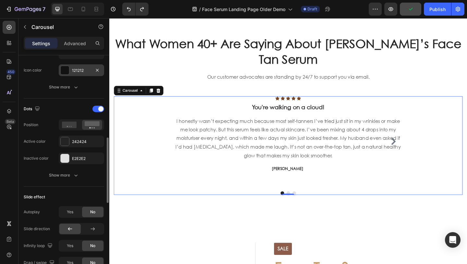
scroll to position [290, 0]
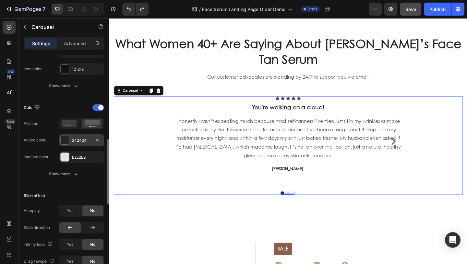
click at [62, 142] on div at bounding box center [65, 140] width 8 height 8
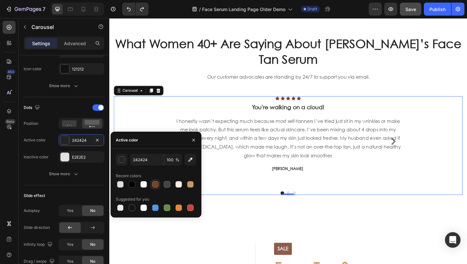
click at [154, 186] on div at bounding box center [155, 184] width 6 height 6
type input "744424"
click at [63, 160] on div at bounding box center [65, 157] width 8 height 8
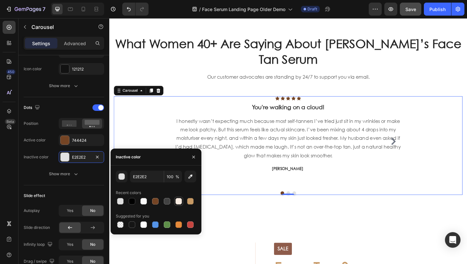
click at [177, 201] on div at bounding box center [179, 201] width 6 height 6
type input "F9EDE3"
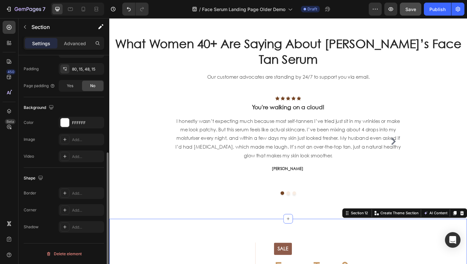
scroll to position [0, 0]
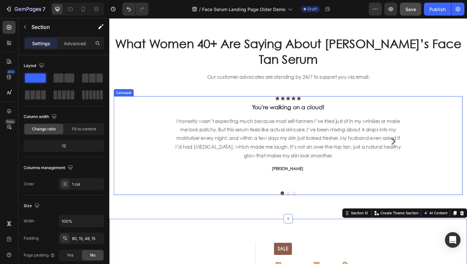
click at [300, 119] on p "You're walking on a cloud!" at bounding box center [304, 115] width 249 height 8
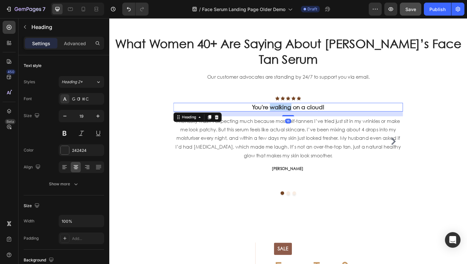
click at [300, 119] on p "You're walking on a cloud!" at bounding box center [304, 115] width 249 height 8
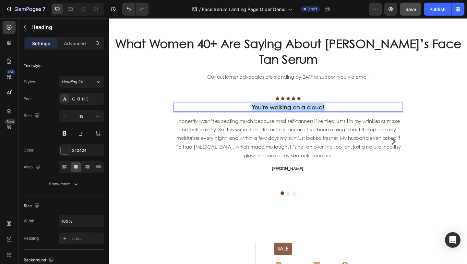
drag, startPoint x: 343, startPoint y: 125, endPoint x: 263, endPoint y: 126, distance: 80.8
click at [262, 119] on p "You're walking on a cloud!" at bounding box center [304, 115] width 249 height 8
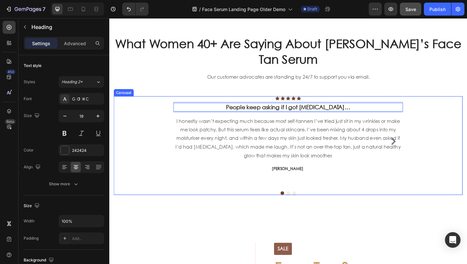
click at [304, 210] on button "Dot" at bounding box center [304, 208] width 4 height 4
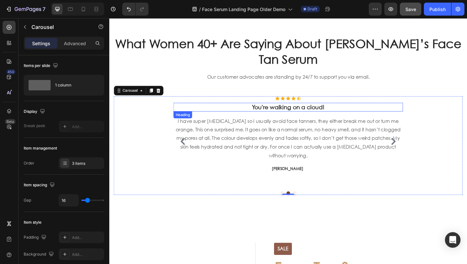
click at [353, 119] on p "You're walking on a cloud!" at bounding box center [304, 115] width 249 height 8
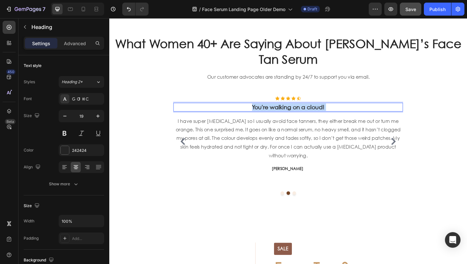
drag, startPoint x: 355, startPoint y: 125, endPoint x: 262, endPoint y: 122, distance: 93.2
click at [262, 119] on p "You're walking on a cloud!" at bounding box center [304, 115] width 249 height 8
drag, startPoint x: 262, startPoint y: 122, endPoint x: 353, endPoint y: 125, distance: 91.6
click at [353, 119] on p "You're walking on a cloud!" at bounding box center [304, 115] width 249 height 8
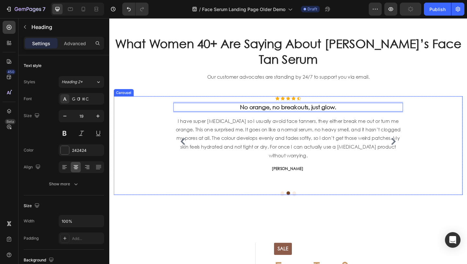
click at [311, 210] on button "Dot" at bounding box center [311, 208] width 4 height 4
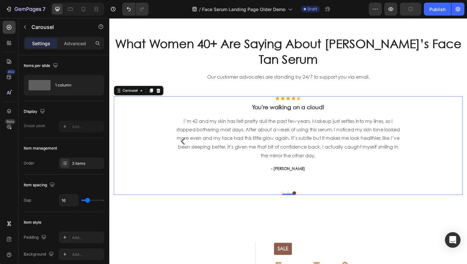
click at [346, 119] on h3 "You're walking on a cloud!" at bounding box center [304, 114] width 250 height 9
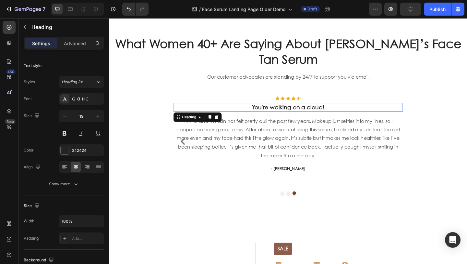
click at [346, 119] on h3 "You're walking on a cloud!" at bounding box center [304, 114] width 250 height 9
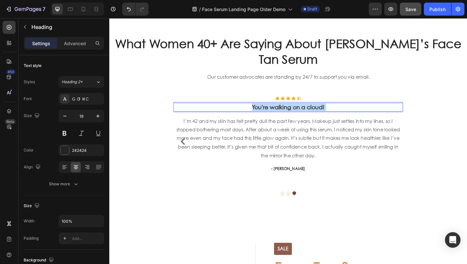
drag, startPoint x: 352, startPoint y: 124, endPoint x: 261, endPoint y: 126, distance: 90.3
click at [261, 119] on p "You're walking on a cloud!" at bounding box center [304, 115] width 249 height 8
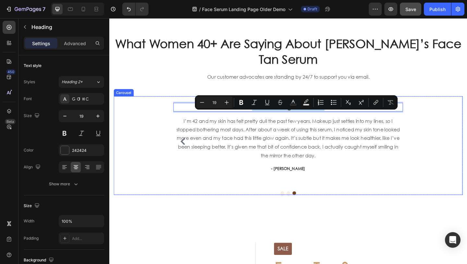
drag, startPoint x: 261, startPoint y: 126, endPoint x: 352, endPoint y: 130, distance: 91.0
click at [352, 130] on div "Icon Icon Icon Icon Icon Icon List Hoz You're walking on a cloud! Heading 16 I’…" at bounding box center [304, 152] width 250 height 98
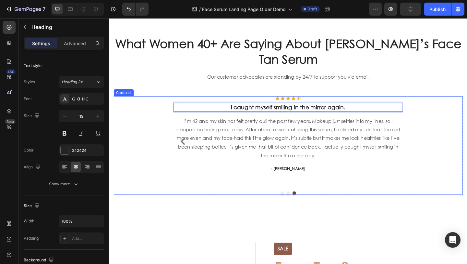
click at [302, 210] on div "Icon Icon Icon Icon Icon Icon List Hoz People keep asking if I got Botox… Headi…" at bounding box center [304, 156] width 380 height 107
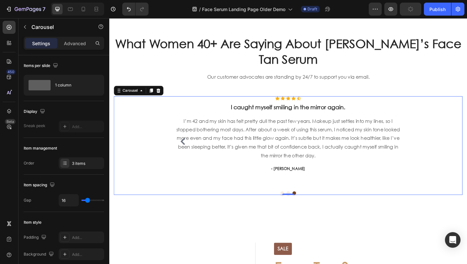
click at [303, 210] on button "Dot" at bounding box center [304, 208] width 4 height 4
click at [290, 107] on div "Icon Icon Icon Icon Icon" at bounding box center [304, 105] width 250 height 5
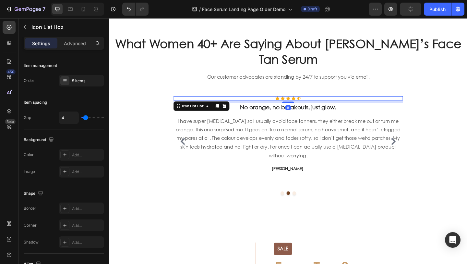
click at [283, 107] on div "Icon Icon Icon Icon Icon" at bounding box center [304, 105] width 250 height 5
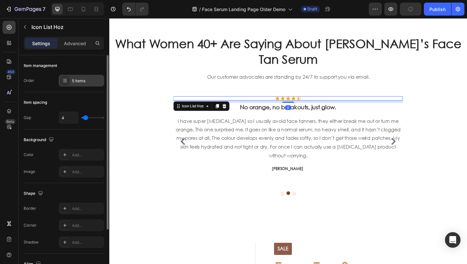
click at [79, 81] on div "5 items" at bounding box center [87, 81] width 31 height 6
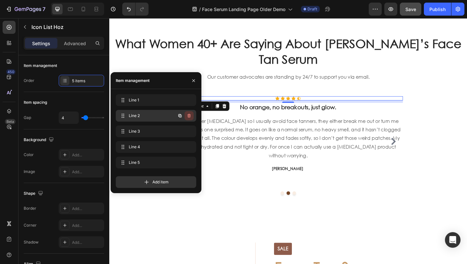
click at [190, 117] on icon "button" at bounding box center [189, 116] width 3 height 4
click at [190, 117] on div "Delete" at bounding box center [185, 116] width 12 height 6
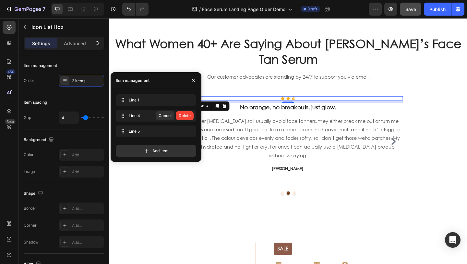
click at [190, 117] on div "Delete" at bounding box center [185, 116] width 12 height 6
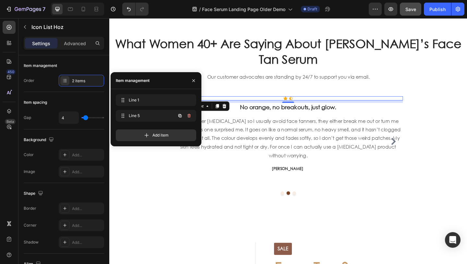
click at [190, 117] on icon "button" at bounding box center [189, 116] width 3 height 4
click at [190, 117] on div "Delete" at bounding box center [185, 116] width 12 height 6
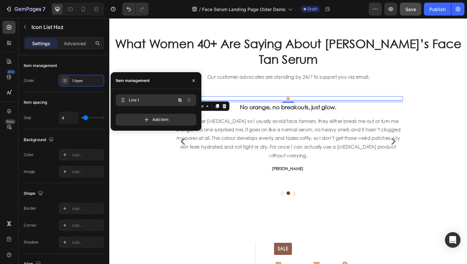
click at [164, 102] on span "Line 1" at bounding box center [147, 100] width 37 height 6
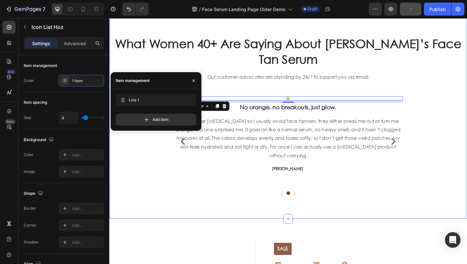
click at [270, 106] on div "What Women 40+ Are Saying About Brunae’s Face Tan Serum Heading Our customer ad…" at bounding box center [304, 123] width 380 height 174
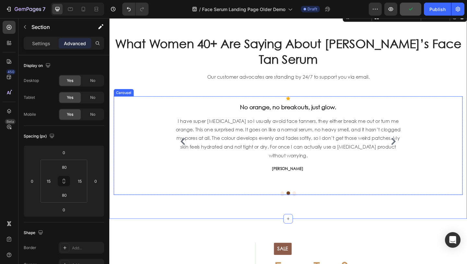
click at [306, 107] on div "Icon" at bounding box center [304, 105] width 250 height 5
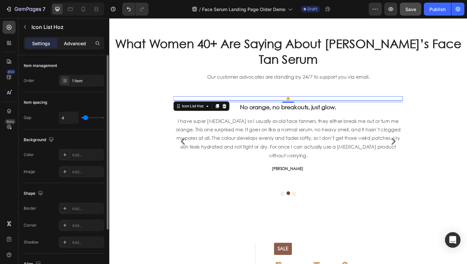
click at [76, 44] on p "Advanced" at bounding box center [75, 43] width 22 height 7
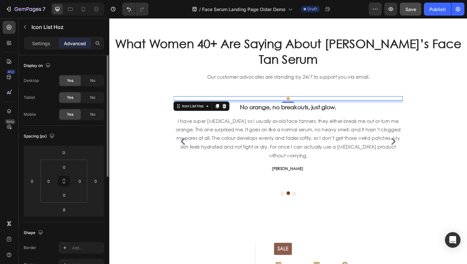
click at [41, 44] on p "Settings" at bounding box center [41, 43] width 18 height 7
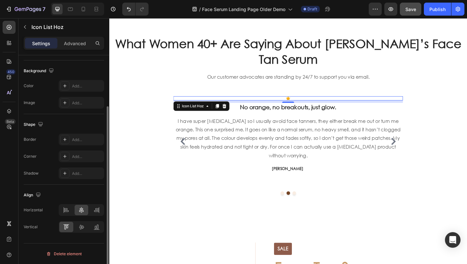
scroll to position [63, 0]
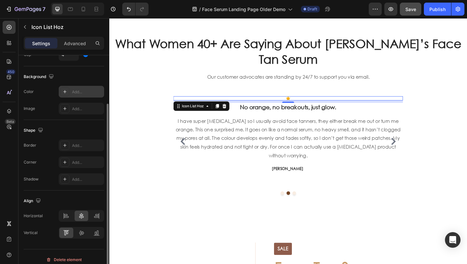
click at [69, 92] on div "Add..." at bounding box center [81, 92] width 45 height 12
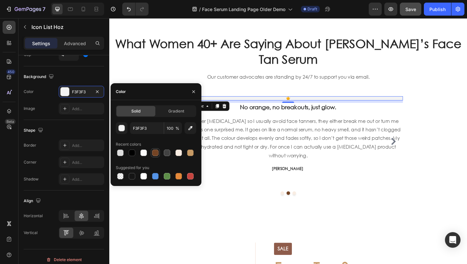
click at [154, 151] on div at bounding box center [155, 152] width 6 height 6
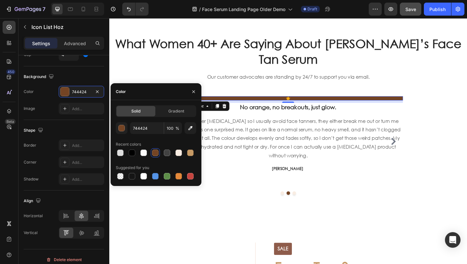
type input "F3F3F3"
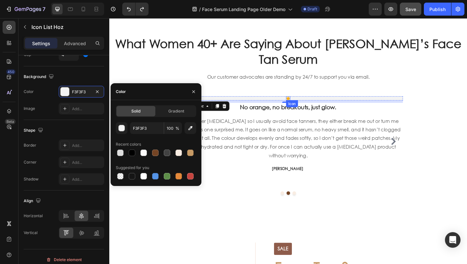
click at [304, 107] on div "Icon" at bounding box center [304, 105] width 5 height 5
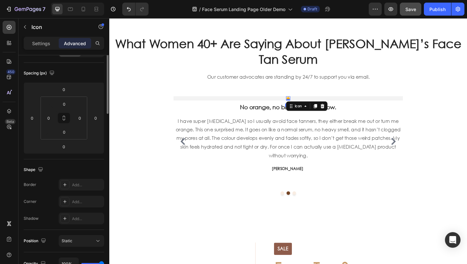
scroll to position [0, 0]
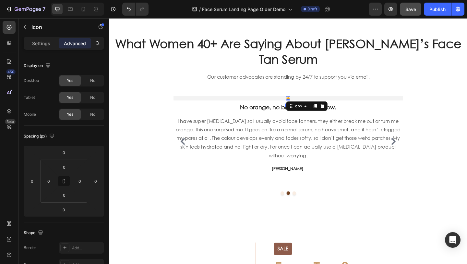
click at [302, 107] on icon at bounding box center [304, 105] width 5 height 4
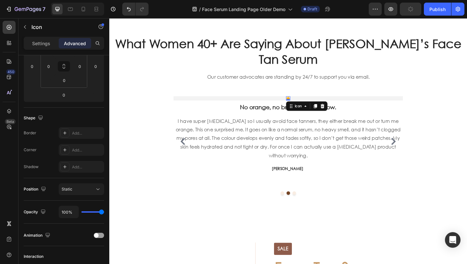
click at [39, 50] on div "Settings Advanced" at bounding box center [64, 46] width 91 height 19
click at [38, 45] on p "Settings" at bounding box center [41, 43] width 18 height 7
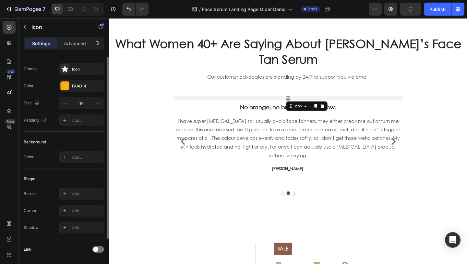
scroll to position [0, 0]
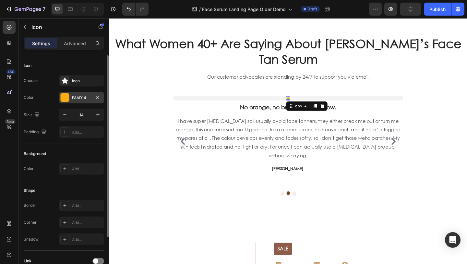
click at [64, 98] on div at bounding box center [65, 97] width 8 height 8
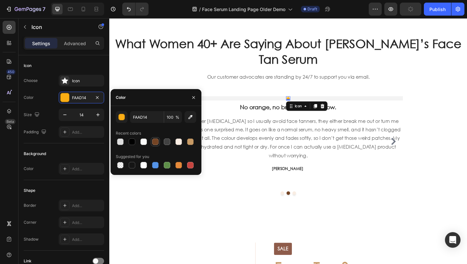
click at [157, 142] on div at bounding box center [155, 141] width 6 height 6
type input "744424"
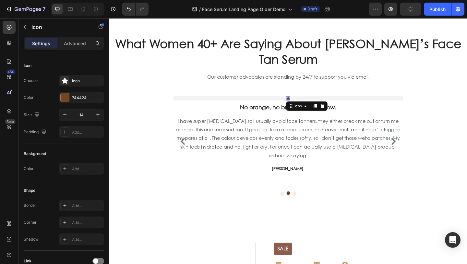
click at [79, 38] on div "Settings Advanced" at bounding box center [64, 43] width 80 height 13
click at [80, 44] on p "Advanced" at bounding box center [75, 43] width 22 height 7
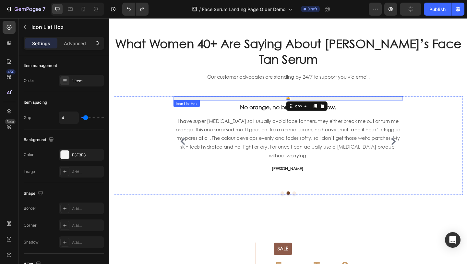
click at [288, 107] on div "Icon 0" at bounding box center [304, 105] width 250 height 5
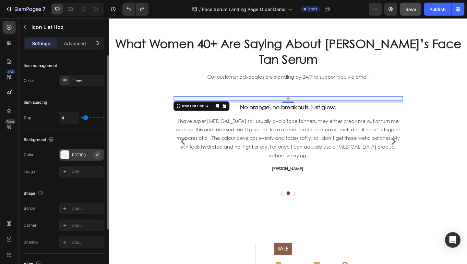
click at [96, 156] on icon "button" at bounding box center [97, 154] width 5 height 5
click at [302, 107] on icon at bounding box center [304, 105] width 5 height 5
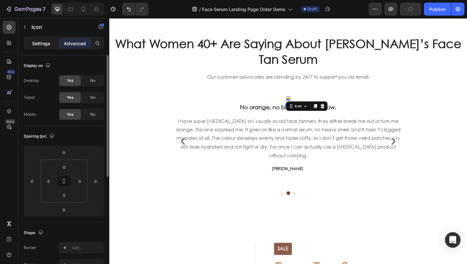
click at [40, 45] on p "Settings" at bounding box center [41, 43] width 18 height 7
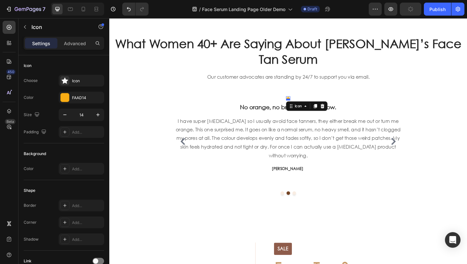
click at [302, 107] on div at bounding box center [304, 106] width 5 height 2
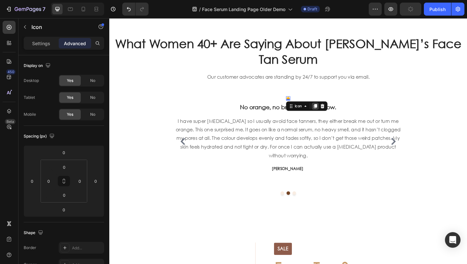
click at [333, 116] on icon at bounding box center [333, 113] width 5 height 5
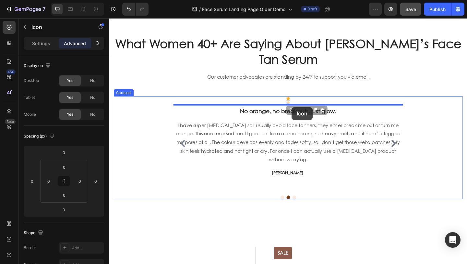
drag, startPoint x: 306, startPoint y: 127, endPoint x: 308, endPoint y: 115, distance: 12.2
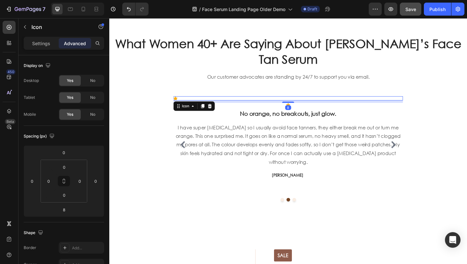
type input "0"
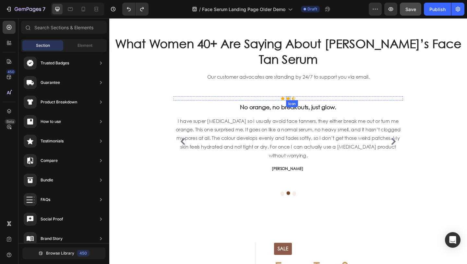
click at [303, 107] on icon at bounding box center [304, 105] width 5 height 4
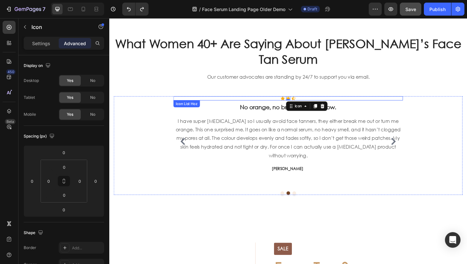
click at [316, 107] on div "Icon Icon 0 Icon" at bounding box center [304, 105] width 250 height 5
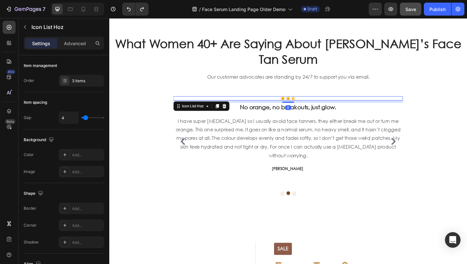
click at [316, 107] on div "Icon Icon Icon" at bounding box center [304, 105] width 250 height 5
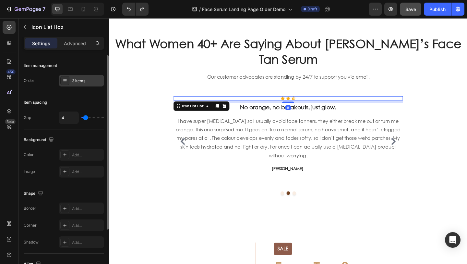
click at [86, 81] on div "3 items" at bounding box center [87, 81] width 31 height 6
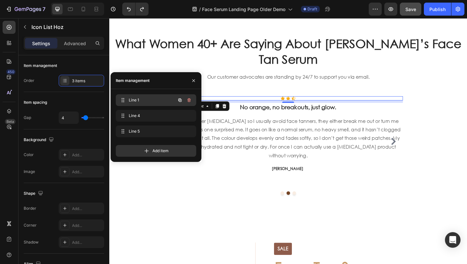
click at [154, 100] on span "Line 1" at bounding box center [147, 100] width 37 height 6
click at [154, 100] on span "Line 1" at bounding box center [152, 100] width 48 height 6
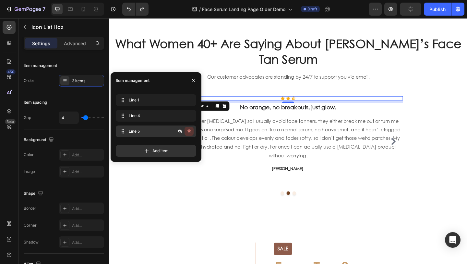
click at [191, 129] on icon "button" at bounding box center [189, 131] width 5 height 5
click at [191, 130] on button "Delete" at bounding box center [185, 131] width 18 height 9
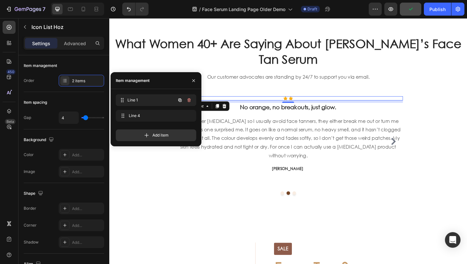
click at [160, 100] on span "Line 1" at bounding box center [152, 100] width 48 height 6
click at [76, 41] on p "Advanced" at bounding box center [75, 43] width 22 height 7
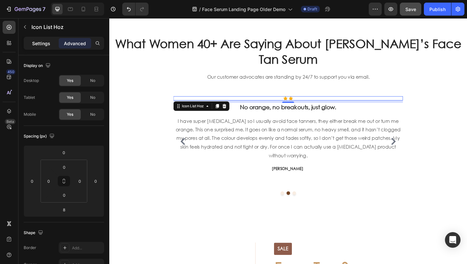
click at [39, 45] on p "Settings" at bounding box center [41, 43] width 18 height 7
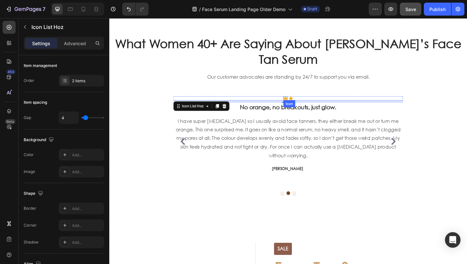
click at [300, 107] on icon at bounding box center [301, 105] width 5 height 4
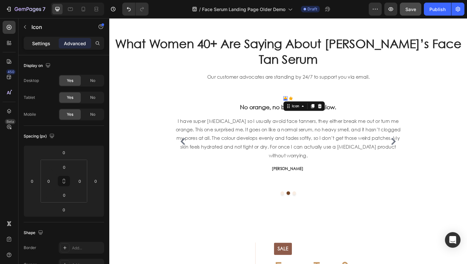
click at [54, 45] on div "Settings" at bounding box center [41, 43] width 32 height 10
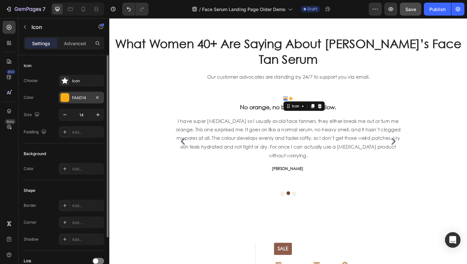
click at [65, 101] on div at bounding box center [65, 97] width 8 height 8
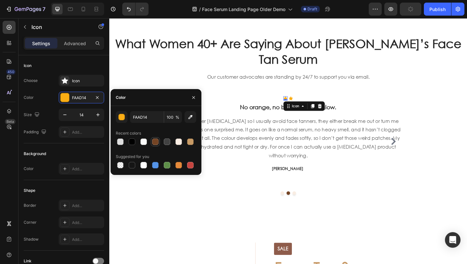
click at [156, 141] on div at bounding box center [155, 141] width 6 height 6
type input "744424"
click at [79, 44] on p "Advanced" at bounding box center [75, 43] width 22 height 7
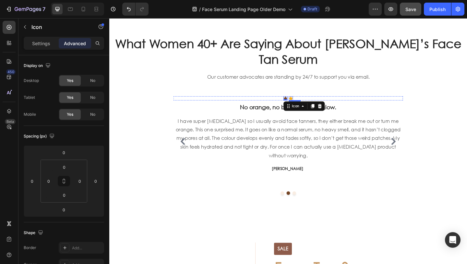
click at [308, 107] on icon at bounding box center [307, 105] width 5 height 5
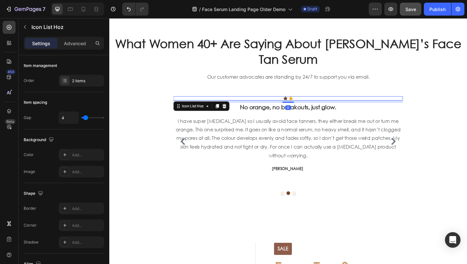
click at [315, 107] on div "Icon Icon" at bounding box center [304, 105] width 250 height 5
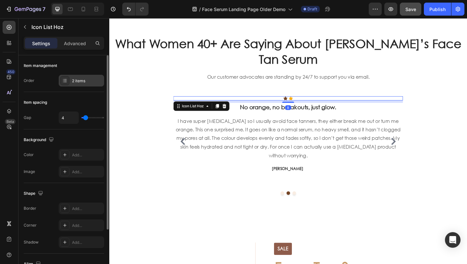
click at [78, 79] on div "2 items" at bounding box center [87, 81] width 31 height 6
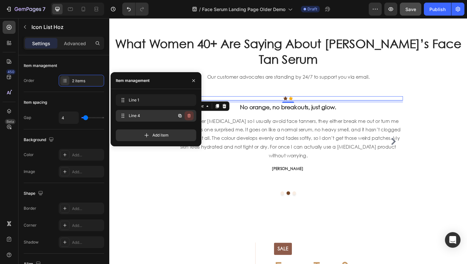
click at [190, 117] on icon "button" at bounding box center [189, 116] width 3 height 4
click at [190, 117] on div "Delete" at bounding box center [185, 116] width 12 height 6
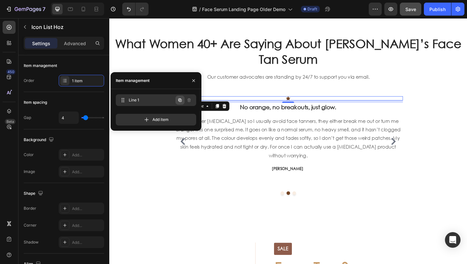
click at [182, 100] on icon "button" at bounding box center [180, 99] width 5 height 5
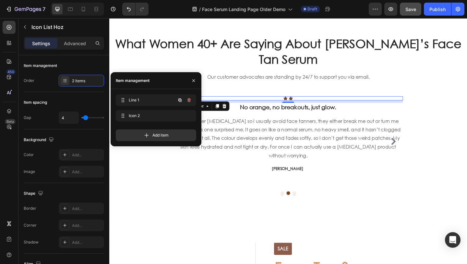
click at [181, 100] on icon "button" at bounding box center [180, 99] width 3 height 3
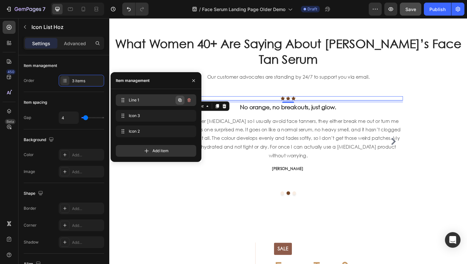
click at [181, 101] on icon "button" at bounding box center [180, 99] width 3 height 3
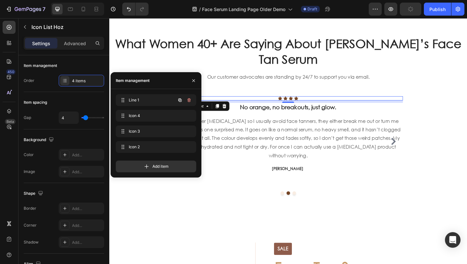
click at [181, 101] on icon "button" at bounding box center [180, 99] width 3 height 3
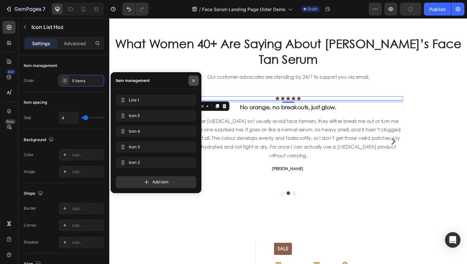
click at [191, 80] on icon "button" at bounding box center [193, 80] width 5 height 5
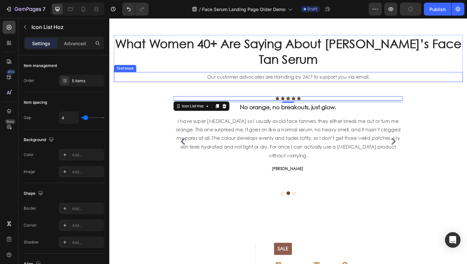
click at [331, 85] on div "Our customer advocates are standing by 24/7 to support you via email." at bounding box center [304, 82] width 380 height 11
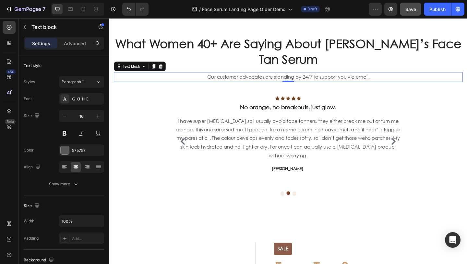
click at [331, 87] on p "Our customer advocates are standing by 24/7 to support you via email." at bounding box center [304, 81] width 378 height 9
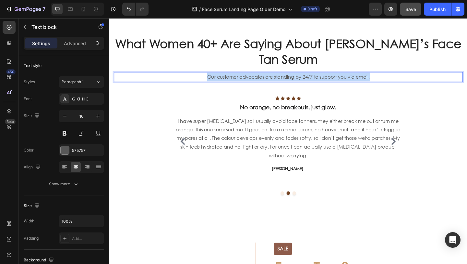
drag, startPoint x: 395, startPoint y: 92, endPoint x: 214, endPoint y: 92, distance: 181.1
click at [212, 87] on p "Our customer advocates are standing by 24/7 to support you via email." at bounding box center [304, 81] width 378 height 9
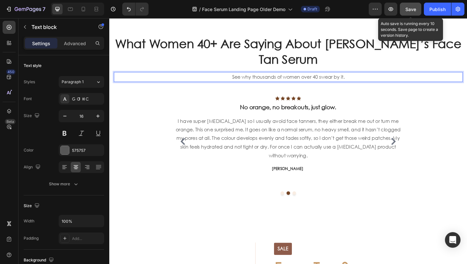
click at [415, 12] on div "Save" at bounding box center [411, 9] width 11 height 7
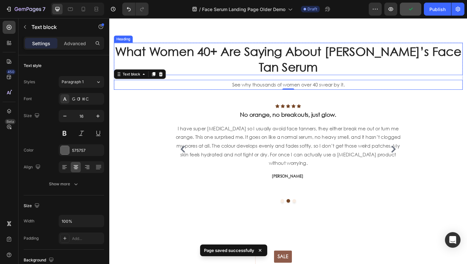
scroll to position [1549, 0]
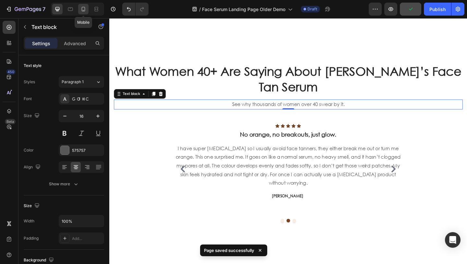
click at [84, 7] on icon at bounding box center [84, 9] width 4 height 5
type input "14"
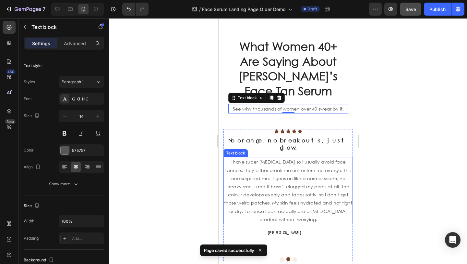
scroll to position [1532, 0]
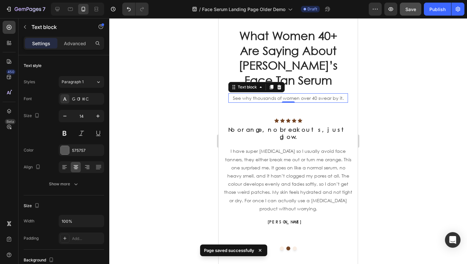
click at [169, 132] on div at bounding box center [288, 140] width 358 height 245
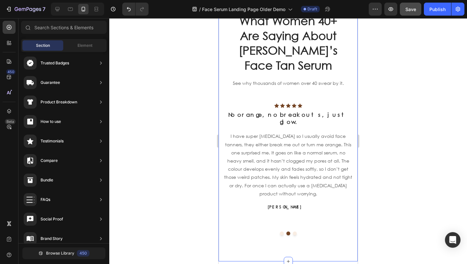
scroll to position [1549, 0]
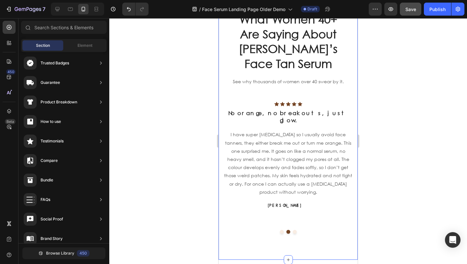
click at [304, 82] on p "See why thousands of women over 40 swear by it." at bounding box center [288, 81] width 118 height 8
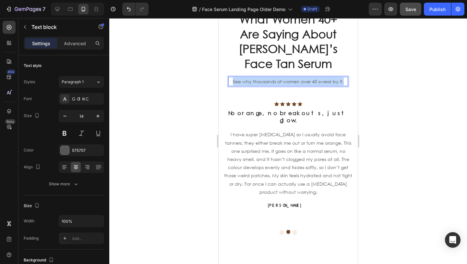
drag, startPoint x: 344, startPoint y: 82, endPoint x: 233, endPoint y: 82, distance: 111.0
click at [233, 82] on p "See why thousands of women over 40 swear by it." at bounding box center [288, 81] width 118 height 8
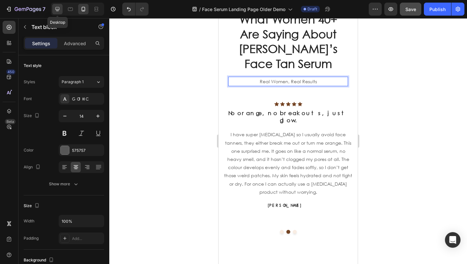
click at [55, 11] on icon at bounding box center [57, 9] width 6 height 6
type input "16"
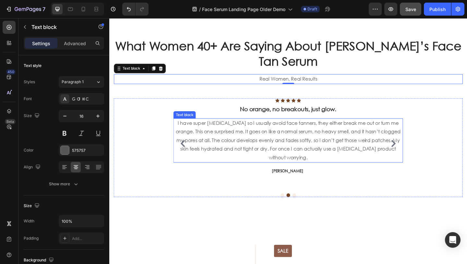
scroll to position [1447, 0]
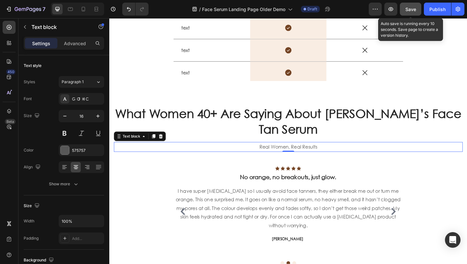
click at [417, 9] on button "Save" at bounding box center [410, 9] width 21 height 13
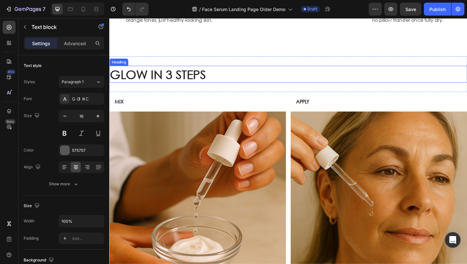
scroll to position [467, 0]
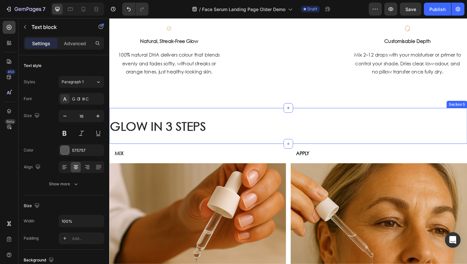
click at [251, 146] on div "GLOW IN 3 STEPS Heading Section 5" at bounding box center [303, 135] width 389 height 39
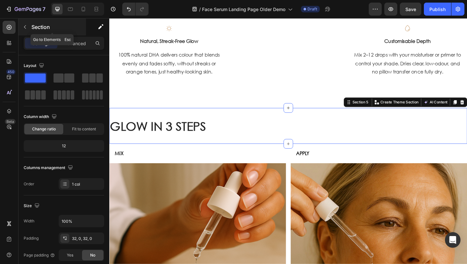
click at [24, 28] on icon "button" at bounding box center [24, 26] width 5 height 5
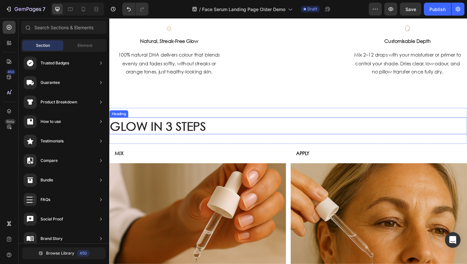
click at [240, 138] on h2 "GLOW IN 3 STEPS" at bounding box center [303, 135] width 389 height 18
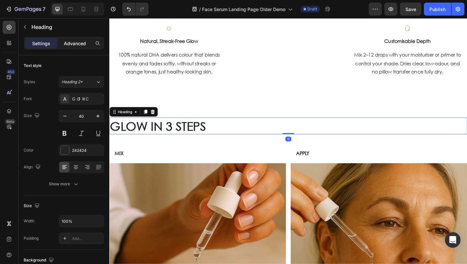
click at [74, 43] on p "Advanced" at bounding box center [75, 43] width 22 height 7
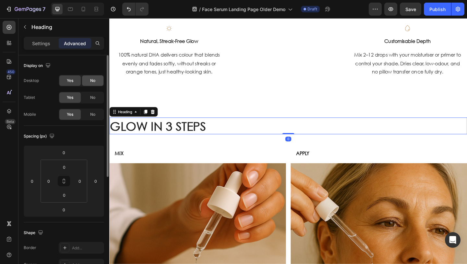
click at [91, 83] on span "No" at bounding box center [92, 81] width 5 height 6
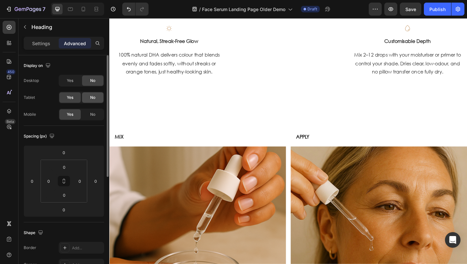
click at [92, 93] on div "No" at bounding box center [92, 97] width 21 height 10
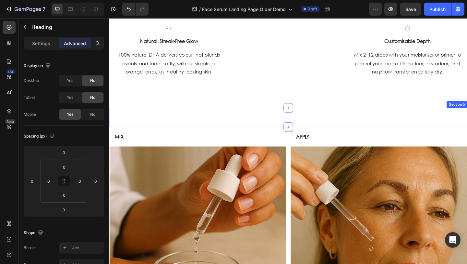
click at [195, 133] on div "GLOW IN 3 STEPS Heading 0 Section 5" at bounding box center [303, 126] width 389 height 21
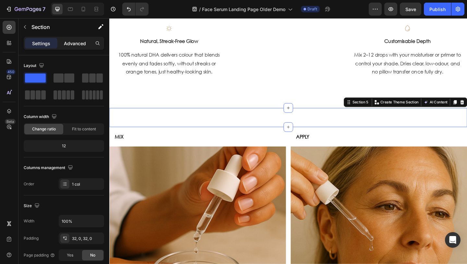
click at [69, 42] on p "Advanced" at bounding box center [75, 43] width 22 height 7
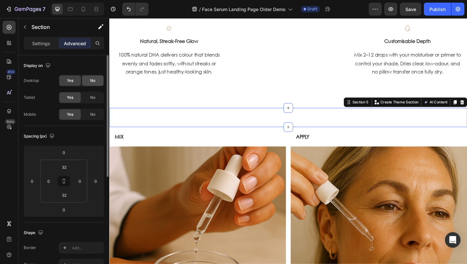
click at [94, 76] on div "No" at bounding box center [92, 80] width 21 height 10
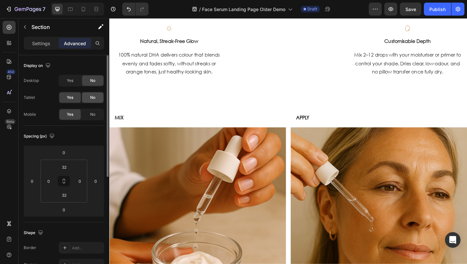
click at [98, 94] on div "No" at bounding box center [92, 97] width 21 height 10
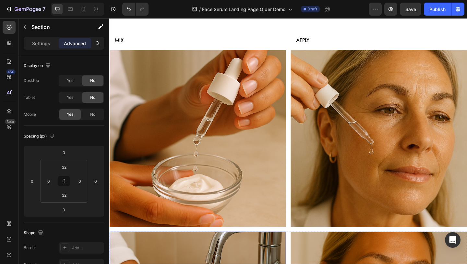
scroll to position [450, 0]
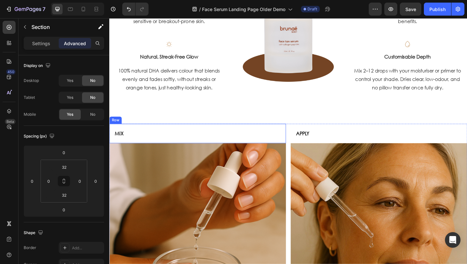
click at [200, 133] on div "MIX Text Block Row" at bounding box center [205, 143] width 192 height 21
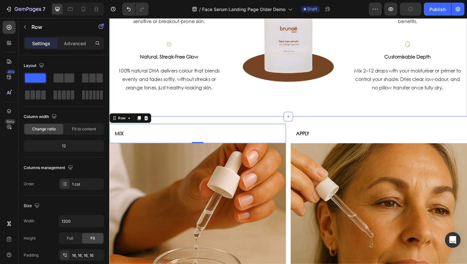
click at [207, 125] on div "Why Women Are Calling It “Glow in a Bottle" Heading Icon Skin-Safe Formula Head…" at bounding box center [303, 8] width 389 height 233
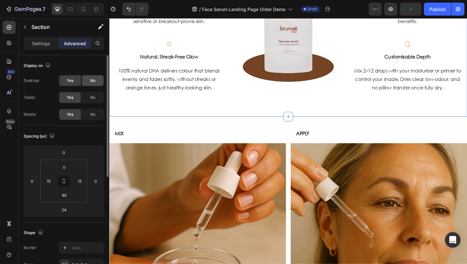
click at [88, 78] on div "No" at bounding box center [92, 80] width 21 height 10
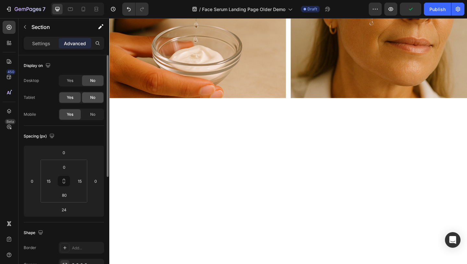
click at [94, 101] on div "No" at bounding box center [92, 97] width 21 height 10
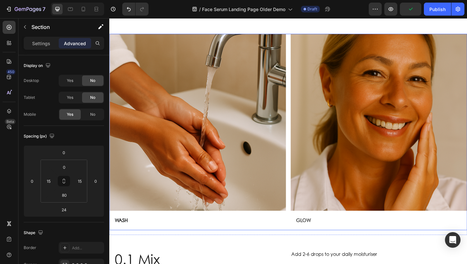
scroll to position [656, 0]
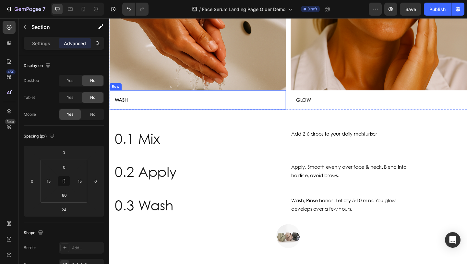
click at [290, 117] on div "WASH Text Block Row" at bounding box center [205, 106] width 192 height 21
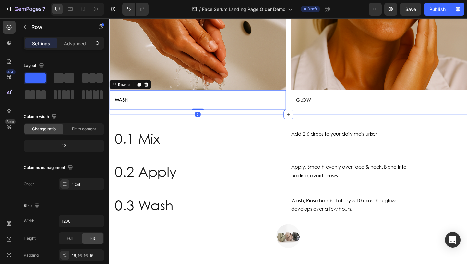
click at [296, 120] on div "Image WASH Text Block Row 0 Image GLOW Text Block Row Row" at bounding box center [303, 13] width 389 height 218
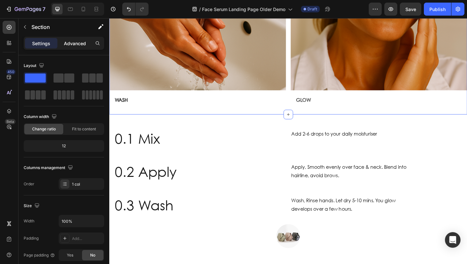
click at [79, 48] on div "Advanced" at bounding box center [75, 43] width 32 height 10
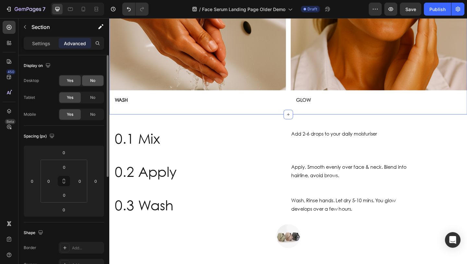
click at [91, 79] on span "No" at bounding box center [92, 81] width 5 height 6
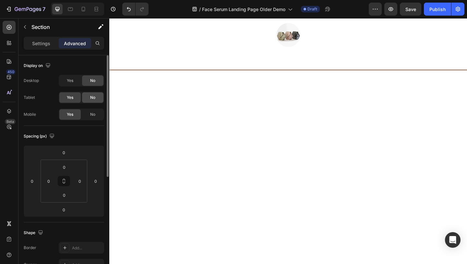
click at [92, 94] on span "No" at bounding box center [92, 97] width 5 height 6
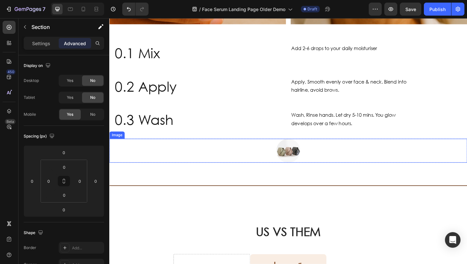
scroll to position [529, 0]
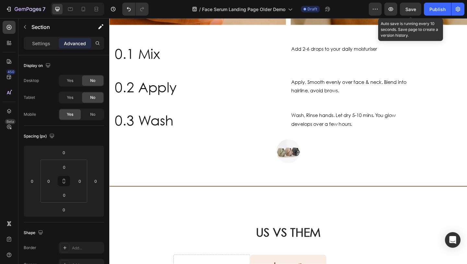
click at [408, 12] on div "Save" at bounding box center [411, 9] width 11 height 7
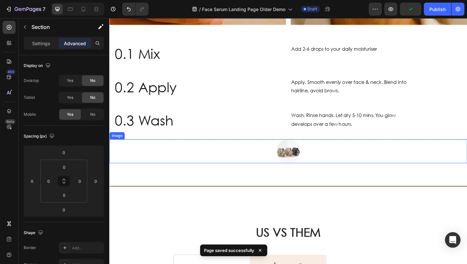
click at [333, 156] on div at bounding box center [303, 163] width 389 height 26
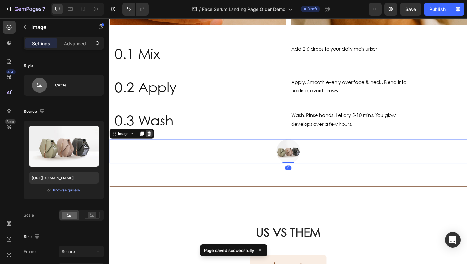
click at [149, 141] on div at bounding box center [153, 144] width 8 height 8
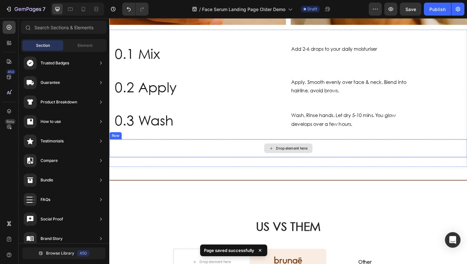
click at [206, 153] on div "Drop element here" at bounding box center [303, 159] width 389 height 19
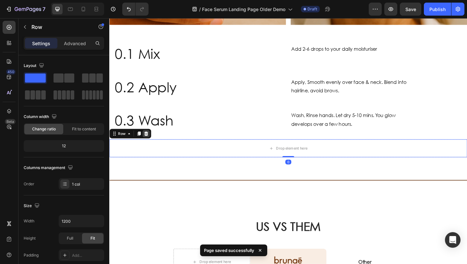
click at [149, 141] on icon at bounding box center [149, 143] width 4 height 5
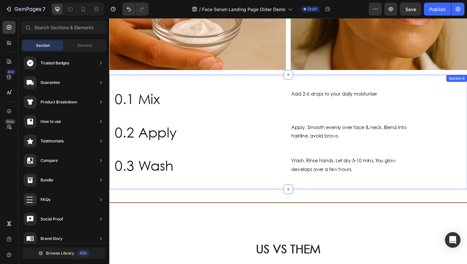
scroll to position [473, 0]
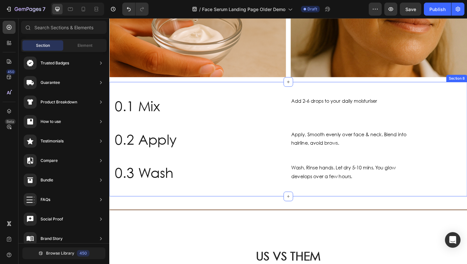
click at [231, 92] on div "0.1 Mix Heading Add 2-6 drops to your daily moisturiser Text Block Row Row 0.2 …" at bounding box center [303, 149] width 389 height 124
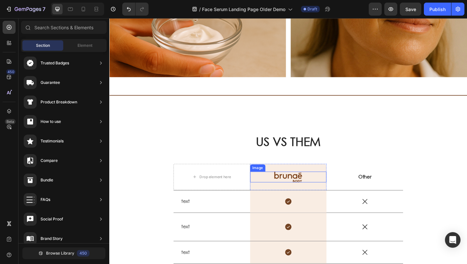
scroll to position [344, 0]
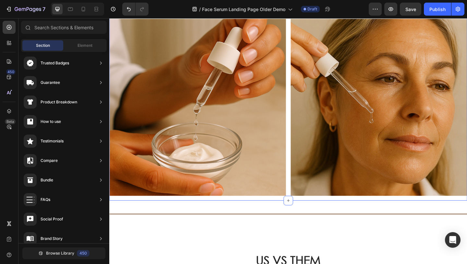
click at [319, 212] on div "MIX Text Block Row Image APPLY Text Block Row Image Row" at bounding box center [303, 107] width 389 height 218
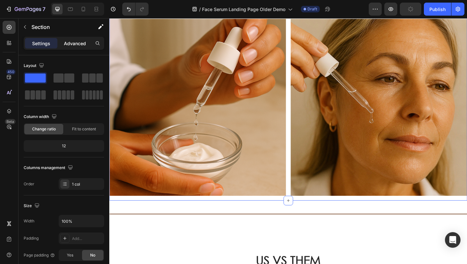
click at [76, 42] on p "Advanced" at bounding box center [75, 43] width 22 height 7
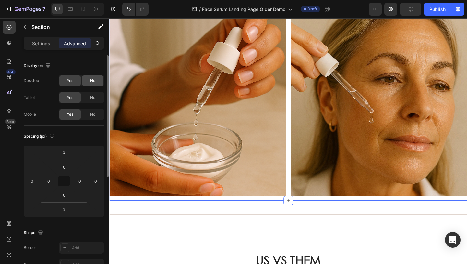
click at [88, 76] on div "No" at bounding box center [92, 80] width 21 height 10
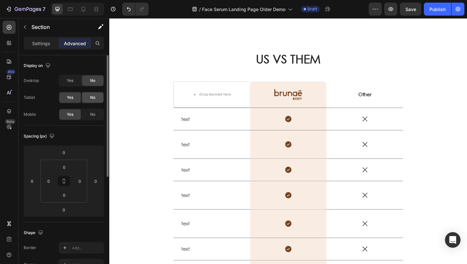
click at [93, 94] on span "No" at bounding box center [92, 97] width 5 height 6
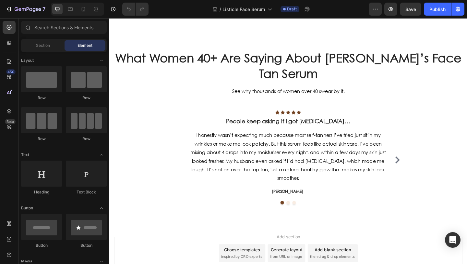
scroll to position [1399, 0]
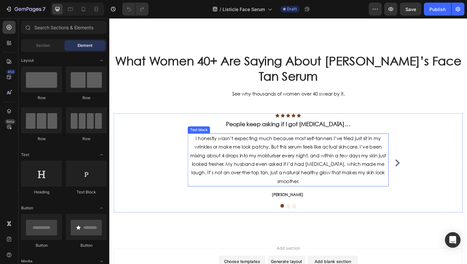
click at [310, 159] on p "I honestly wasn’t expecting much because most self-tanners I’ve tried just sit …" at bounding box center [303, 172] width 217 height 56
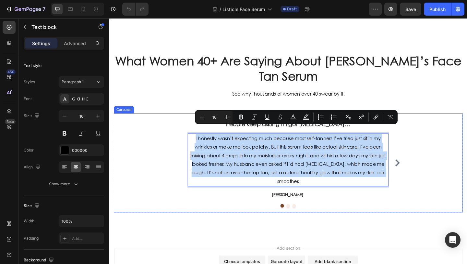
drag, startPoint x: 411, startPoint y: 177, endPoint x: 191, endPoint y: 142, distance: 223.3
click at [191, 142] on div "Icon Icon Icon Icon Icon Icon List Hoz People keep asking if I got Botox… Headi…" at bounding box center [304, 174] width 250 height 107
copy p "I honestly wasn’t expecting much because most self-tanners I’ve tried just sit …"
click at [304, 220] on button "Dot" at bounding box center [304, 222] width 4 height 4
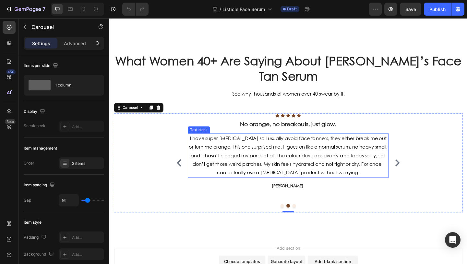
click at [312, 167] on p "I have super sensitive skin so I usually avoid face tanners, they either break …" at bounding box center [303, 167] width 217 height 47
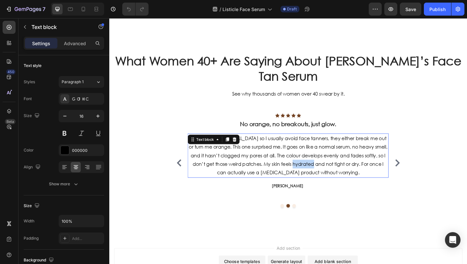
click at [312, 167] on p "I have super sensitive skin so I usually avoid face tanners, they either break …" at bounding box center [303, 167] width 217 height 47
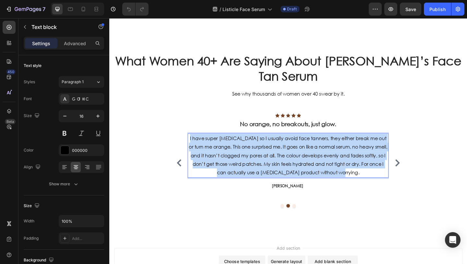
drag, startPoint x: 379, startPoint y: 176, endPoint x: 197, endPoint y: 141, distance: 185.4
click at [197, 144] on p "I have super sensitive skin so I usually avoid face tanners, they either break …" at bounding box center [303, 167] width 217 height 47
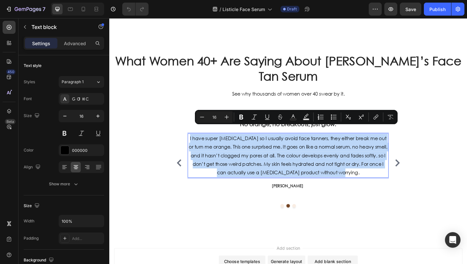
copy p "I have super [MEDICAL_DATA] so I usually avoid face tanners, they either break …"
click at [315, 197] on strong "[PERSON_NAME]" at bounding box center [303, 200] width 34 height 6
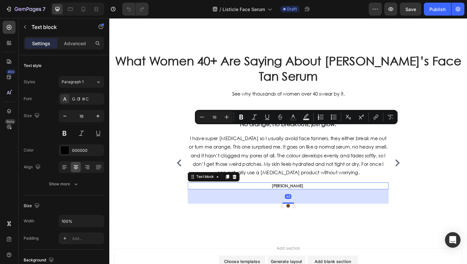
click at [315, 197] on strong "[PERSON_NAME]" at bounding box center [303, 200] width 34 height 6
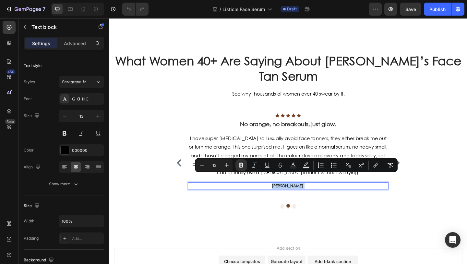
drag, startPoint x: 320, startPoint y: 191, endPoint x: 282, endPoint y: 190, distance: 37.7
click at [282, 197] on p "[PERSON_NAME]" at bounding box center [303, 200] width 217 height 6
copy p "[PERSON_NAME]"
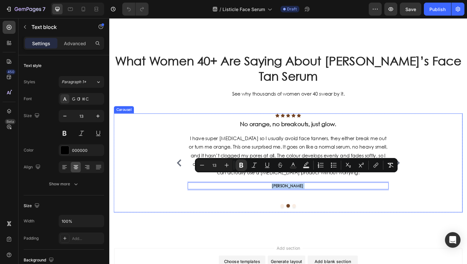
click at [297, 205] on div "Icon Icon Icon Icon Icon Icon List Hoz No orange, no breakouts, just glow. Head…" at bounding box center [304, 174] width 219 height 107
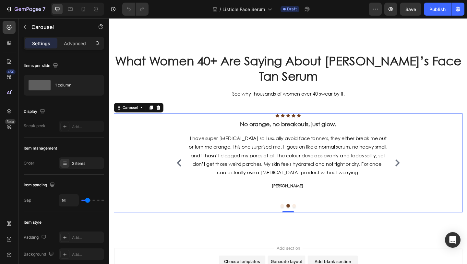
click at [297, 220] on button "Dot" at bounding box center [298, 222] width 4 height 4
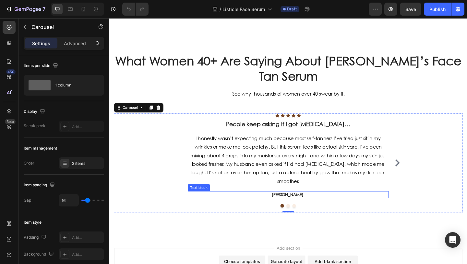
click at [323, 206] on p "[PERSON_NAME]" at bounding box center [303, 209] width 217 height 6
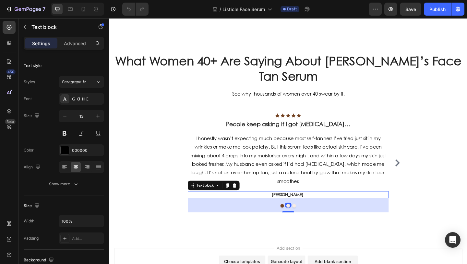
click at [323, 206] on p "[PERSON_NAME]" at bounding box center [303, 209] width 217 height 6
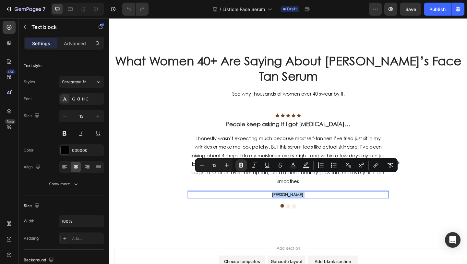
drag, startPoint x: 323, startPoint y: 193, endPoint x: 292, endPoint y: 193, distance: 30.8
click at [292, 206] on p "[PERSON_NAME]" at bounding box center [303, 209] width 217 height 6
copy p "[PERSON_NAME]"
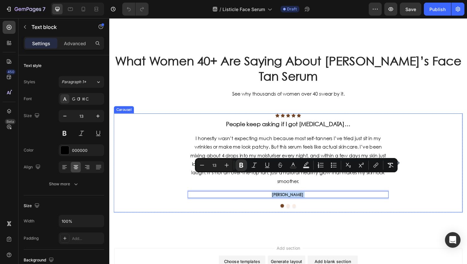
click at [310, 220] on button "Dot" at bounding box center [311, 222] width 4 height 4
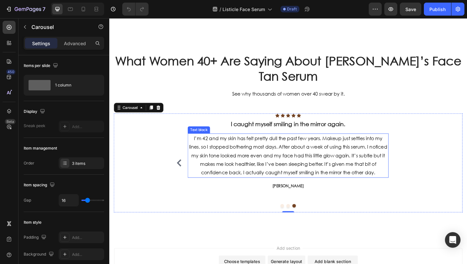
click at [311, 173] on p "I’m 42 and my skin has felt pretty dull the past few years. Makeup just settles…" at bounding box center [303, 167] width 217 height 47
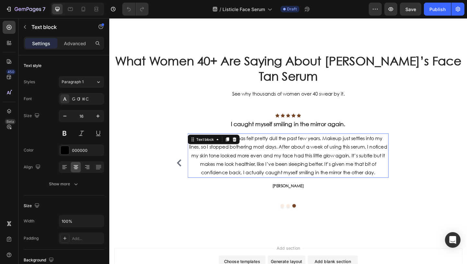
click at [311, 173] on p "I’m 42 and my skin has felt pretty dull the past few years. Makeup just settles…" at bounding box center [303, 167] width 217 height 47
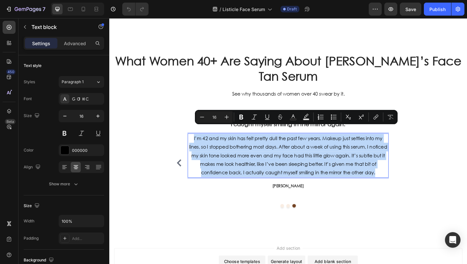
drag, startPoint x: 410, startPoint y: 178, endPoint x: 199, endPoint y: 141, distance: 214.1
click at [199, 144] on p "I’m 42 and my skin has felt pretty dull the past few years. Makeup just settles…" at bounding box center [303, 167] width 217 height 47
copy p "I’m 42 and my skin has felt pretty dull the past few years. Makeup just settles…"
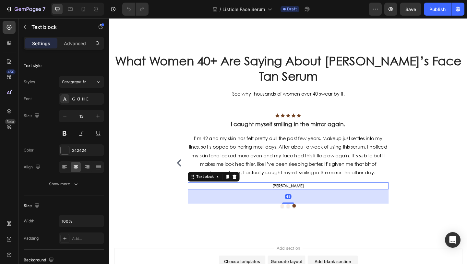
click at [312, 197] on p "Ryan S." at bounding box center [303, 200] width 217 height 6
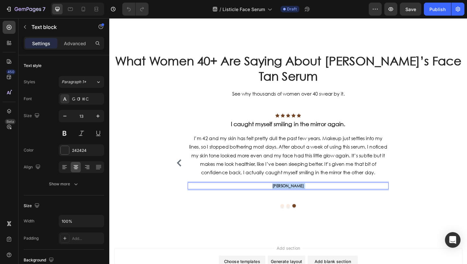
drag, startPoint x: 316, startPoint y: 192, endPoint x: 289, endPoint y: 192, distance: 26.9
click at [289, 197] on p "Ryan S." at bounding box center [303, 200] width 217 height 6
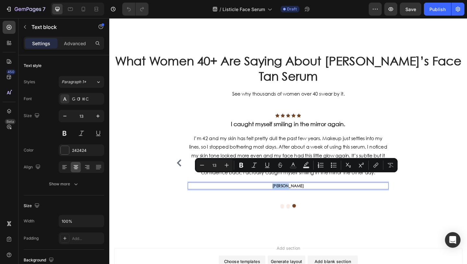
drag, startPoint x: 320, startPoint y: 190, endPoint x: 288, endPoint y: 190, distance: 31.8
click at [288, 197] on p "Ryan S." at bounding box center [303, 200] width 217 height 6
copy p "Ryan S."
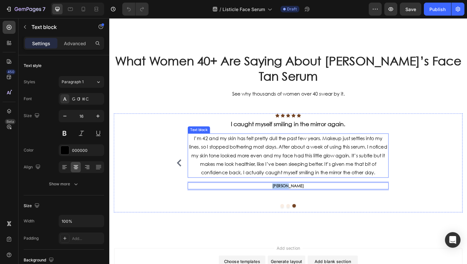
click at [389, 144] on p "I’m 42 and my skin has felt pretty dull the past few years. Makeup just settles…" at bounding box center [303, 167] width 217 height 47
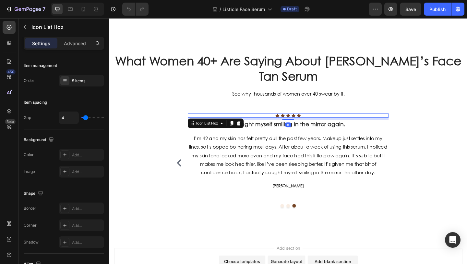
click at [224, 121] on div "Icon Icon Icon Icon Icon" at bounding box center [304, 123] width 219 height 5
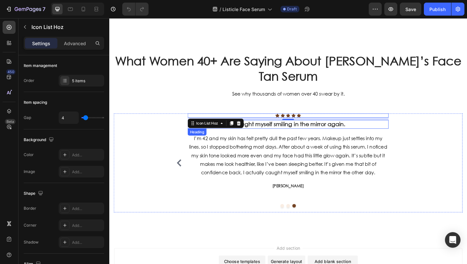
click at [309, 129] on div "Icon Icon Icon Icon Icon Icon List Hoz 8 I caught myself smiling in the mirror …" at bounding box center [304, 174] width 219 height 107
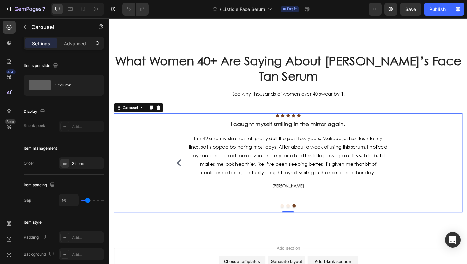
click at [297, 220] on button "Dot" at bounding box center [298, 222] width 4 height 4
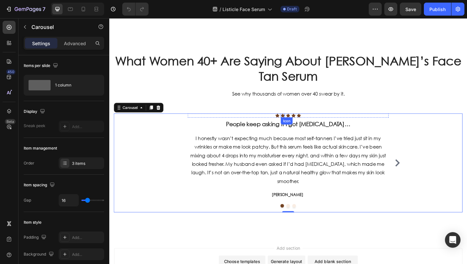
click at [299, 129] on h3 "People keep asking if I got [MEDICAL_DATA]…" at bounding box center [304, 133] width 219 height 9
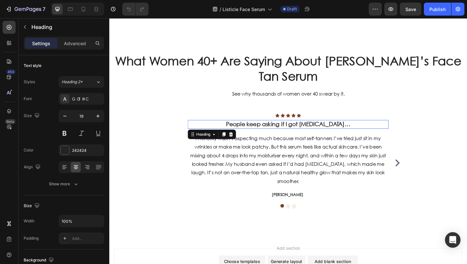
click at [299, 129] on h3 "People keep asking if I got [MEDICAL_DATA]…" at bounding box center [304, 133] width 219 height 9
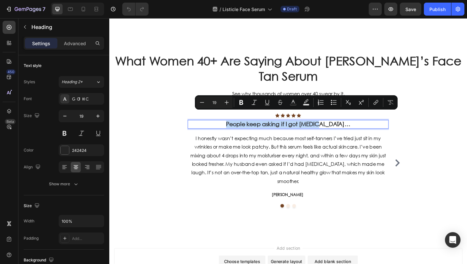
drag, startPoint x: 361, startPoint y: 124, endPoint x: 249, endPoint y: 125, distance: 112.0
click at [249, 129] on p "People keep asking if I got [MEDICAL_DATA]…" at bounding box center [303, 133] width 217 height 8
copy p "People keep asking if I got [MEDICAL_DATA]…"
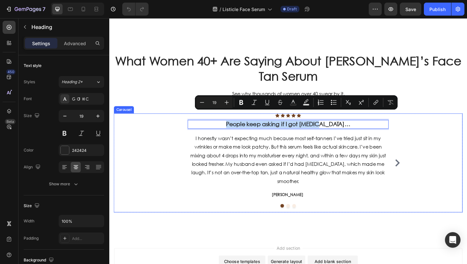
click at [305, 220] on button "Dot" at bounding box center [304, 222] width 4 height 4
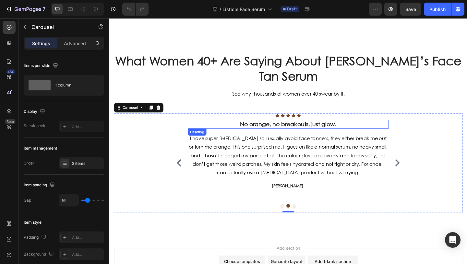
click at [350, 129] on h3 "No orange, no breakouts, just glow." at bounding box center [304, 133] width 219 height 9
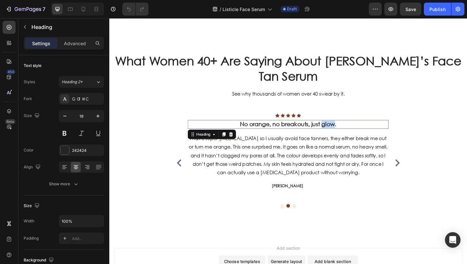
click at [350, 129] on h3 "No orange, no breakouts, just glow." at bounding box center [304, 133] width 219 height 9
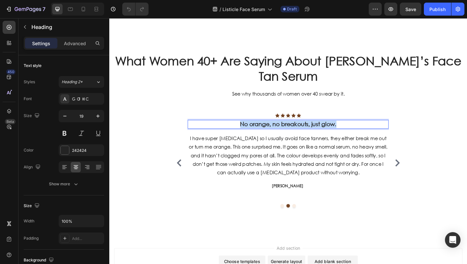
drag, startPoint x: 360, startPoint y: 126, endPoint x: 248, endPoint y: 124, distance: 112.6
click at [247, 129] on p "No orange, no breakouts, just glow." at bounding box center [303, 133] width 217 height 8
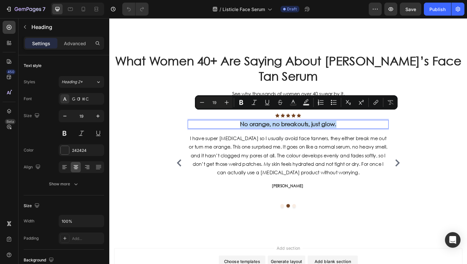
copy p "No orange, no breakouts, just glow."
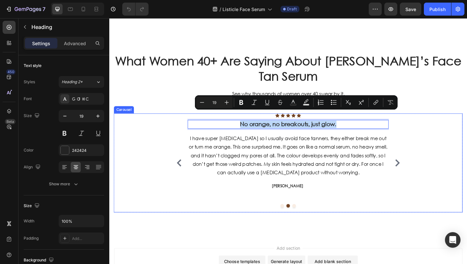
click at [310, 220] on button "Dot" at bounding box center [311, 222] width 4 height 4
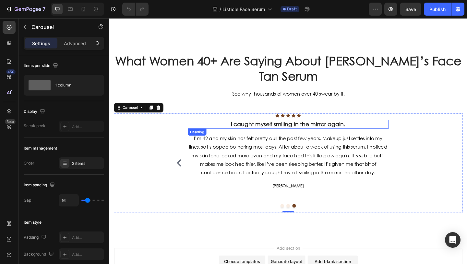
click at [345, 129] on h3 "I caught myself smiling in the mirror again." at bounding box center [304, 133] width 219 height 9
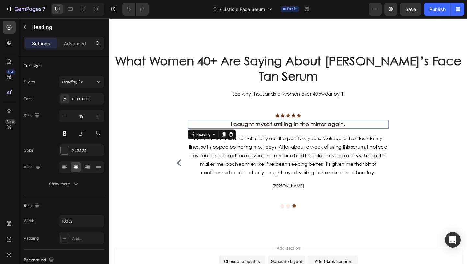
click at [345, 129] on h3 "I caught myself smiling in the mirror again." at bounding box center [304, 133] width 219 height 9
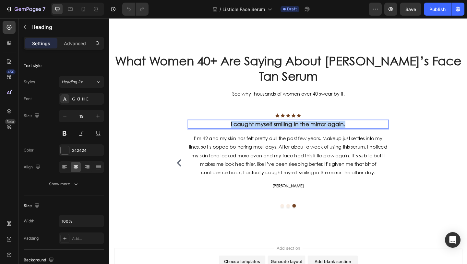
drag, startPoint x: 370, startPoint y: 126, endPoint x: 238, endPoint y: 125, distance: 131.8
click at [238, 129] on p "I caught myself smiling in the mirror again." at bounding box center [303, 133] width 217 height 8
copy p "I caught myself smiling in the mirror again."
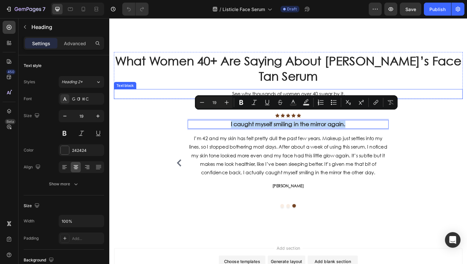
click at [253, 96] on p "See why thousands of women over 40 swear by it." at bounding box center [304, 100] width 378 height 9
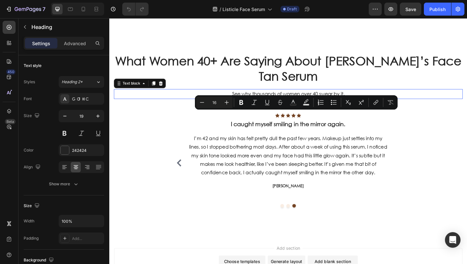
click at [253, 96] on p "See why thousands of women over 40 swear by it." at bounding box center [304, 100] width 378 height 9
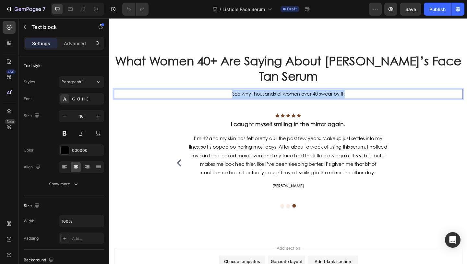
drag, startPoint x: 370, startPoint y: 93, endPoint x: 236, endPoint y: 93, distance: 134.0
click at [236, 96] on p "See why thousands of women over 40 swear by it." at bounding box center [304, 100] width 378 height 9
copy p "See why thousands of women over 40 swear by it."
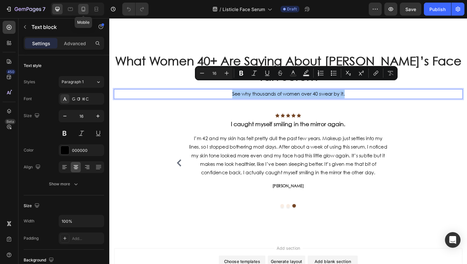
click at [84, 13] on div at bounding box center [83, 9] width 10 height 10
type input "14"
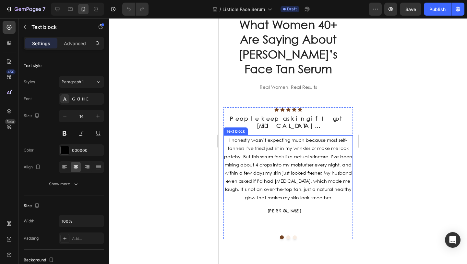
scroll to position [1882, 0]
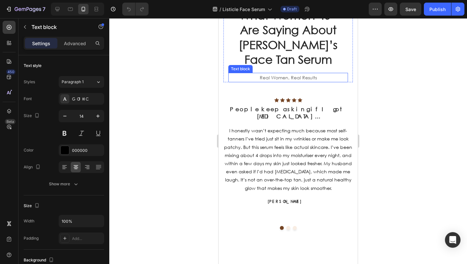
click at [289, 79] on p "Real Women, Real Results" at bounding box center [288, 77] width 118 height 8
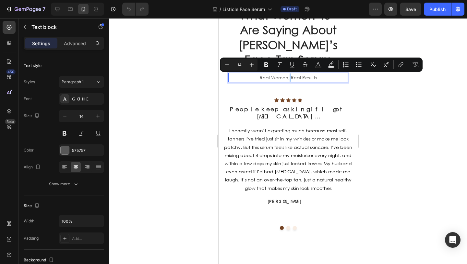
click at [185, 105] on div at bounding box center [288, 140] width 358 height 245
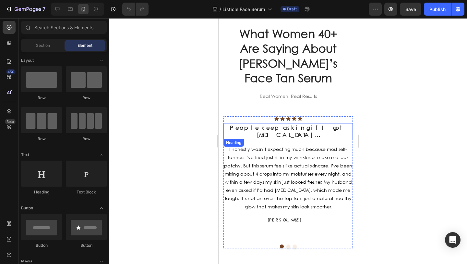
scroll to position [1862, 0]
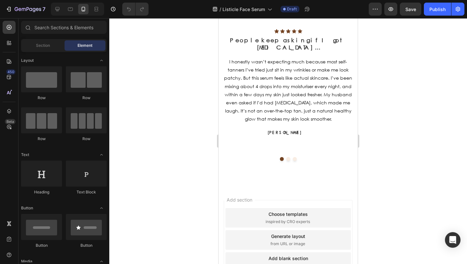
click at [295, 13] on p "Real Women, Real Results" at bounding box center [288, 9] width 118 height 8
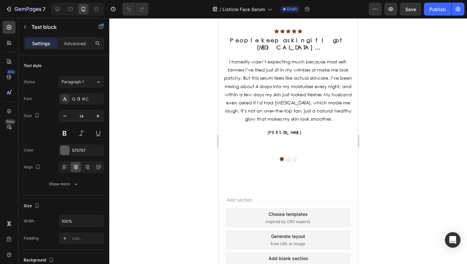
drag, startPoint x: 322, startPoint y: 97, endPoint x: 257, endPoint y: 98, distance: 65.2
click at [257, 13] on p "Real Women, Real Results" at bounding box center [288, 9] width 118 height 8
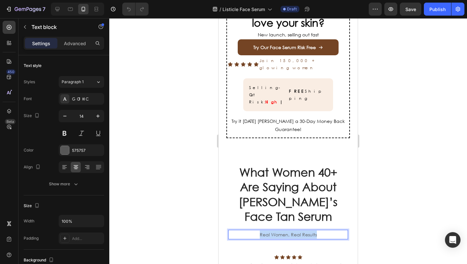
type input "16"
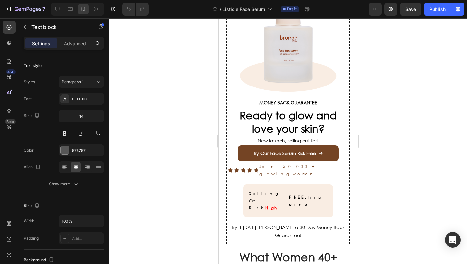
scroll to position [1651, 0]
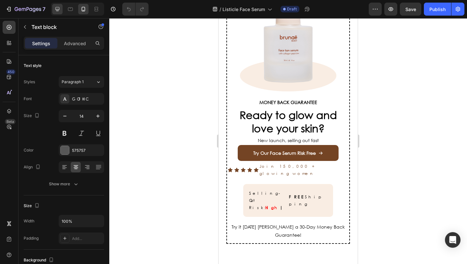
click at [58, 9] on icon at bounding box center [57, 9] width 6 height 6
type input "16"
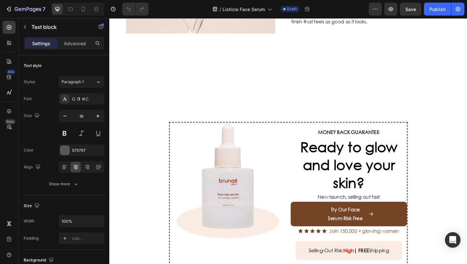
scroll to position [1370, 0]
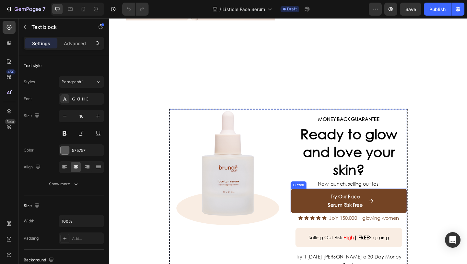
click at [321, 215] on link "Try Our Face Serum Risk Free" at bounding box center [370, 216] width 127 height 27
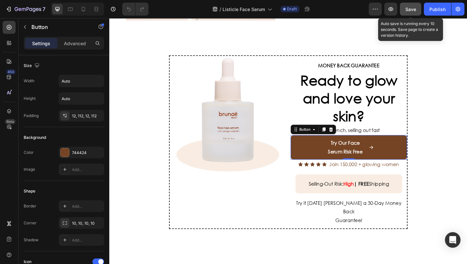
click at [407, 8] on span "Save" at bounding box center [411, 9] width 11 height 6
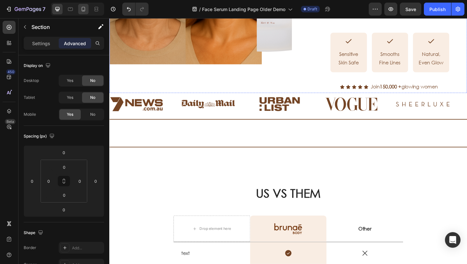
scroll to position [198, 0]
click at [84, 11] on icon at bounding box center [84, 9] width 4 height 5
type input "32"
type input "15"
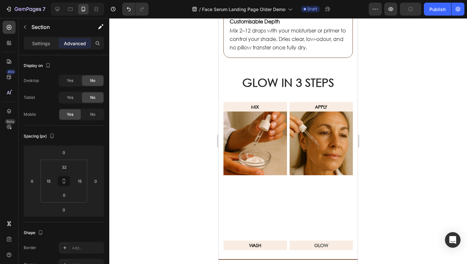
scroll to position [668, 0]
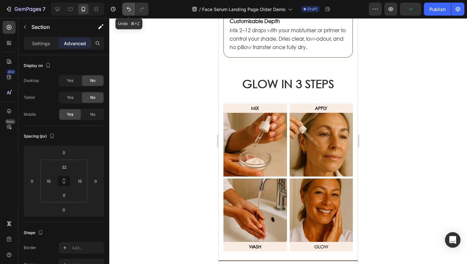
click at [126, 10] on icon "Undo/Redo" at bounding box center [129, 9] width 6 height 6
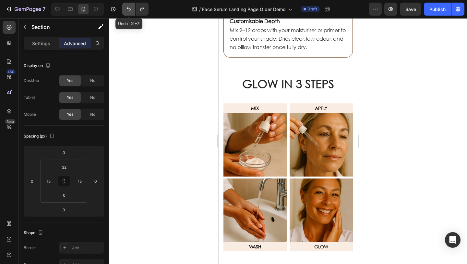
click at [126, 10] on icon "Undo/Redo" at bounding box center [129, 9] width 6 height 6
click at [130, 10] on icon "Undo/Redo" at bounding box center [129, 9] width 6 height 6
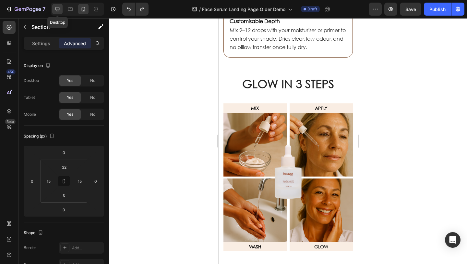
click at [58, 10] on icon at bounding box center [58, 9] width 4 height 4
type input "0"
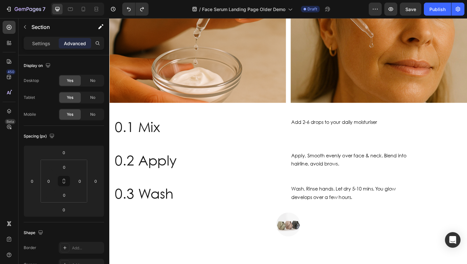
scroll to position [575, 0]
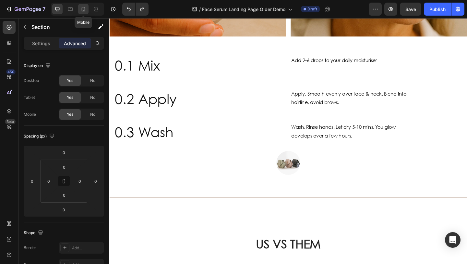
click at [85, 10] on icon at bounding box center [83, 9] width 6 height 6
type input "32"
type input "15"
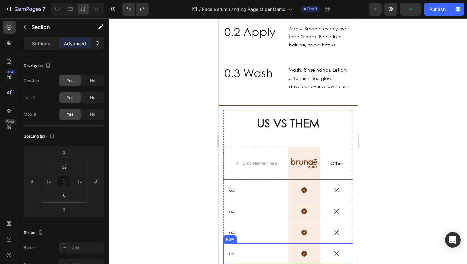
scroll to position [940, 0]
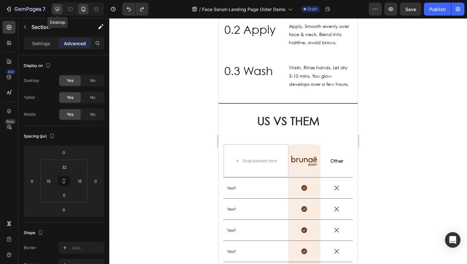
click at [59, 8] on icon at bounding box center [57, 9] width 6 height 6
type input "0"
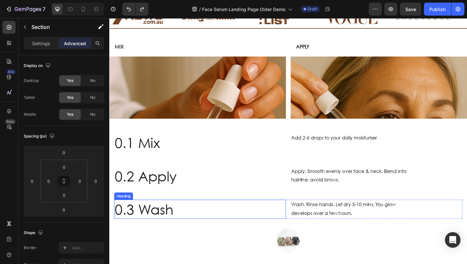
scroll to position [359, 0]
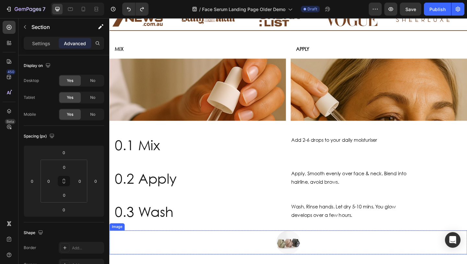
click at [259, 260] on div at bounding box center [303, 262] width 389 height 26
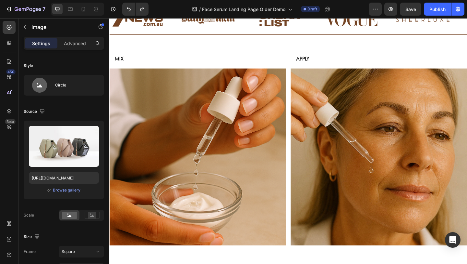
click at [71, 50] on div "Settings Advanced" at bounding box center [64, 46] width 91 height 19
click at [70, 47] on div "Advanced" at bounding box center [75, 43] width 32 height 10
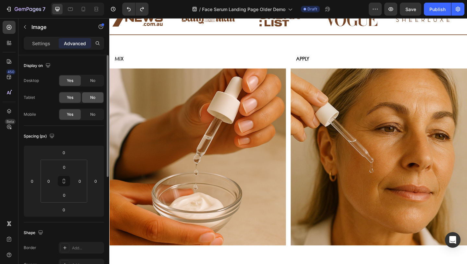
click at [96, 81] on div "No" at bounding box center [92, 80] width 21 height 10
click at [96, 97] on div "No" at bounding box center [92, 97] width 21 height 10
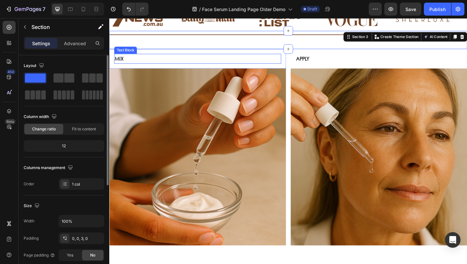
click at [223, 61] on p "MIX" at bounding box center [205, 61] width 180 height 9
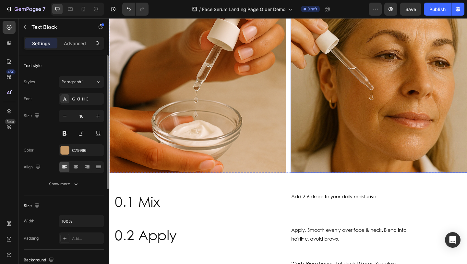
scroll to position [505, 0]
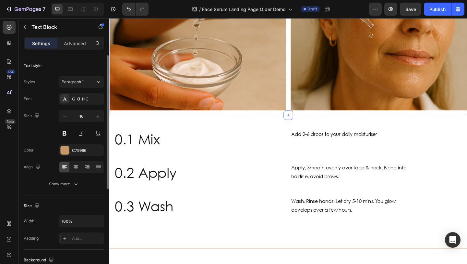
click at [331, 121] on div "MIX Text Block 0 Row Image APPLY Text Block Row Image Row" at bounding box center [303, 14] width 389 height 218
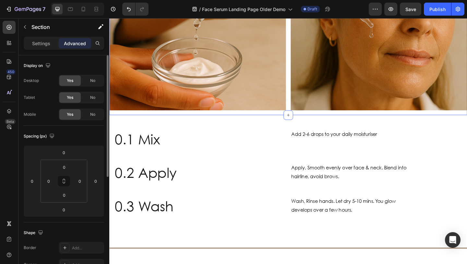
click at [93, 73] on div "Display on Desktop Yes No Tablet Yes No Mobile Yes No" at bounding box center [64, 90] width 80 height 70
click at [93, 81] on span "No" at bounding box center [92, 81] width 5 height 6
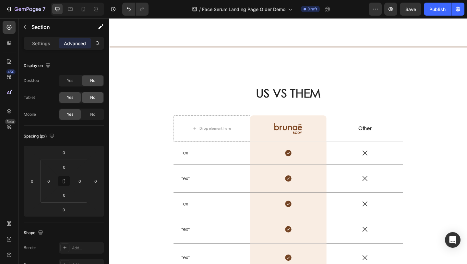
click at [93, 95] on span "No" at bounding box center [92, 97] width 5 height 6
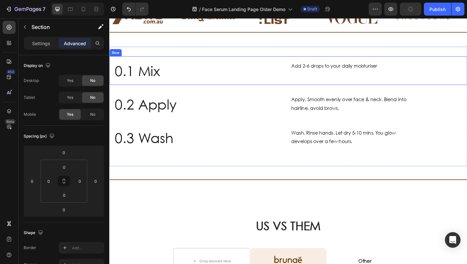
scroll to position [340, 0]
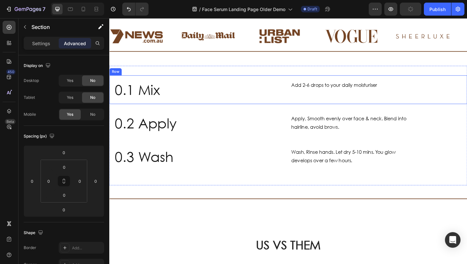
click at [204, 83] on div "0.1 Mix Heading Add 2-6 drops to your daily moisturiser Text Block Row Row" at bounding box center [303, 95] width 389 height 31
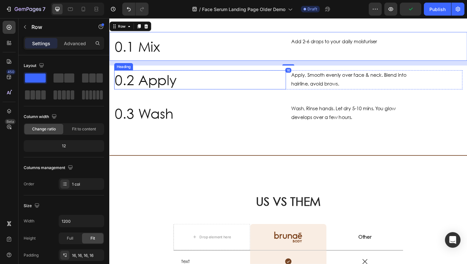
click at [192, 75] on h2 "0.2 Apply" at bounding box center [208, 85] width 187 height 21
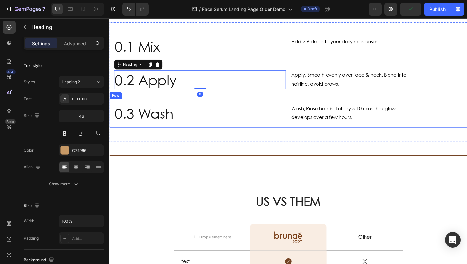
click at [278, 113] on div "0.3 Wash Heading Wash, Rinse hands. Let dry 5-10 mins. You glow develops over a…" at bounding box center [303, 121] width 389 height 31
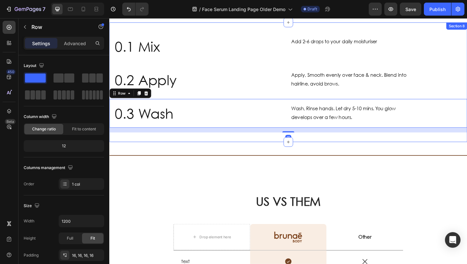
click at [273, 126] on div "0.1 Mix Heading Add 2-6 drops to your daily moisturiser Text Block Row Row 0.2 …" at bounding box center [303, 88] width 389 height 130
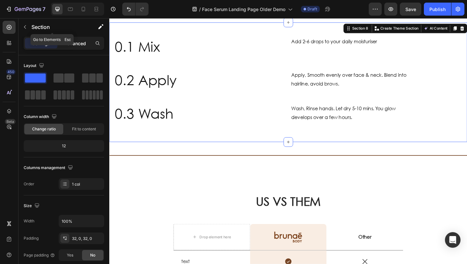
click at [77, 42] on p "Advanced" at bounding box center [75, 43] width 22 height 7
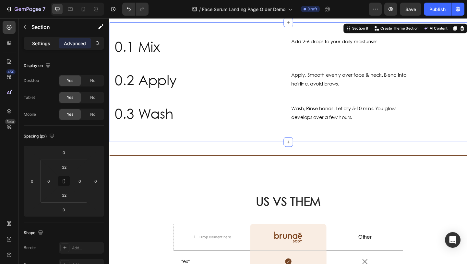
click at [46, 41] on p "Settings" at bounding box center [41, 43] width 18 height 7
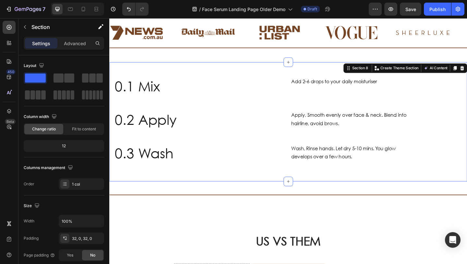
scroll to position [259, 0]
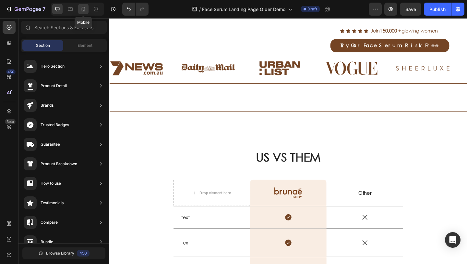
click at [85, 10] on icon at bounding box center [84, 9] width 4 height 5
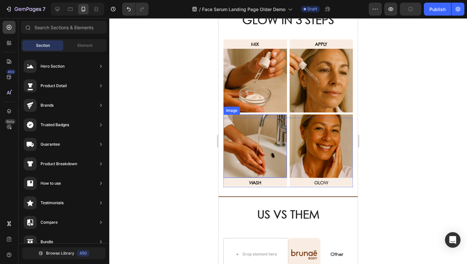
scroll to position [719, 0]
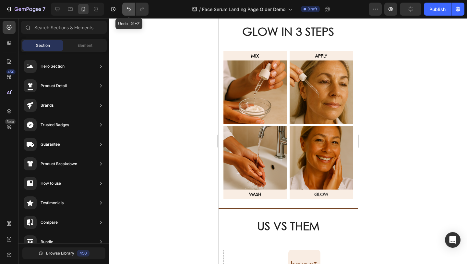
click at [126, 8] on icon "Undo/Redo" at bounding box center [129, 9] width 6 height 6
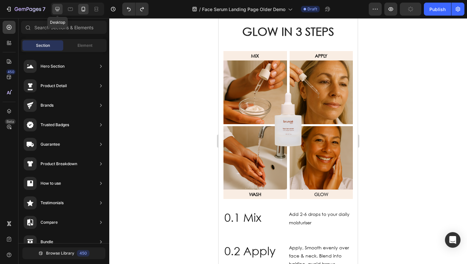
click at [61, 8] on div at bounding box center [57, 9] width 10 height 10
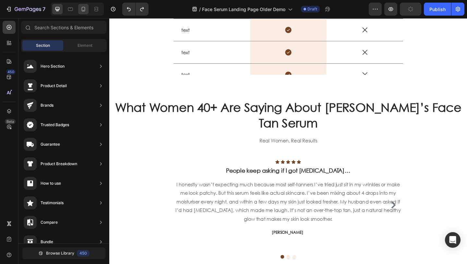
drag, startPoint x: 85, startPoint y: 8, endPoint x: 13, endPoint y: 22, distance: 73.8
click at [85, 8] on icon at bounding box center [83, 9] width 6 height 6
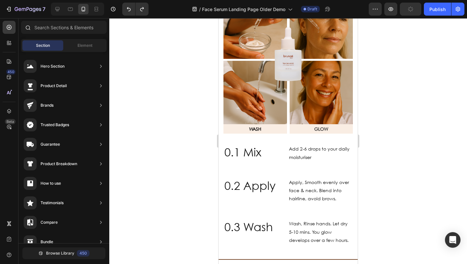
scroll to position [795, 0]
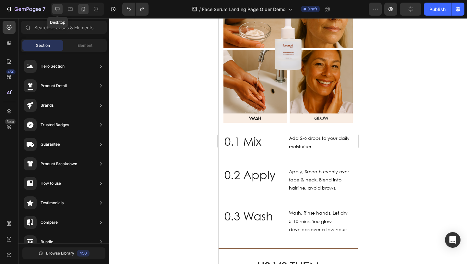
click at [56, 12] on icon at bounding box center [57, 9] width 6 height 6
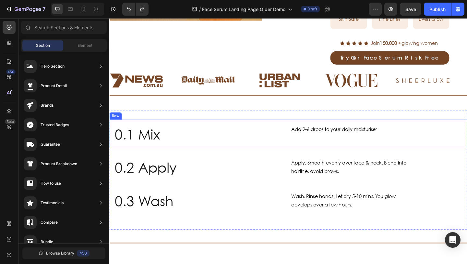
scroll to position [266, 0]
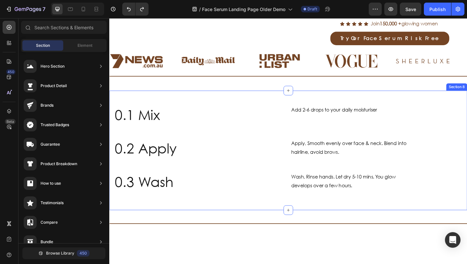
click at [221, 196] on div "0.1 Mix Heading Add 2-6 drops to your daily moisturiser Text Block Row Row 0.2 …" at bounding box center [303, 162] width 389 height 130
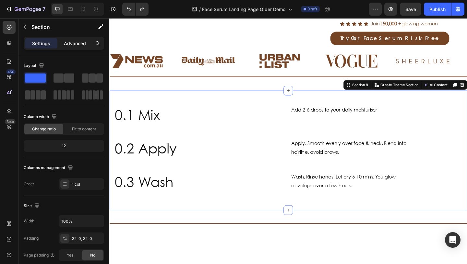
click at [80, 39] on div "Advanced" at bounding box center [75, 43] width 32 height 10
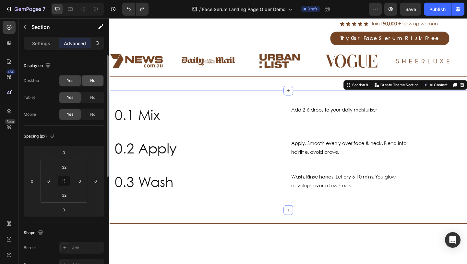
click at [91, 84] on div "No" at bounding box center [92, 80] width 21 height 10
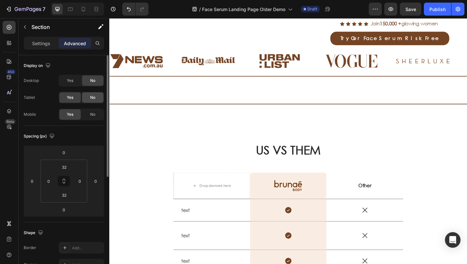
click at [93, 93] on div "No" at bounding box center [92, 97] width 21 height 10
click at [81, 9] on icon at bounding box center [83, 9] width 6 height 6
type input "0"
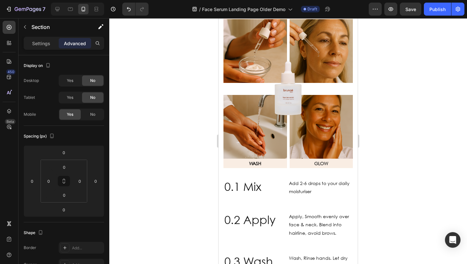
scroll to position [773, 0]
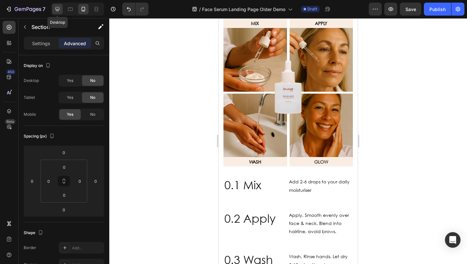
click at [61, 10] on icon at bounding box center [57, 9] width 6 height 6
type input "32"
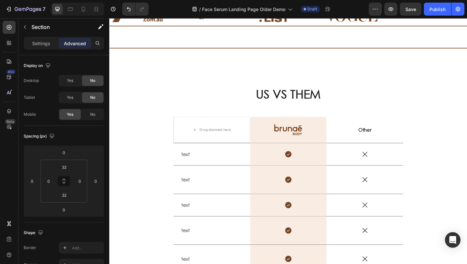
scroll to position [209, 0]
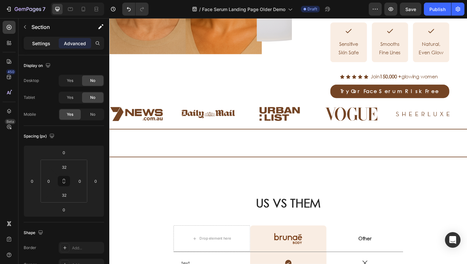
click at [47, 40] on p "Settings" at bounding box center [41, 43] width 18 height 7
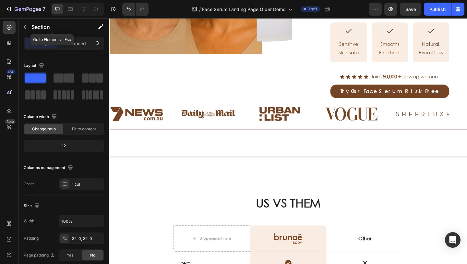
click at [24, 28] on icon "button" at bounding box center [24, 26] width 5 height 5
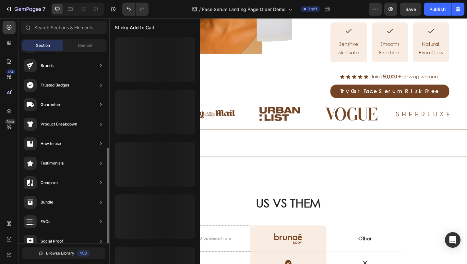
scroll to position [0, 0]
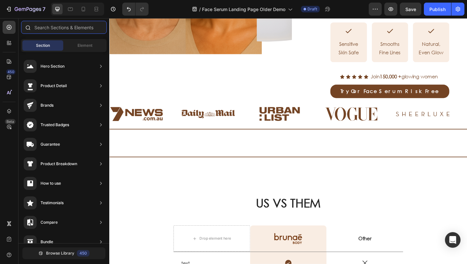
click at [58, 24] on input "text" at bounding box center [64, 27] width 86 height 13
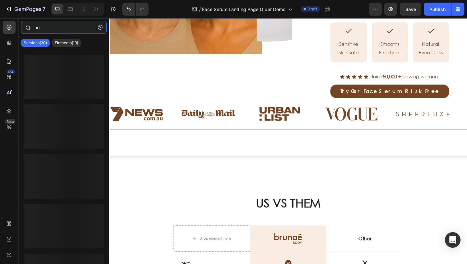
type input "h"
type input "s"
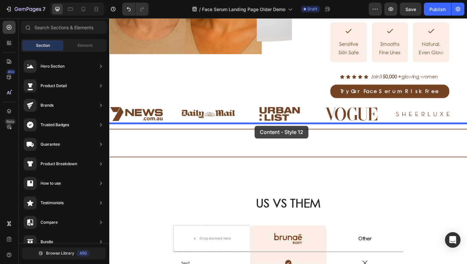
drag, startPoint x: 260, startPoint y: 195, endPoint x: 267, endPoint y: 135, distance: 60.5
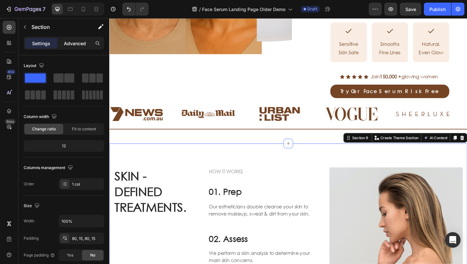
click at [79, 43] on p "Advanced" at bounding box center [75, 43] width 22 height 7
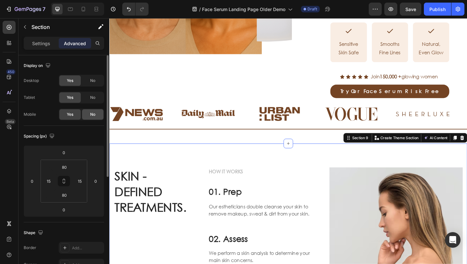
click at [96, 113] on div "No" at bounding box center [92, 114] width 21 height 10
drag, startPoint x: 43, startPoint y: 39, endPoint x: 90, endPoint y: 54, distance: 49.7
click at [43, 39] on div "Settings" at bounding box center [41, 43] width 32 height 10
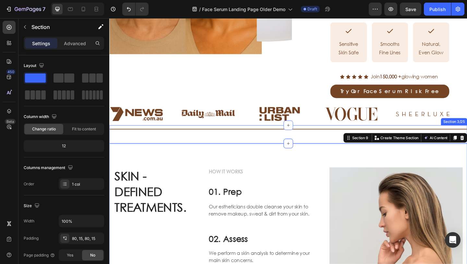
click at [184, 134] on div "Title Line" at bounding box center [303, 143] width 389 height 19
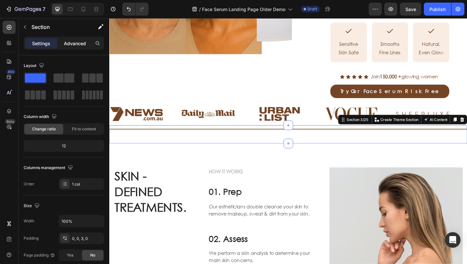
click at [73, 45] on p "Advanced" at bounding box center [75, 43] width 22 height 7
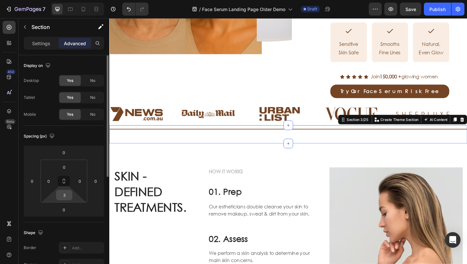
click at [66, 195] on input "3" at bounding box center [64, 195] width 13 height 10
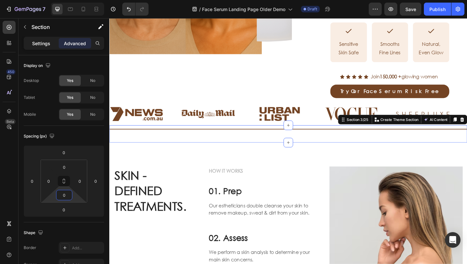
click at [48, 43] on p "Settings" at bounding box center [41, 43] width 18 height 7
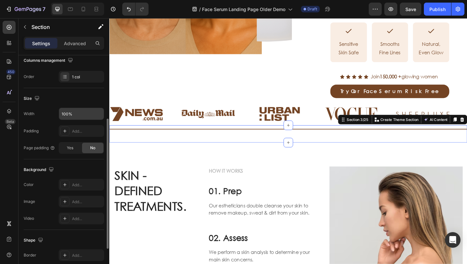
scroll to position [113, 0]
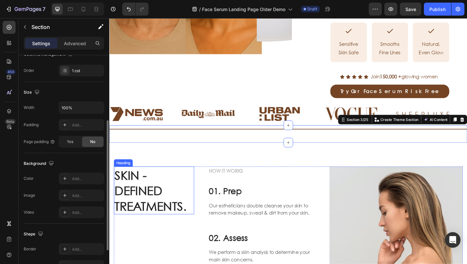
click at [178, 183] on p "SKIN - DEFINED TREATMENTS." at bounding box center [158, 205] width 86 height 51
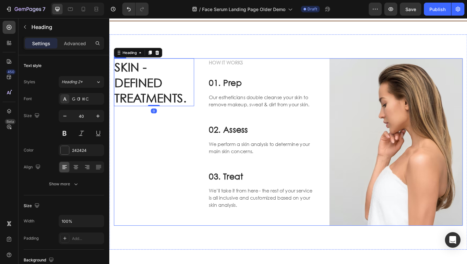
scroll to position [287, 0]
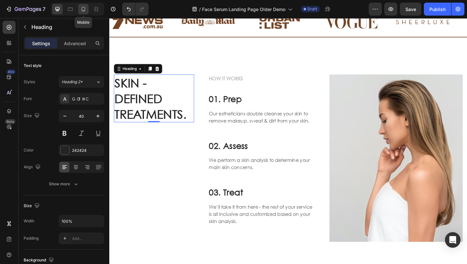
click at [85, 12] on icon at bounding box center [83, 9] width 6 height 6
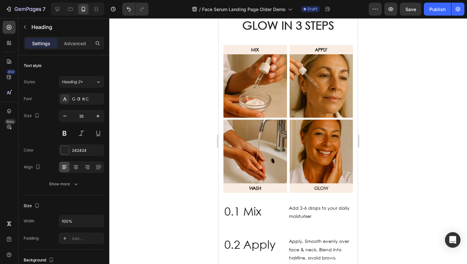
scroll to position [642, 0]
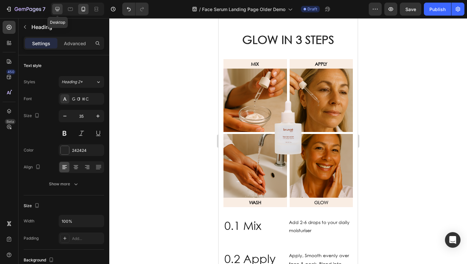
click at [61, 9] on div at bounding box center [57, 9] width 10 height 10
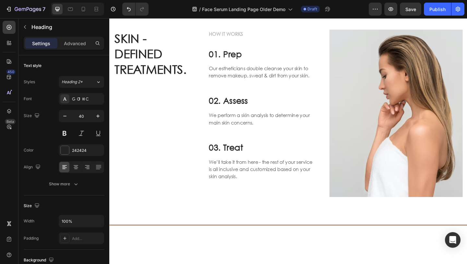
scroll to position [276, 0]
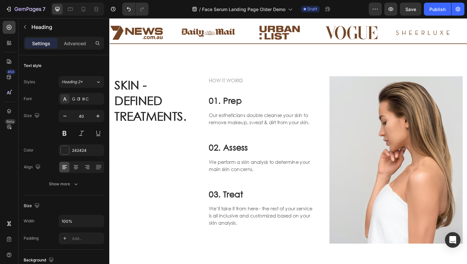
click at [163, 118] on p "SKIN - DEFINED TREATMENTS." at bounding box center [158, 107] width 86 height 51
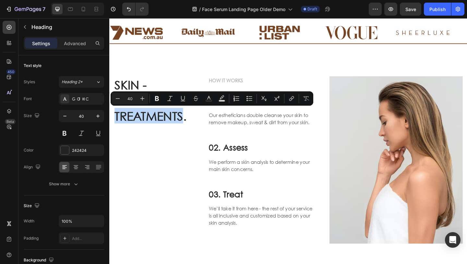
scroll to position [285, 0]
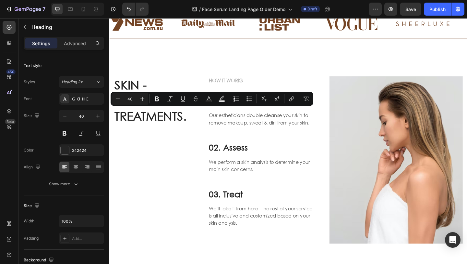
click at [142, 89] on p "SKIN - DEFINED TREATMENTS." at bounding box center [158, 107] width 86 height 51
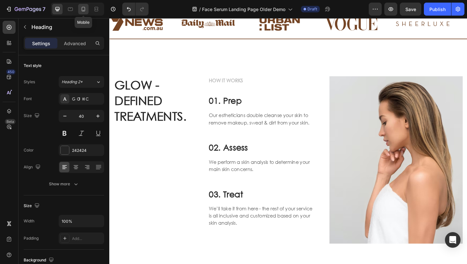
click at [82, 11] on icon at bounding box center [84, 9] width 4 height 5
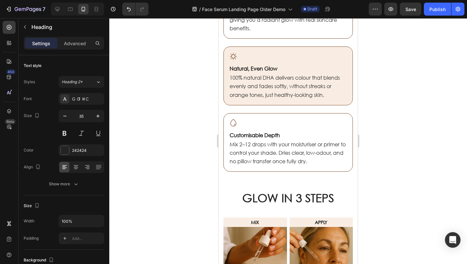
scroll to position [607, 0]
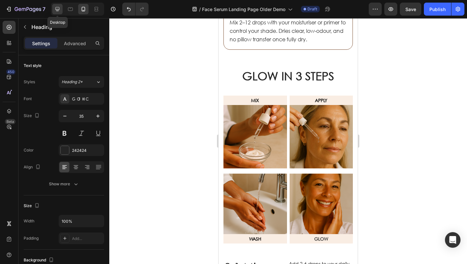
click at [55, 11] on icon at bounding box center [57, 9] width 6 height 6
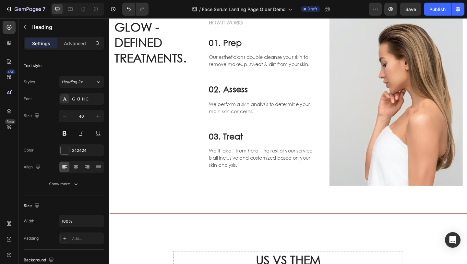
scroll to position [255, 0]
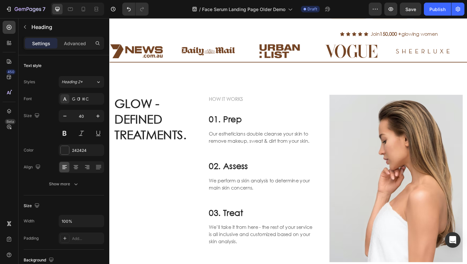
click at [169, 125] on h2 "GLOW - DEFINED TREATMENTS." at bounding box center [157, 127] width 87 height 52
click at [166, 126] on p "GLOW - DEFINED TREATMENTS." at bounding box center [158, 127] width 86 height 51
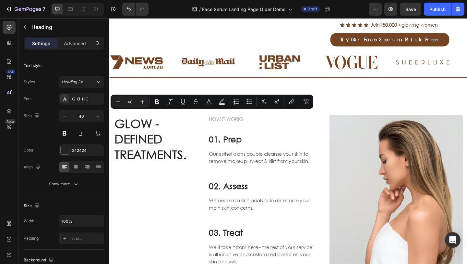
drag, startPoint x: 166, startPoint y: 126, endPoint x: 129, endPoint y: 125, distance: 36.7
click at [129, 125] on p "GLOW - DEFINED TREATMENTS." at bounding box center [158, 149] width 86 height 51
click at [190, 152] on p "GLOW - DEFINED TREATMENTS." at bounding box center [158, 149] width 86 height 51
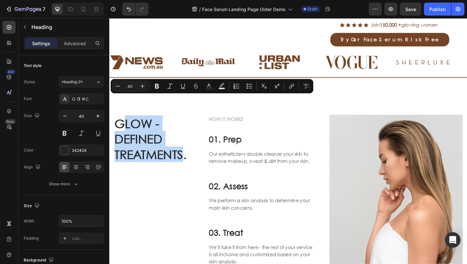
drag, startPoint x: 191, startPoint y: 147, endPoint x: 122, endPoint y: 111, distance: 78.0
click at [122, 124] on p "GLOW - DEFINED TREATMENTS." at bounding box center [158, 149] width 86 height 51
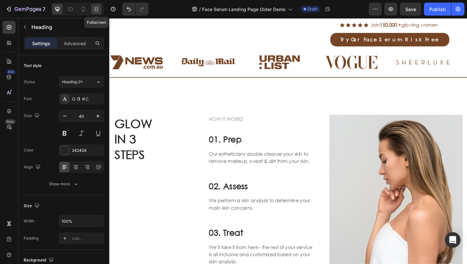
click at [99, 9] on icon at bounding box center [96, 9] width 6 height 6
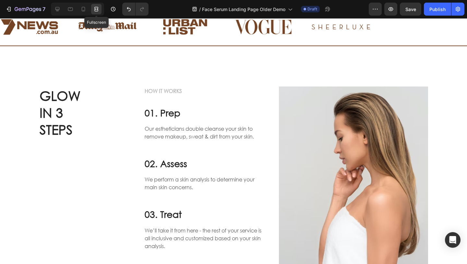
scroll to position [266, 0]
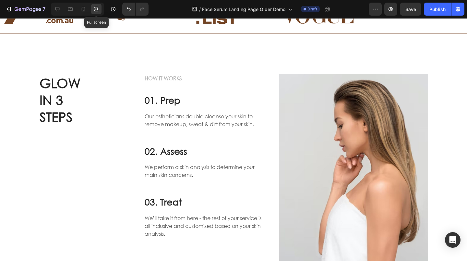
click at [98, 9] on icon at bounding box center [96, 9] width 6 height 6
click at [53, 6] on div at bounding box center [57, 9] width 10 height 10
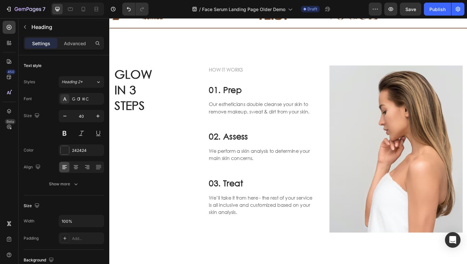
click at [143, 106] on p "GLOW IN 3 STEPS" at bounding box center [158, 95] width 86 height 51
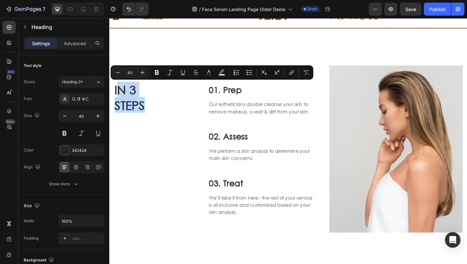
drag, startPoint x: 151, startPoint y: 110, endPoint x: 117, endPoint y: 99, distance: 35.1
click at [117, 99] on p "GLOW IN 3 STEPS" at bounding box center [158, 95] width 86 height 51
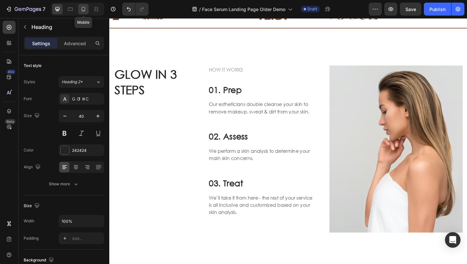
click at [86, 8] on icon at bounding box center [83, 9] width 6 height 6
type input "35"
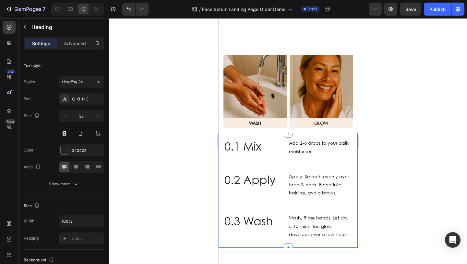
scroll to position [743, 0]
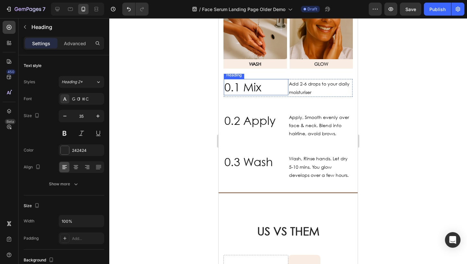
click at [252, 90] on span "0.1 Mix" at bounding box center [243, 87] width 37 height 14
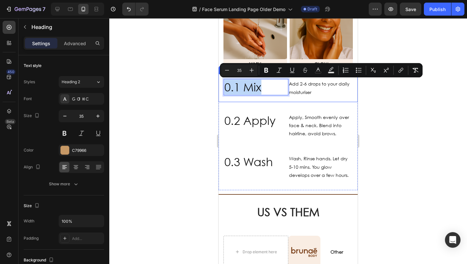
drag, startPoint x: 265, startPoint y: 90, endPoint x: 221, endPoint y: 90, distance: 43.2
click at [221, 90] on div "0.1 Mix Heading 0 Add 2-6 drops to your daily moisturiser Text Block Row Row" at bounding box center [288, 88] width 139 height 28
copy span "0.1 Mix"
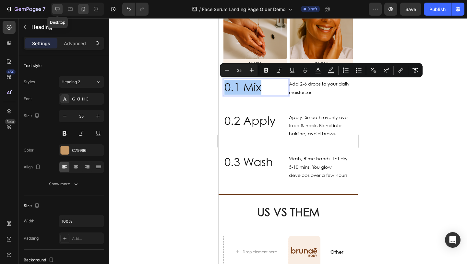
click at [58, 7] on icon at bounding box center [58, 9] width 4 height 4
type input "46"
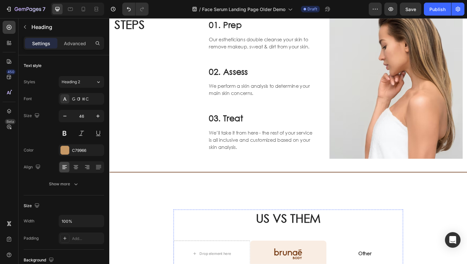
scroll to position [272, 0]
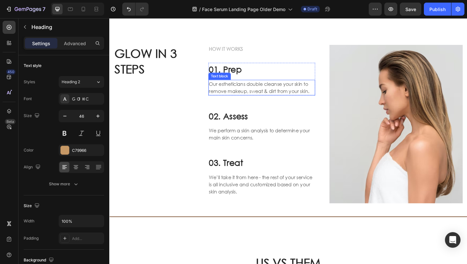
click at [241, 87] on div "HOW IT WORKS Text block 01. Prep Heading Our estheticians double cleanse your s…" at bounding box center [275, 138] width 116 height 182
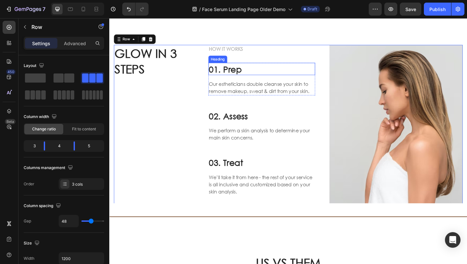
click at [241, 79] on p "01. Prep" at bounding box center [275, 73] width 115 height 12
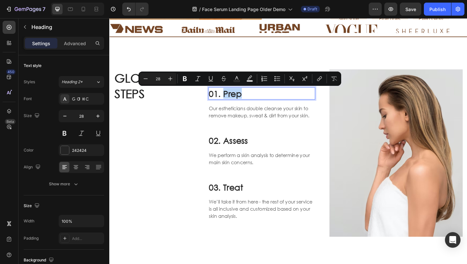
click at [253, 98] on p "01. Prep" at bounding box center [275, 100] width 115 height 12
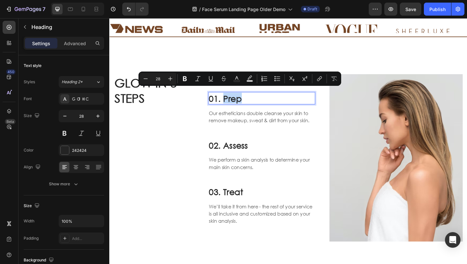
scroll to position [261, 0]
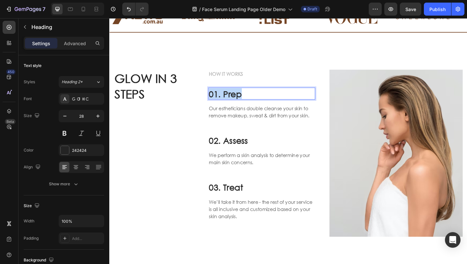
drag, startPoint x: 257, startPoint y: 101, endPoint x: 216, endPoint y: 100, distance: 40.9
click at [216, 100] on div "GLOW IN 3 STEPS Heading HOW IT WORKS Text block 01. Prep Heading 16 Our estheti…" at bounding box center [304, 165] width 380 height 182
click at [73, 8] on icon at bounding box center [70, 9] width 6 height 6
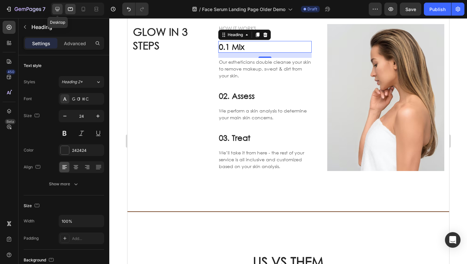
click at [60, 9] on icon at bounding box center [57, 9] width 6 height 6
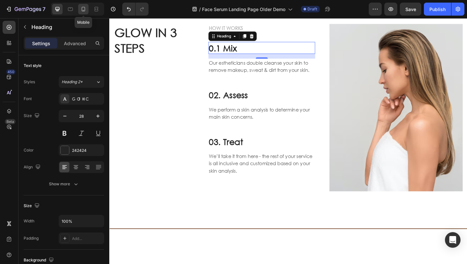
click at [85, 11] on icon at bounding box center [84, 9] width 4 height 5
type input "24"
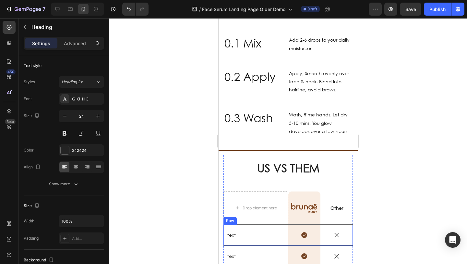
scroll to position [784, 0]
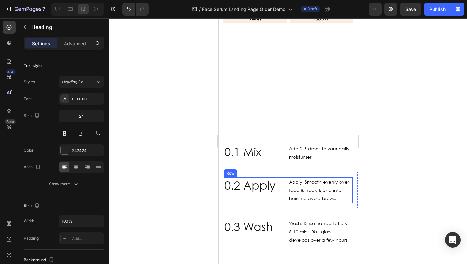
click at [262, 185] on span "0.2 Apply" at bounding box center [250, 185] width 51 height 14
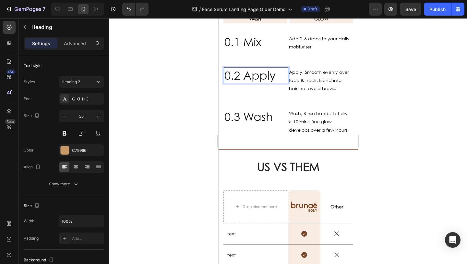
scroll to position [674, 0]
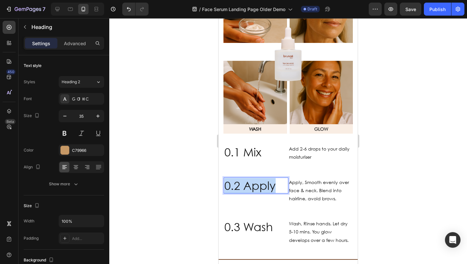
drag, startPoint x: 278, startPoint y: 185, endPoint x: 225, endPoint y: 185, distance: 53.6
click at [225, 185] on p "0.2 Apply" at bounding box center [256, 185] width 63 height 15
copy span "0.2 Apply"
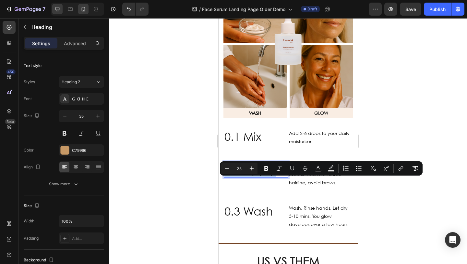
scroll to position [659, 0]
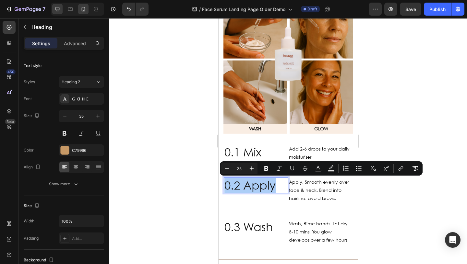
click at [56, 11] on icon at bounding box center [57, 9] width 6 height 6
type input "46"
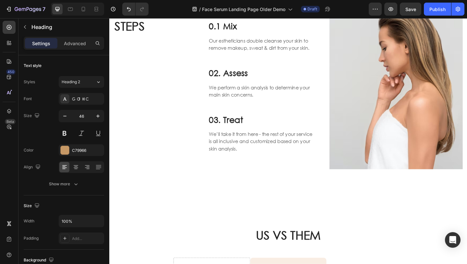
scroll to position [325, 0]
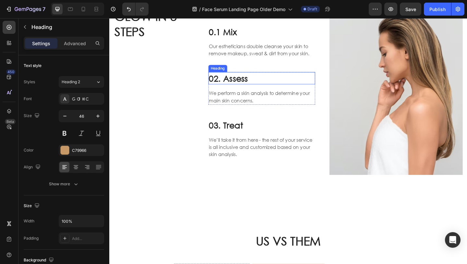
click at [242, 84] on p "02. Assess" at bounding box center [275, 83] width 115 height 12
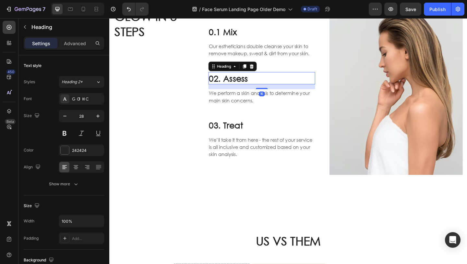
click at [242, 84] on p "02. Assess" at bounding box center [275, 83] width 115 height 12
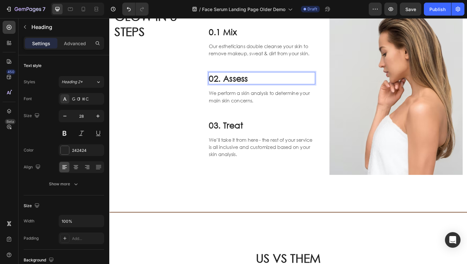
drag, startPoint x: 264, startPoint y: 84, endPoint x: 218, endPoint y: 83, distance: 46.4
click at [218, 83] on p "02. Assess" at bounding box center [275, 83] width 115 height 12
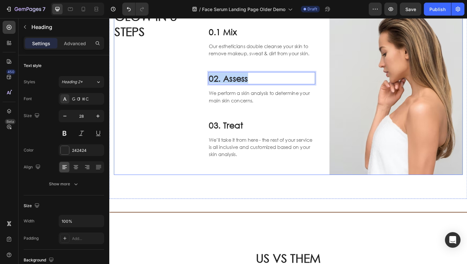
drag, startPoint x: 263, startPoint y: 84, endPoint x: 214, endPoint y: 84, distance: 49.0
click at [214, 84] on div "GLOW IN 3 STEPS Heading HOW IT WORKS Text block 0.1 Mix Heading Our esthetician…" at bounding box center [304, 97] width 380 height 182
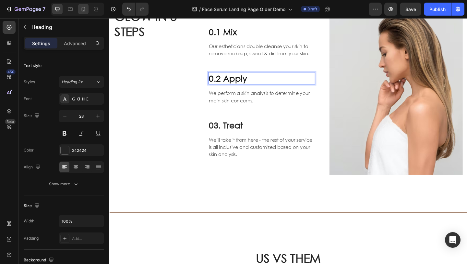
click at [83, 7] on icon at bounding box center [84, 9] width 4 height 5
type input "24"
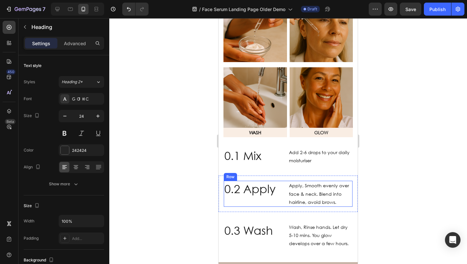
scroll to position [747, 0]
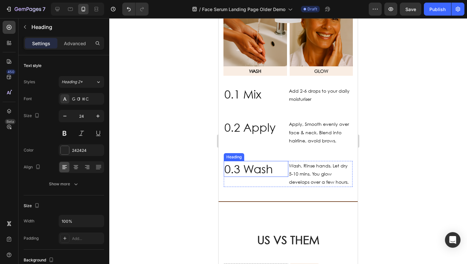
click at [254, 172] on span "0.3 Wash" at bounding box center [249, 169] width 48 height 14
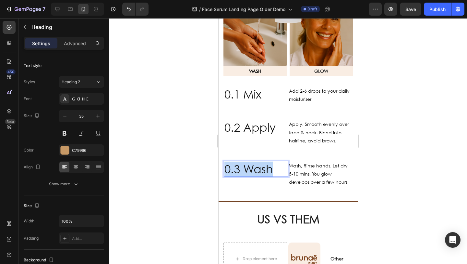
drag, startPoint x: 276, startPoint y: 172, endPoint x: 222, endPoint y: 171, distance: 53.6
click at [222, 171] on div "0.3 Wash Heading 0 Wash, Rinse hands. Let dry 5-10 mins. You glow develops over…" at bounding box center [288, 173] width 139 height 36
copy span "0.3 Wash"
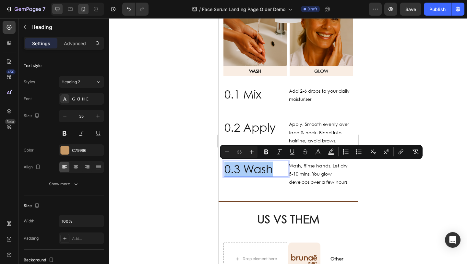
click at [58, 12] on icon at bounding box center [57, 9] width 6 height 6
type input "46"
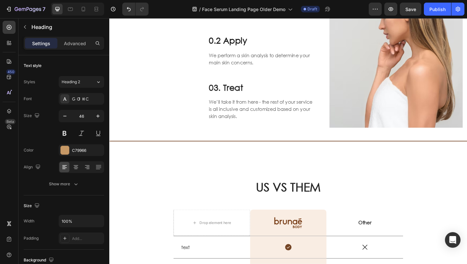
scroll to position [352, 0]
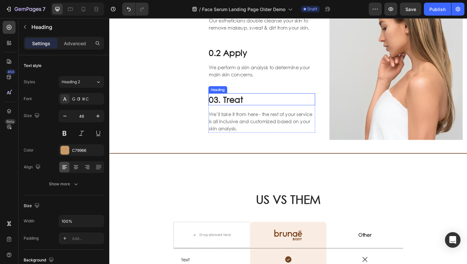
click at [243, 105] on p "03. Treat" at bounding box center [275, 106] width 115 height 12
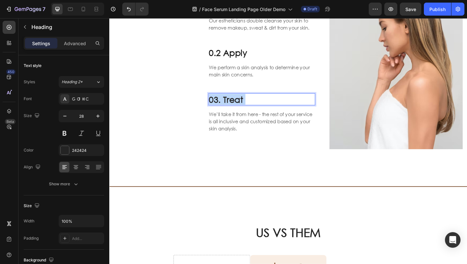
drag, startPoint x: 261, startPoint y: 105, endPoint x: 222, endPoint y: 104, distance: 39.0
click at [222, 104] on p "03. Treat" at bounding box center [275, 106] width 115 height 12
drag, startPoint x: 255, startPoint y: 105, endPoint x: 217, endPoint y: 105, distance: 38.0
click at [217, 105] on h3 "03. Treat" at bounding box center [275, 106] width 116 height 13
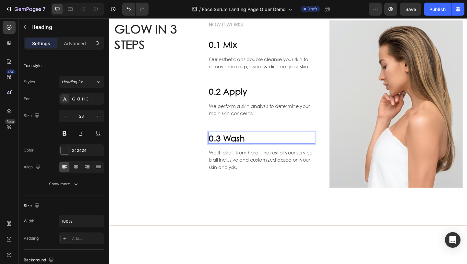
scroll to position [307, 0]
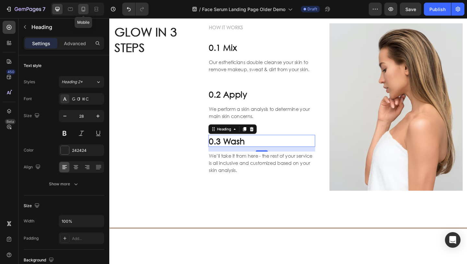
click at [80, 10] on icon at bounding box center [83, 9] width 6 height 6
type input "24"
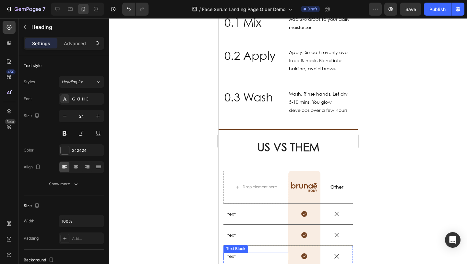
scroll to position [866, 0]
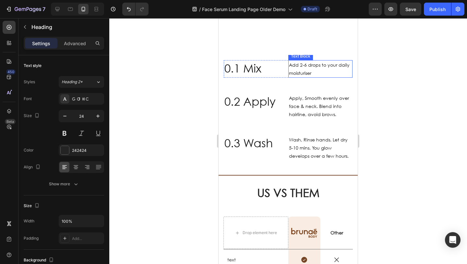
click at [308, 74] on span "Add 2-6 drops to your daily moisturiser" at bounding box center [319, 69] width 61 height 14
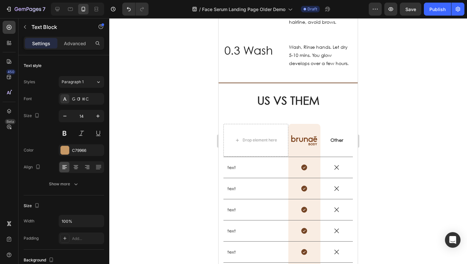
scroll to position [773, 0]
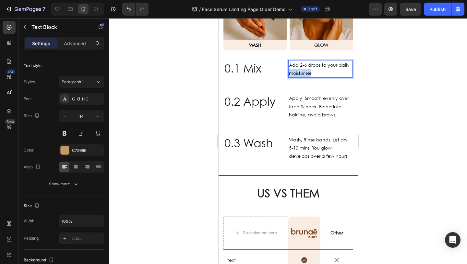
drag, startPoint x: 316, startPoint y: 74, endPoint x: 289, endPoint y: 65, distance: 29.4
click at [289, 65] on div "Add 2-6 drops to your daily moisturiser" at bounding box center [321, 69] width 65 height 18
copy span "Add 2-6 drops to your daily moisturiser"
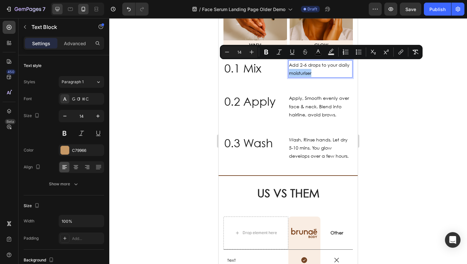
click at [61, 5] on div at bounding box center [57, 9] width 10 height 10
type input "16"
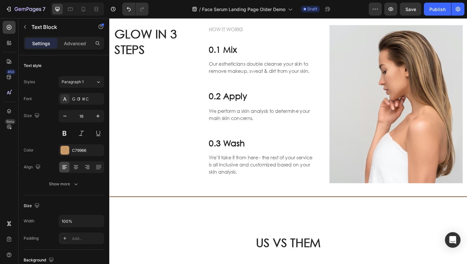
scroll to position [276, 0]
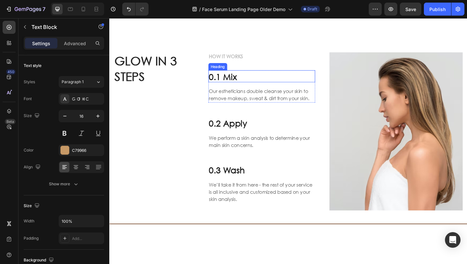
click at [259, 99] on p "Our estheticians double cleanse your skin to remove makeup, sweat & dirt from y…" at bounding box center [275, 101] width 115 height 16
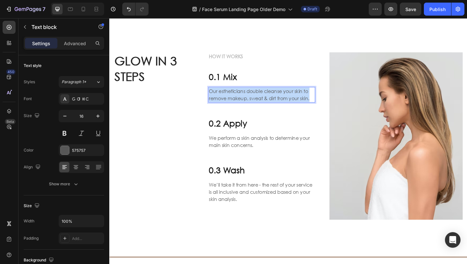
drag, startPoint x: 331, startPoint y: 105, endPoint x: 217, endPoint y: 97, distance: 114.2
click at [217, 96] on div "Our estheticians double cleanse your skin to remove makeup, sweat & dirt from y…" at bounding box center [275, 101] width 116 height 17
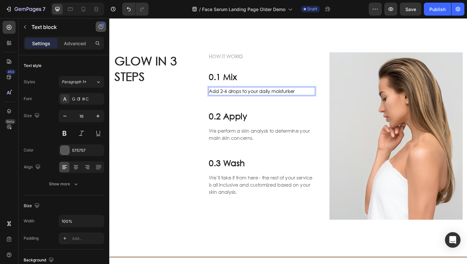
drag, startPoint x: 82, startPoint y: 14, endPoint x: 105, endPoint y: 23, distance: 24.8
click at [82, 14] on div at bounding box center [83, 9] width 10 height 10
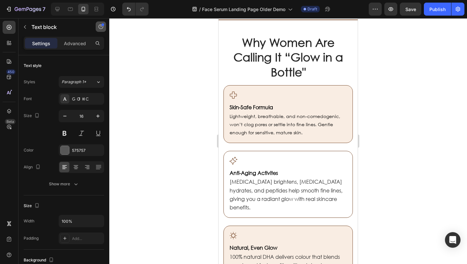
type input "14"
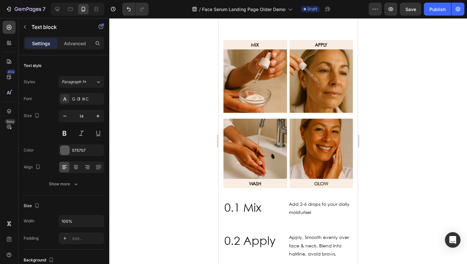
scroll to position [707, 0]
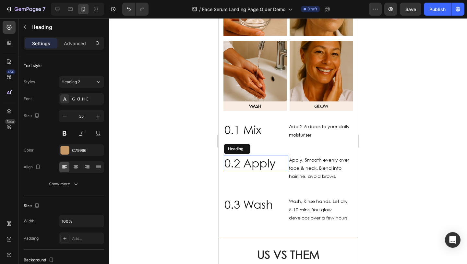
click at [264, 169] on span "0.2 Apply" at bounding box center [250, 163] width 51 height 14
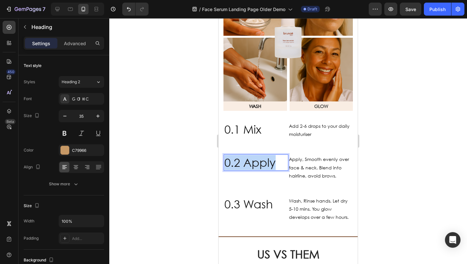
drag, startPoint x: 279, startPoint y: 165, endPoint x: 225, endPoint y: 161, distance: 54.0
click at [225, 161] on p "0.2 Apply" at bounding box center [256, 162] width 63 height 15
copy span "0.2 Apply"
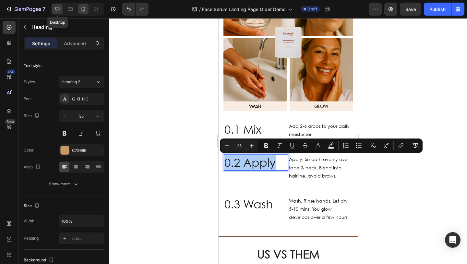
click at [60, 4] on div at bounding box center [57, 9] width 10 height 10
type input "46"
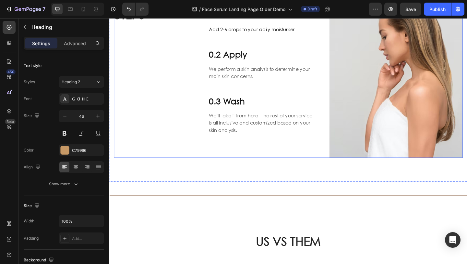
scroll to position [315, 0]
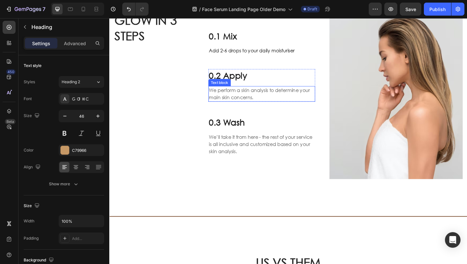
click at [265, 96] on p "We perform a skin analysis to determine your main skin concerns." at bounding box center [275, 101] width 115 height 16
click at [266, 96] on p "We perform a skin analysis to determine your main skin concerns." at bounding box center [275, 101] width 115 height 16
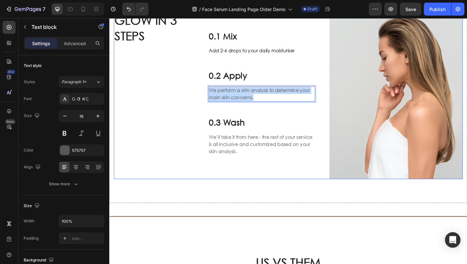
drag, startPoint x: 273, startPoint y: 102, endPoint x: 214, endPoint y: 98, distance: 59.2
click at [214, 98] on div "GLOW IN 3 STEPS Heading HOW IT WORKS Text block 0.1 Mix Heading Add 2-6 drops t…" at bounding box center [304, 102] width 380 height 182
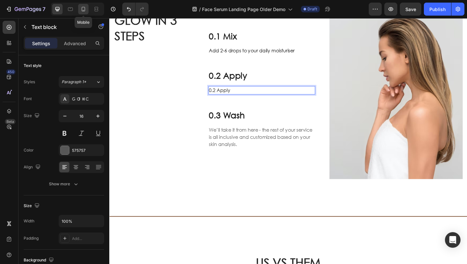
click at [83, 9] on icon at bounding box center [83, 9] width 6 height 6
type input "14"
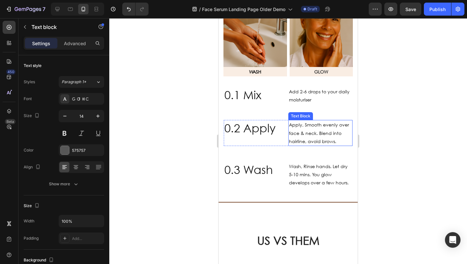
scroll to position [747, 0]
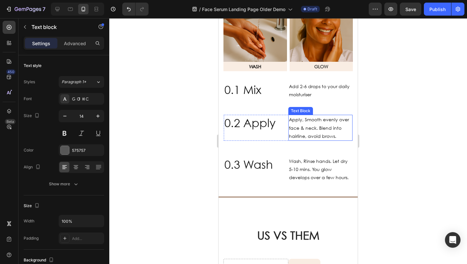
click at [316, 132] on p "hairline, avoid brows." at bounding box center [320, 136] width 63 height 8
click at [315, 132] on p "hairline, avoid brows." at bounding box center [320, 136] width 63 height 8
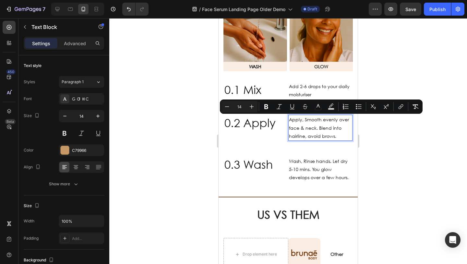
drag, startPoint x: 341, startPoint y: 138, endPoint x: 289, endPoint y: 117, distance: 56.2
click at [289, 117] on div "Apply, Smooth evenly over face & neck. Blend into hairline, avoid brows." at bounding box center [321, 128] width 65 height 26
copy div "Apply, Smooth evenly over face & neck. Blend into hairline, avoid brows."
click at [59, 4] on div at bounding box center [57, 9] width 10 height 10
type input "16"
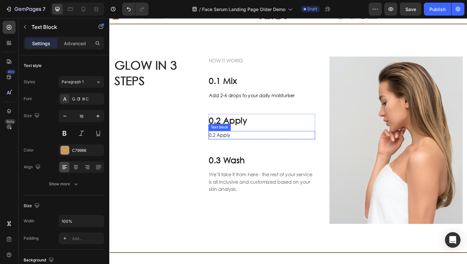
scroll to position [258, 0]
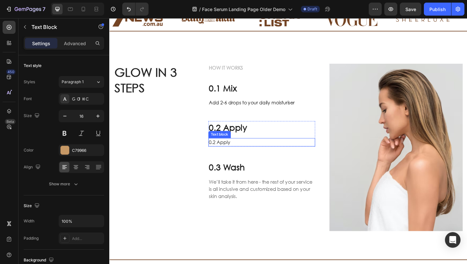
click at [246, 149] on p "0.2 Apply" at bounding box center [275, 153] width 115 height 8
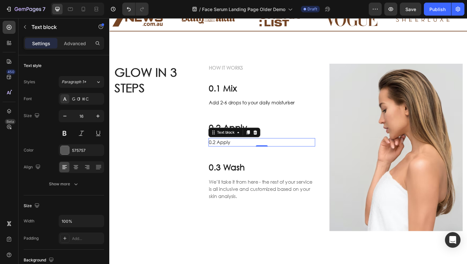
click at [246, 152] on p "0.2 Apply" at bounding box center [275, 153] width 115 height 8
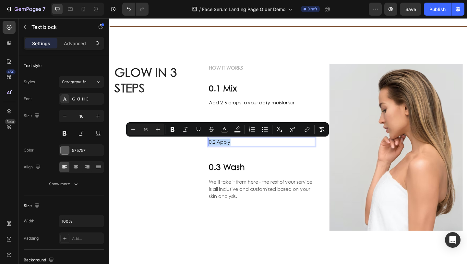
drag, startPoint x: 247, startPoint y: 152, endPoint x: 218, endPoint y: 152, distance: 29.2
click at [218, 152] on p "0.2 Apply" at bounding box center [275, 153] width 115 height 8
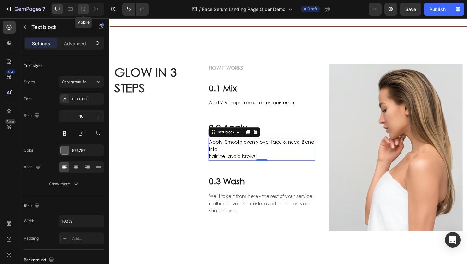
click at [84, 11] on icon at bounding box center [83, 9] width 6 height 6
type input "14"
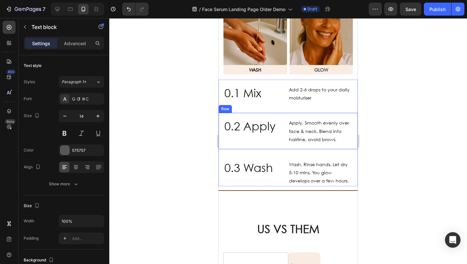
scroll to position [809, 0]
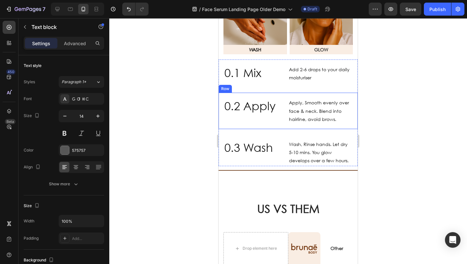
click at [328, 201] on h2 "US VS THEM" at bounding box center [289, 208] width 130 height 16
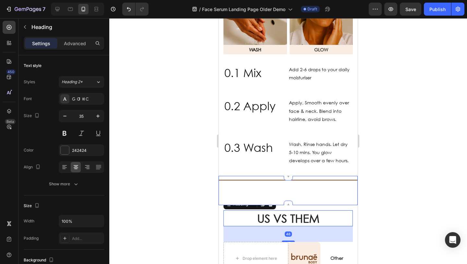
click at [327, 149] on p "Wash, Rinse hands. Let dry 5-10 mins. You glow" at bounding box center [320, 148] width 63 height 16
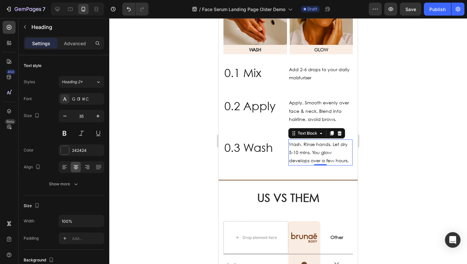
click at [327, 149] on p "Wash, Rinse hands. Let dry 5-10 mins. You glow" at bounding box center [320, 148] width 63 height 16
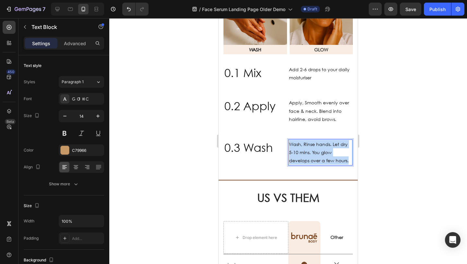
drag, startPoint x: 348, startPoint y: 159, endPoint x: 289, endPoint y: 142, distance: 62.2
click at [289, 142] on div "Wash, Rinse hands. Let dry 5-10 mins. You glow develops over a few hours." at bounding box center [321, 152] width 65 height 26
copy div "Wash, Rinse hands. Let dry 5-10 mins. You glow develops over a few hours."
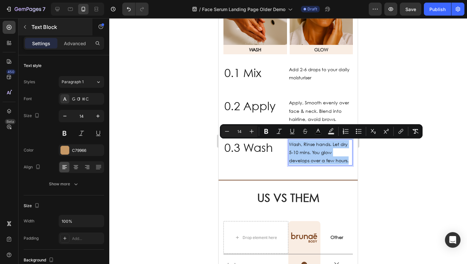
click at [62, 8] on div at bounding box center [57, 9] width 10 height 10
type input "16"
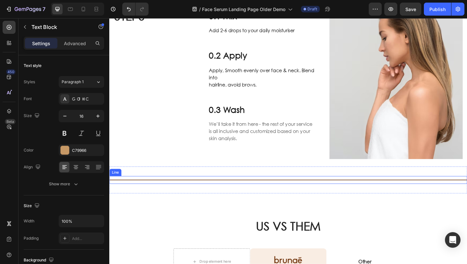
scroll to position [323, 0]
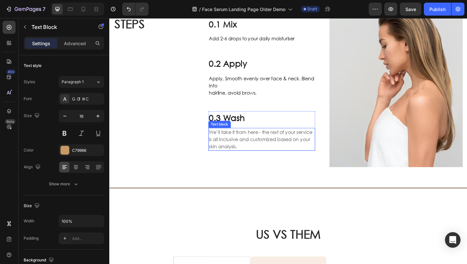
click at [265, 139] on p "We’ll take it from here - the rest of your service is all inclusive and customi…" at bounding box center [275, 149] width 115 height 23
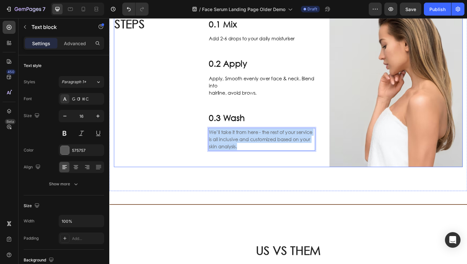
drag, startPoint x: 276, startPoint y: 158, endPoint x: 216, endPoint y: 142, distance: 61.7
click at [216, 142] on div "GLOW IN 3 STEPS Heading HOW IT WORKS Text block 0.1 Mix Heading Add 2-6 drops t…" at bounding box center [304, 89] width 380 height 182
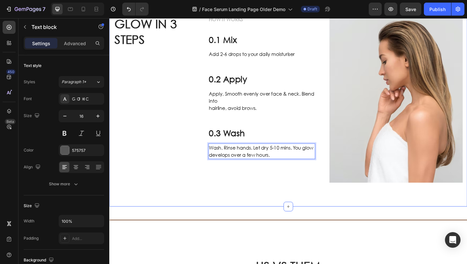
scroll to position [299, 0]
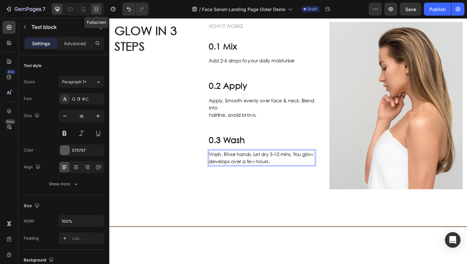
click at [101, 10] on div at bounding box center [96, 9] width 10 height 10
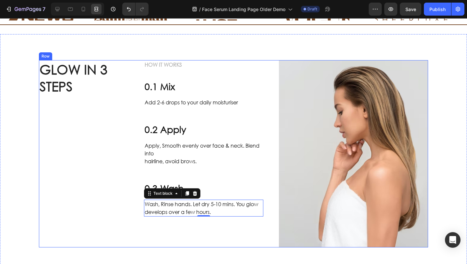
scroll to position [249, 0]
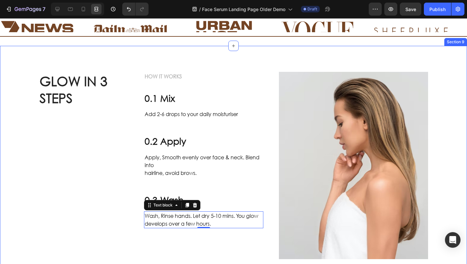
click at [153, 55] on div "GLOW IN 3 STEPS Heading HOW IT WORKS Text block 0.1 Mix Heading Add 2-6 drops t…" at bounding box center [233, 165] width 467 height 239
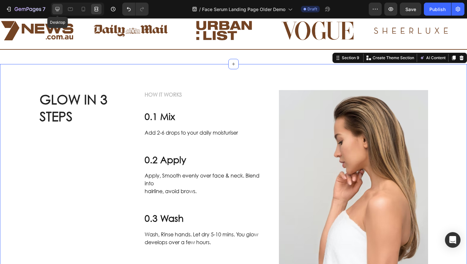
click at [61, 10] on div at bounding box center [57, 9] width 10 height 10
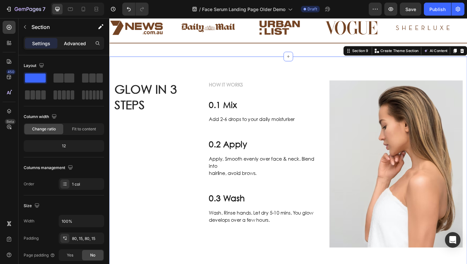
click at [77, 40] on p "Advanced" at bounding box center [75, 43] width 22 height 7
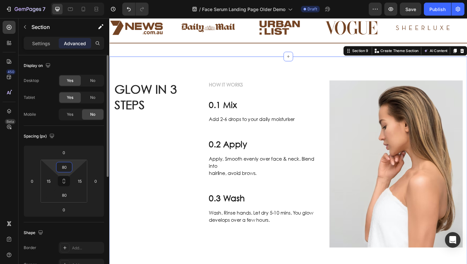
click at [67, 165] on input "80" at bounding box center [64, 167] width 13 height 10
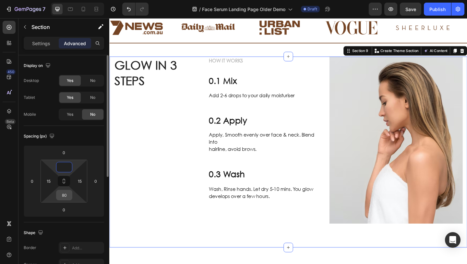
type input "0"
click at [69, 197] on input "80" at bounding box center [64, 195] width 13 height 10
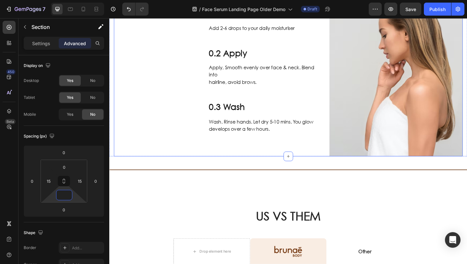
scroll to position [311, 0]
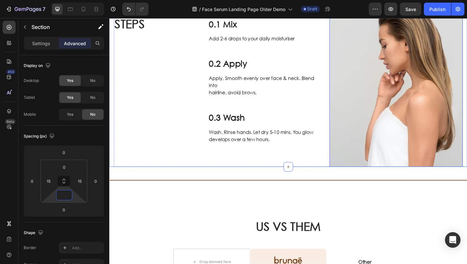
click at [393, 113] on img at bounding box center [421, 89] width 145 height 182
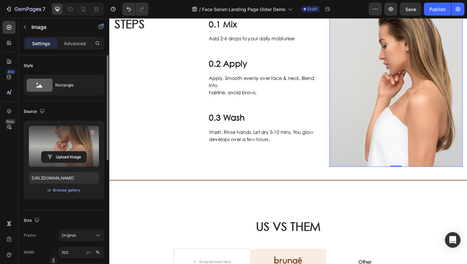
click at [67, 143] on label at bounding box center [64, 146] width 70 height 41
click at [67, 151] on input "file" at bounding box center [64, 156] width 45 height 11
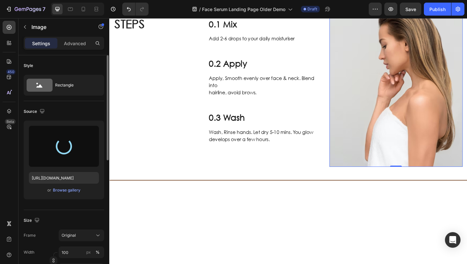
scroll to position [217, 0]
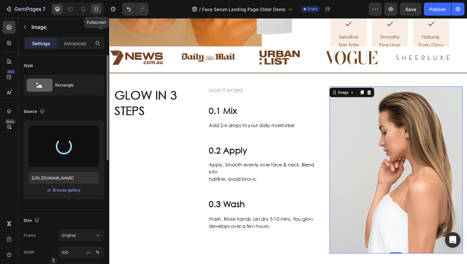
click at [95, 9] on icon at bounding box center [95, 9] width 2 height 2
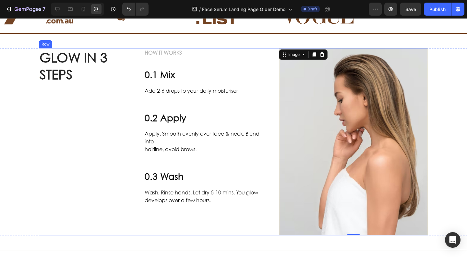
scroll to position [272, 0]
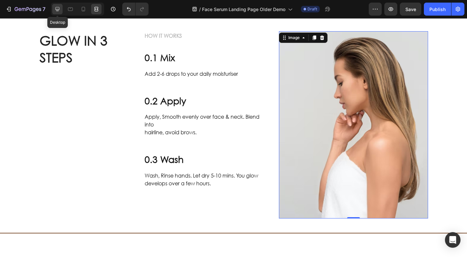
click at [59, 9] on icon at bounding box center [58, 9] width 4 height 4
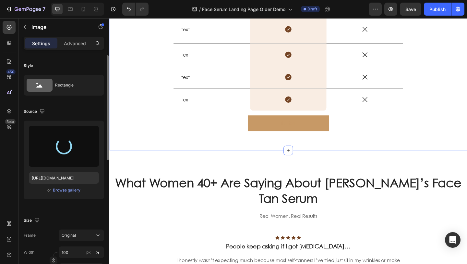
scroll to position [694, 0]
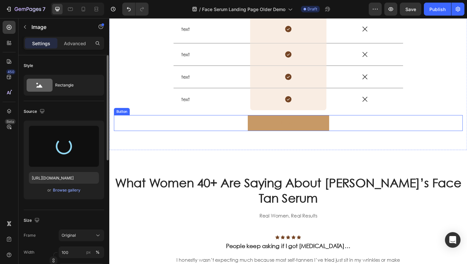
click at [247, 136] on div "Button Button" at bounding box center [304, 131] width 380 height 17
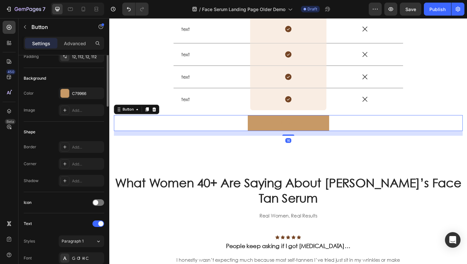
scroll to position [0, 0]
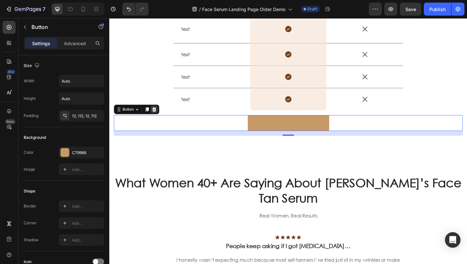
click at [159, 116] on icon at bounding box center [158, 117] width 4 height 5
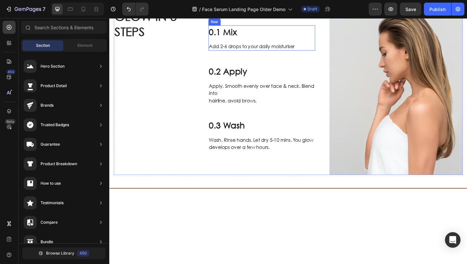
scroll to position [214, 0]
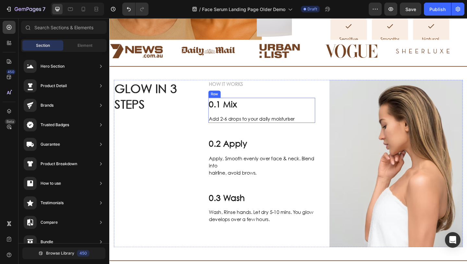
click at [363, 125] on img at bounding box center [421, 176] width 145 height 182
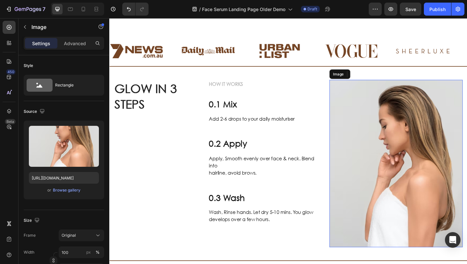
scroll to position [239, 0]
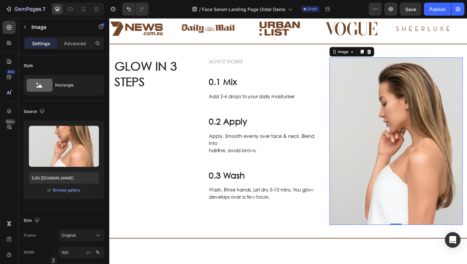
click at [370, 122] on img at bounding box center [421, 152] width 145 height 182
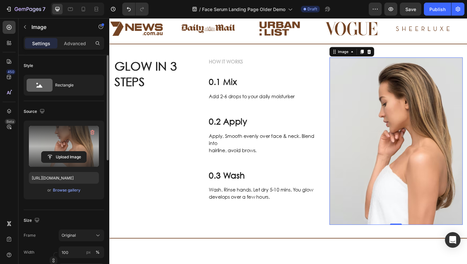
click at [52, 134] on label at bounding box center [64, 146] width 70 height 41
click at [52, 151] on input "file" at bounding box center [64, 156] width 45 height 11
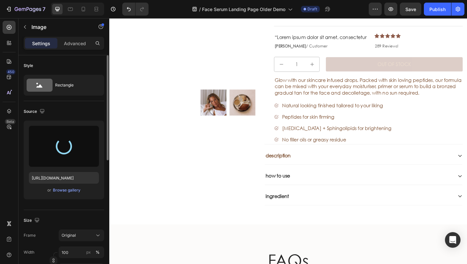
scroll to position [1159, 0]
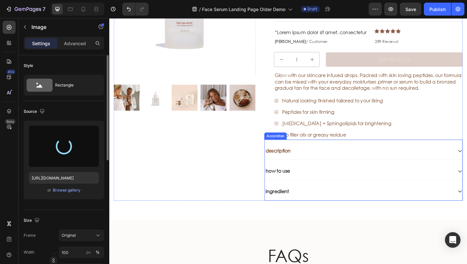
click at [353, 186] on div "how to use" at bounding box center [380, 184] width 205 height 9
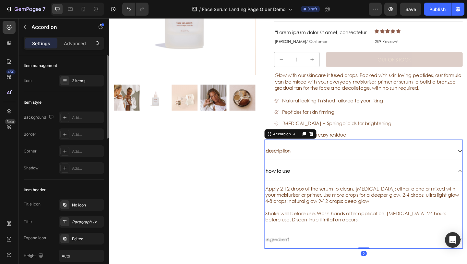
click at [309, 185] on div "how to use" at bounding box center [380, 184] width 205 height 9
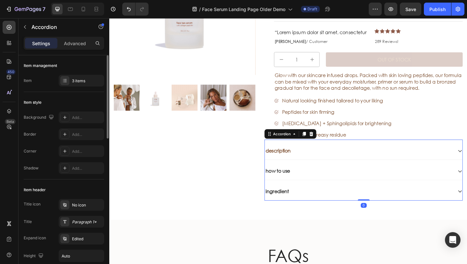
click at [309, 185] on div "how to use" at bounding box center [380, 184] width 205 height 9
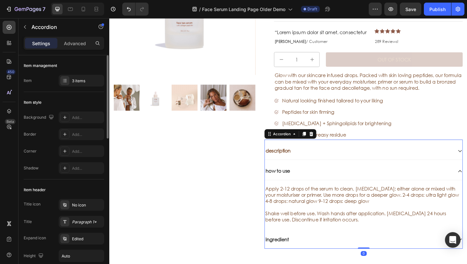
click at [304, 163] on span "description" at bounding box center [292, 161] width 27 height 7
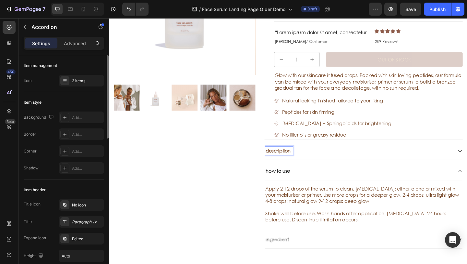
click at [308, 163] on p "description" at bounding box center [293, 162] width 29 height 7
drag, startPoint x: 309, startPoint y: 163, endPoint x: 293, endPoint y: 163, distance: 15.9
click at [293, 163] on p "description" at bounding box center [293, 162] width 29 height 7
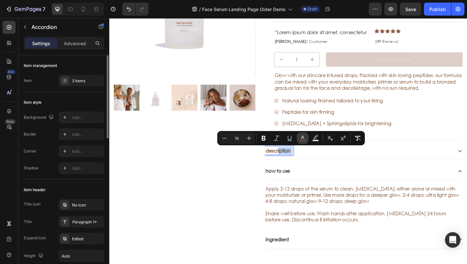
click at [303, 138] on icon "Editor contextual toolbar" at bounding box center [303, 138] width 6 height 6
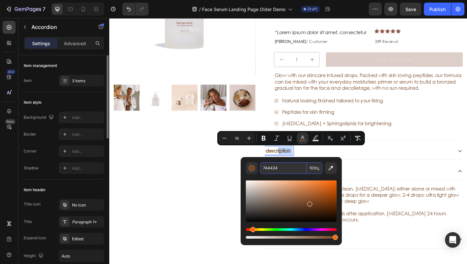
click at [295, 166] on input "744424" at bounding box center [283, 168] width 47 height 12
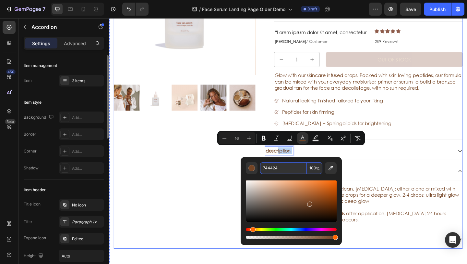
click at [214, 182] on div "NEW! Text Block Product Images Row" at bounding box center [191, 97] width 154 height 342
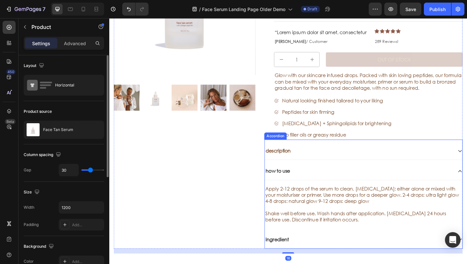
click at [299, 185] on p "how to use" at bounding box center [292, 184] width 27 height 7
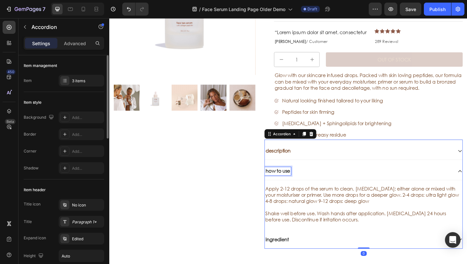
click at [306, 186] on p "how to use" at bounding box center [292, 184] width 27 height 7
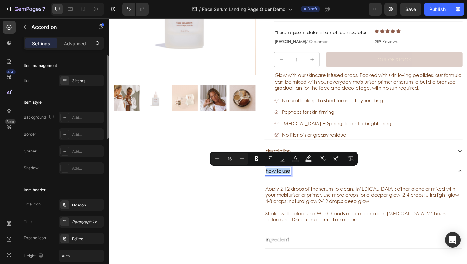
drag, startPoint x: 306, startPoint y: 186, endPoint x: 289, endPoint y: 185, distance: 17.5
click at [289, 185] on p "how to use" at bounding box center [292, 184] width 27 height 7
click at [296, 160] on rect "Editor contextual toolbar" at bounding box center [296, 161] width 6 height 2
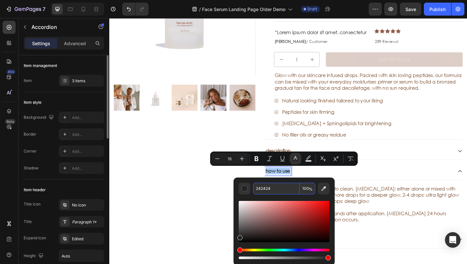
click at [279, 187] on input "242424" at bounding box center [276, 188] width 47 height 12
paste input "744"
type input "744424"
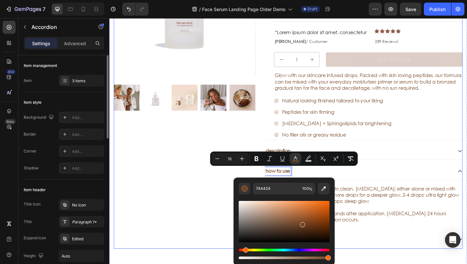
click at [201, 209] on div "NEW! Text Block Product Images Row" at bounding box center [191, 97] width 154 height 342
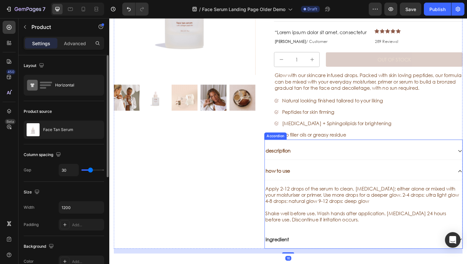
click at [309, 259] on div "ingredient" at bounding box center [380, 258] width 205 height 9
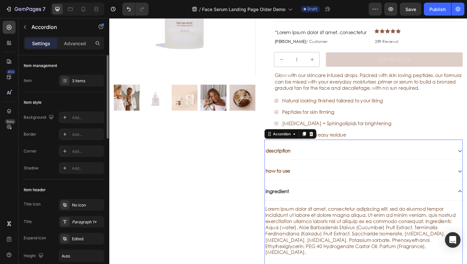
click at [308, 258] on div "Lorem ipsum dolor sit amet, consectetur adipiscing elit, sed do eiusmod tempor …" at bounding box center [385, 252] width 215 height 72
click at [308, 258] on span "Lorem ipsum dolor sit amet, consectetur adipiscing elit, sed do eiusmod tempor …" at bounding box center [382, 249] width 207 height 54
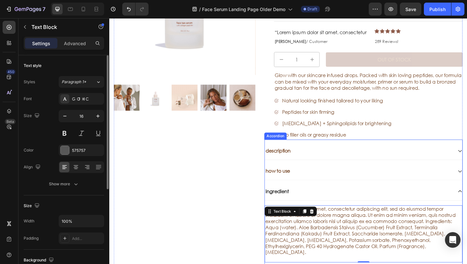
click at [306, 216] on div "Lorem ipsum dolor sit amet, consectetur adipiscing elit, sed do eiusmod tempor …" at bounding box center [385, 252] width 215 height 72
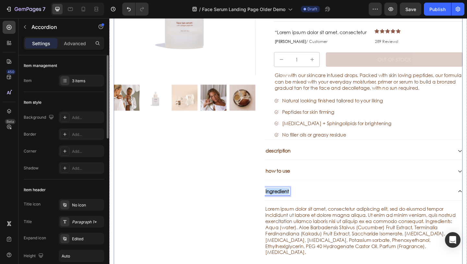
drag, startPoint x: 305, startPoint y: 206, endPoint x: 268, endPoint y: 206, distance: 36.7
click at [268, 206] on div "NEW! Text Block Product Images Row Sale Text Block Face Tan Serum Product Title…" at bounding box center [304, 107] width 380 height 363
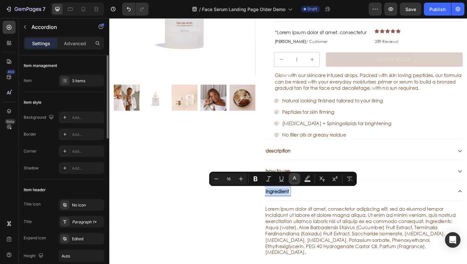
click at [293, 175] on button "Text Color" at bounding box center [295, 179] width 12 height 12
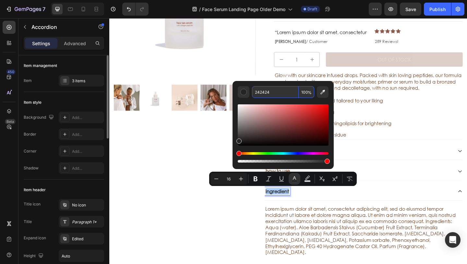
click at [282, 92] on input "242424" at bounding box center [275, 92] width 47 height 12
paste input "744"
type input "744424"
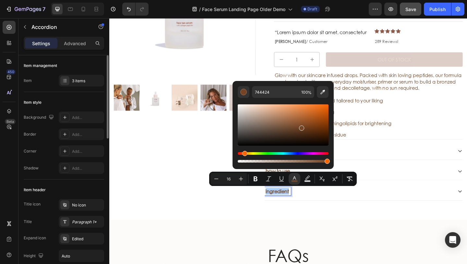
click at [414, 13] on button "Save" at bounding box center [410, 9] width 21 height 13
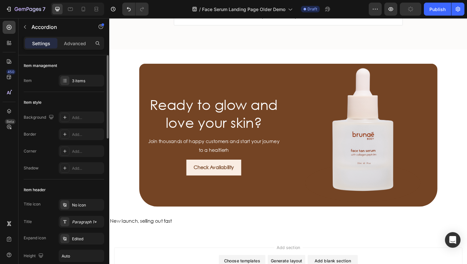
scroll to position [1624, 0]
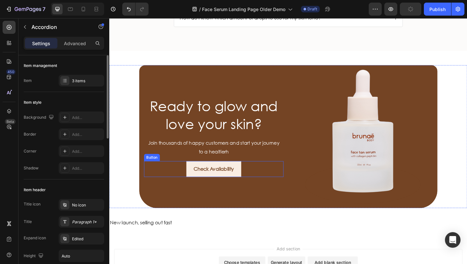
click at [198, 177] on button "Check Availability" at bounding box center [223, 181] width 60 height 17
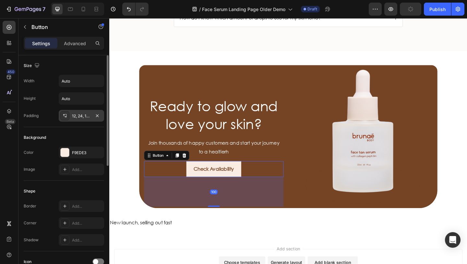
click at [81, 113] on div "12, 24, 12, 24" at bounding box center [81, 116] width 19 height 6
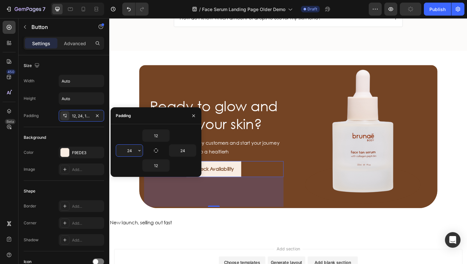
click at [135, 152] on input "24" at bounding box center [129, 150] width 27 height 12
type input "112"
click at [186, 150] on input "24" at bounding box center [182, 150] width 27 height 12
type input "112"
click at [195, 115] on icon "button" at bounding box center [193, 115] width 5 height 5
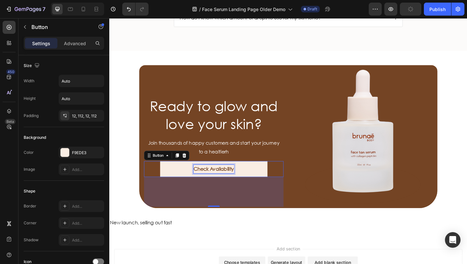
click at [234, 181] on strong "Check Availability" at bounding box center [223, 181] width 44 height 7
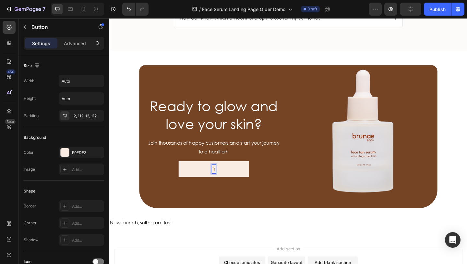
click at [185, 173] on button "Tr" at bounding box center [223, 181] width 77 height 17
click at [178, 173] on button "Try Our" at bounding box center [223, 181] width 90 height 17
click at [171, 173] on button "Try Our Face" at bounding box center [223, 181] width 104 height 17
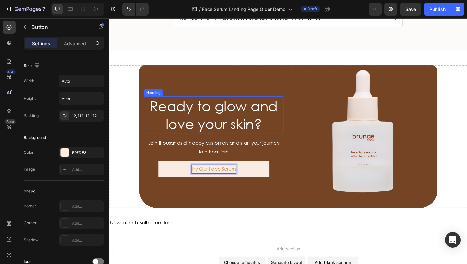
click at [163, 173] on button "Try Our Face Serum" at bounding box center [223, 181] width 121 height 17
click at [157, 173] on button "Try Our Face Serum Risk" at bounding box center [222, 181] width 131 height 17
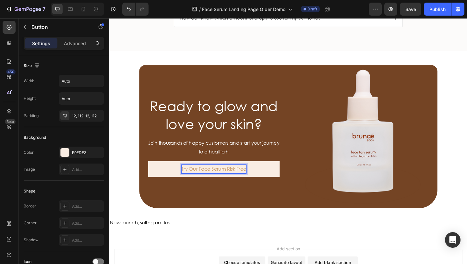
click at [159, 177] on button "Try Our Face Serum Risk Free" at bounding box center [223, 181] width 143 height 17
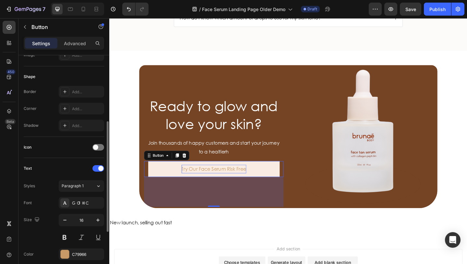
scroll to position [133, 0]
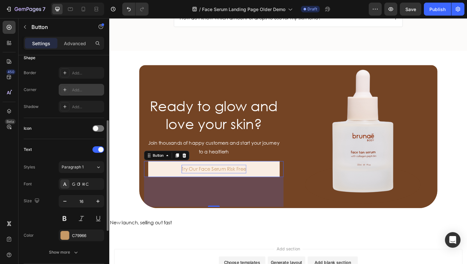
click at [77, 89] on div "Add..." at bounding box center [87, 90] width 31 height 6
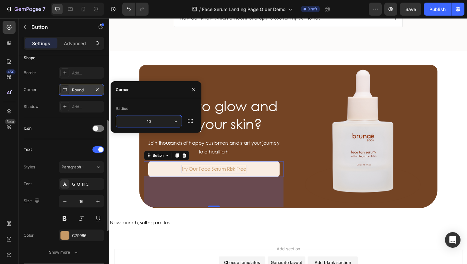
type input "10"
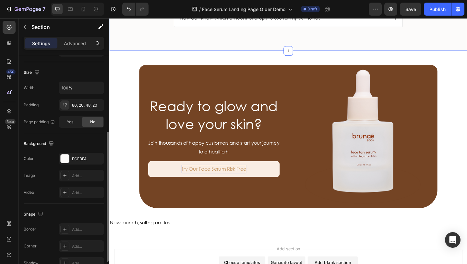
scroll to position [0, 0]
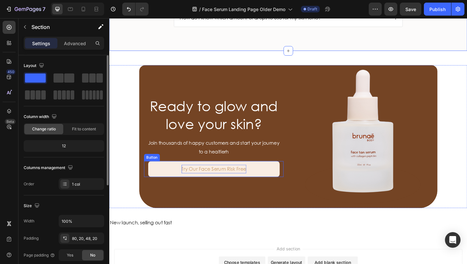
click at [235, 181] on p "Try Our Face Serum Risk Free" at bounding box center [223, 181] width 70 height 9
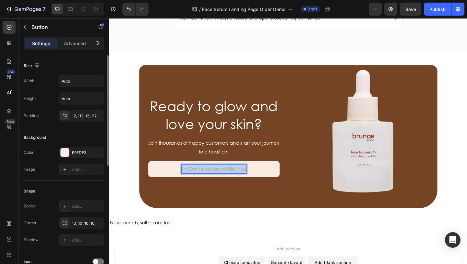
drag, startPoint x: 257, startPoint y: 182, endPoint x: 181, endPoint y: 182, distance: 76.0
click at [181, 182] on button "Try Our Face Serum Risk Free" at bounding box center [223, 181] width 143 height 17
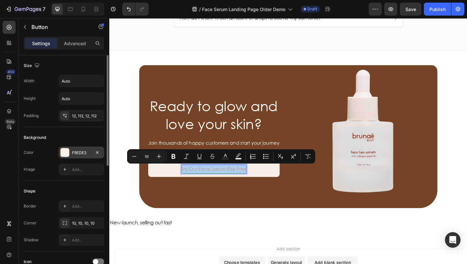
click at [68, 152] on div at bounding box center [65, 152] width 8 height 8
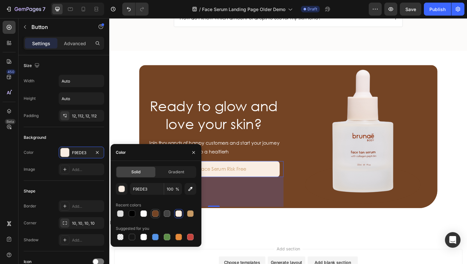
click at [156, 214] on div at bounding box center [155, 213] width 6 height 6
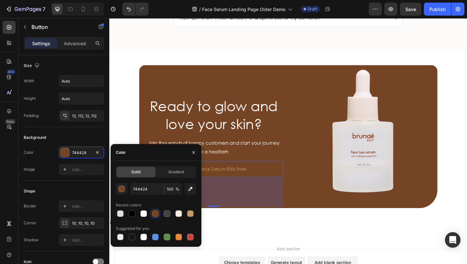
type input "F9EDE3"
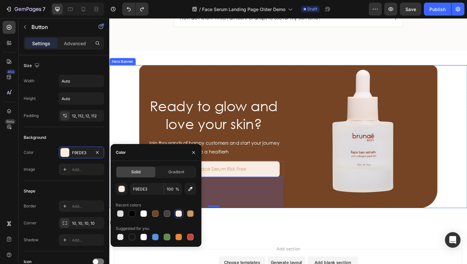
drag, startPoint x: 118, startPoint y: 141, endPoint x: 180, endPoint y: 161, distance: 64.8
click at [118, 141] on div "Ready to glow and love your skin? Heading Join thousands of happy customers and…" at bounding box center [303, 146] width 389 height 155
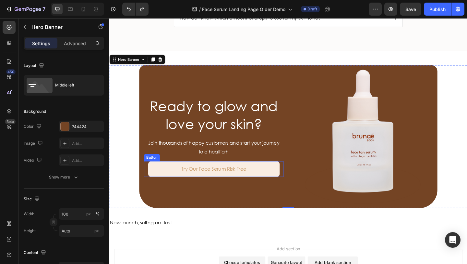
click at [216, 177] on button "Try Our Face Serum Risk Free" at bounding box center [223, 181] width 143 height 17
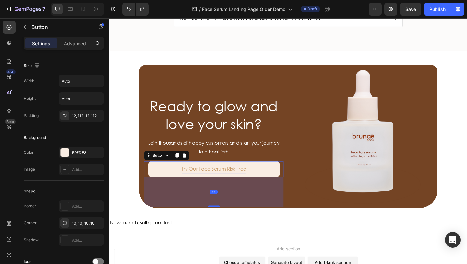
drag, startPoint x: 258, startPoint y: 182, endPoint x: 224, endPoint y: 182, distance: 34.4
click at [224, 182] on button "Try Our Face Serum Risk Free" at bounding box center [223, 181] width 143 height 17
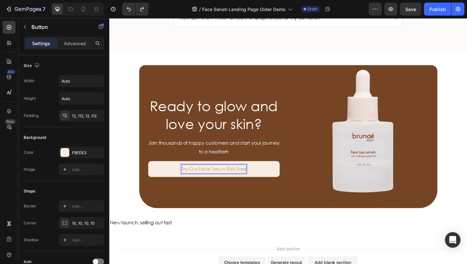
click at [255, 181] on p "Try Our Face Serum Risk Free" at bounding box center [223, 181] width 70 height 9
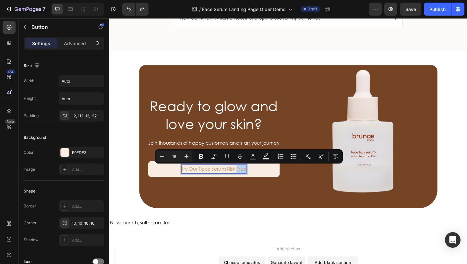
click at [255, 181] on p "Try Our Face Serum Risk Free" at bounding box center [223, 181] width 70 height 9
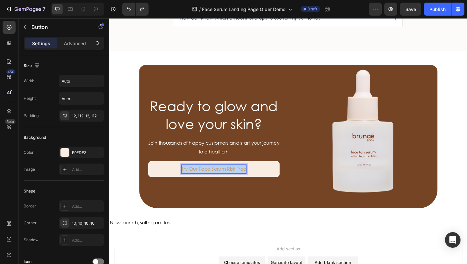
drag, startPoint x: 258, startPoint y: 182, endPoint x: 185, endPoint y: 178, distance: 72.5
click at [185, 178] on button "Try Our Face Serum Risk Free" at bounding box center [223, 181] width 143 height 17
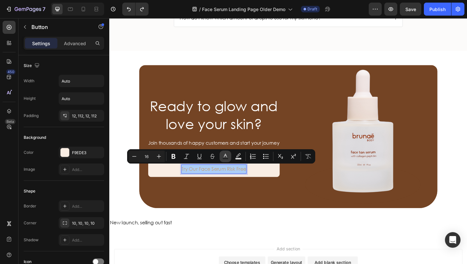
click at [226, 157] on icon "Editor contextual toolbar" at bounding box center [225, 156] width 6 height 6
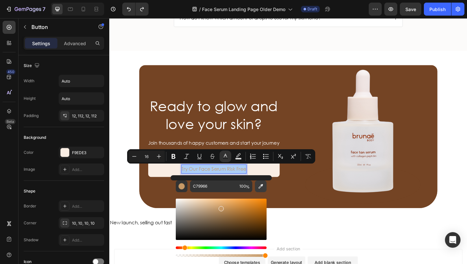
click at [258, 188] on icon "Editor contextual toolbar" at bounding box center [261, 186] width 6 height 6
type input "744424"
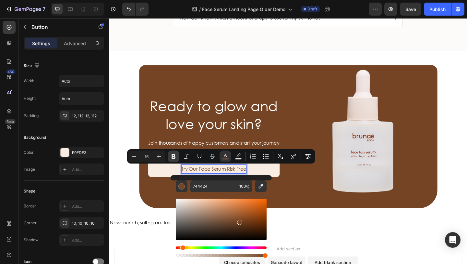
click at [171, 155] on icon "Editor contextual toolbar" at bounding box center [173, 156] width 6 height 6
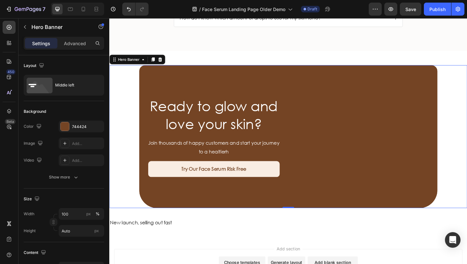
scroll to position [1624, 0]
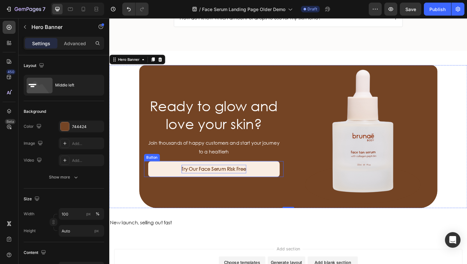
click at [236, 185] on p "Try Our Face Serum Risk Free" at bounding box center [223, 181] width 70 height 9
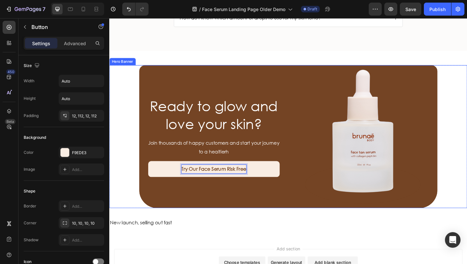
click at [122, 107] on div "Ready to glow and love your skin? Heading Join thousands of happy customers and…" at bounding box center [303, 146] width 389 height 155
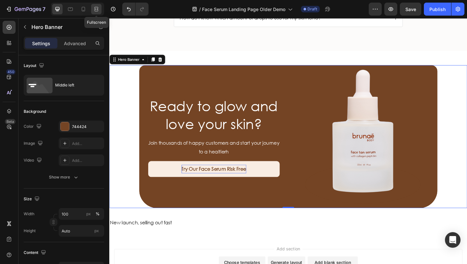
click at [95, 10] on icon at bounding box center [96, 9] width 6 height 6
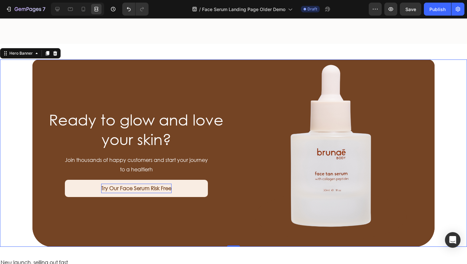
scroll to position [1636, 0]
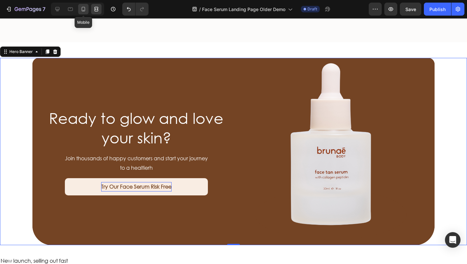
click at [79, 11] on div at bounding box center [83, 9] width 10 height 10
type input "100%"
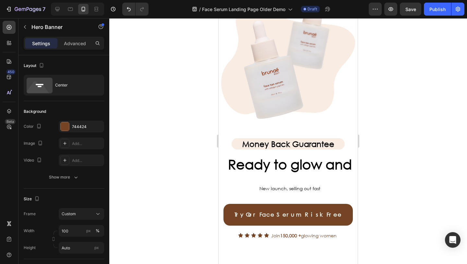
scroll to position [2181, 0]
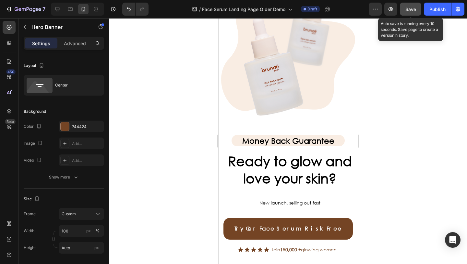
click at [408, 8] on span "Save" at bounding box center [411, 9] width 11 height 6
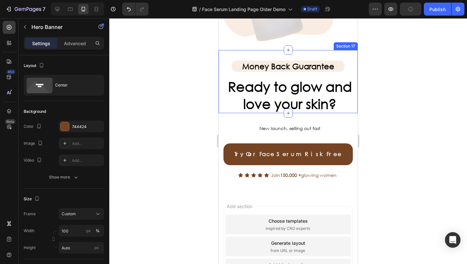
scroll to position [2255, 0]
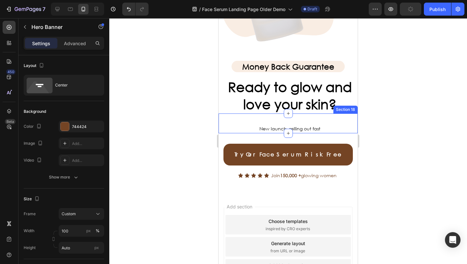
click at [323, 120] on div "New launch, selling out fast Text Block Section 18" at bounding box center [288, 123] width 139 height 20
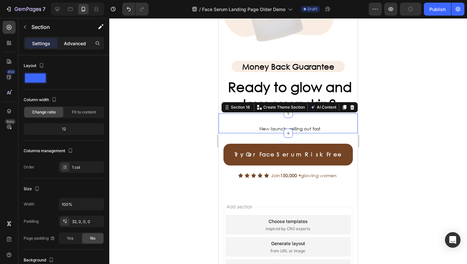
click at [78, 38] on div "Advanced" at bounding box center [75, 43] width 32 height 10
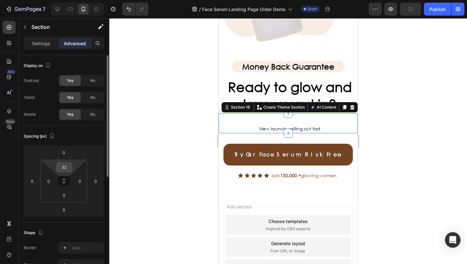
click at [70, 166] on input "32" at bounding box center [64, 167] width 13 height 10
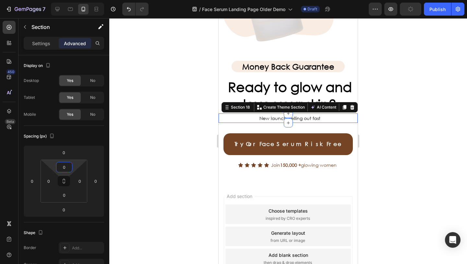
click at [137, 171] on div at bounding box center [288, 140] width 358 height 245
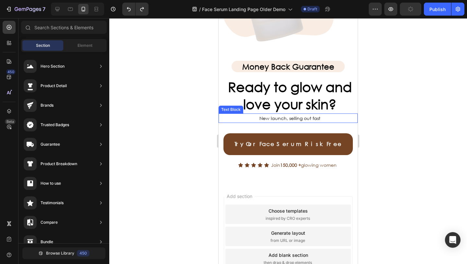
click at [250, 118] on p "New launch, selling out fast" at bounding box center [289, 118] width 131 height 8
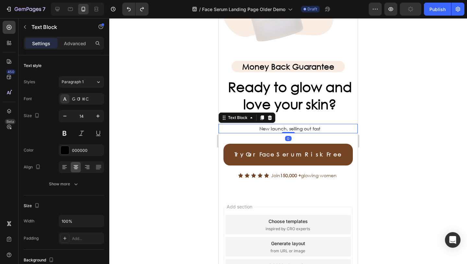
click at [79, 49] on div "Settings Advanced" at bounding box center [64, 43] width 80 height 13
click at [74, 43] on p "Advanced" at bounding box center [75, 43] width 22 height 7
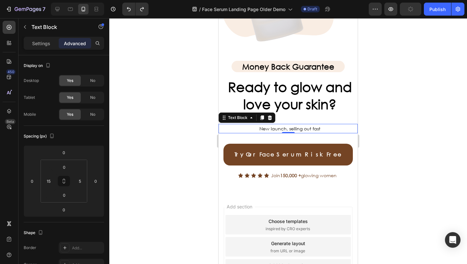
click at [155, 149] on div at bounding box center [288, 140] width 358 height 245
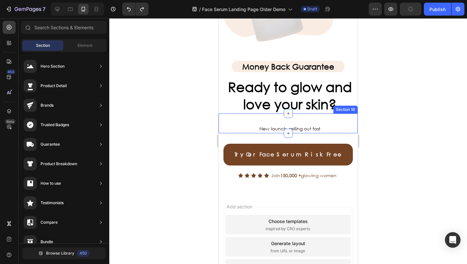
click at [260, 119] on div "New launch, selling out fast Text Block Section 18" at bounding box center [288, 123] width 139 height 20
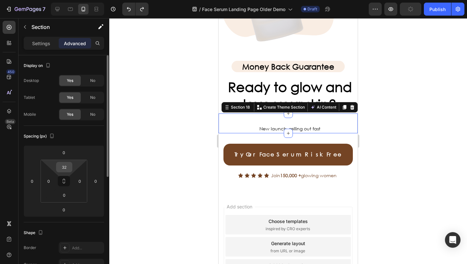
click at [67, 167] on input "32" at bounding box center [64, 167] width 13 height 10
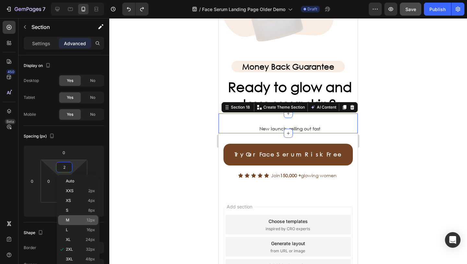
click at [83, 220] on p "M 12px" at bounding box center [80, 219] width 29 height 5
type input "12"
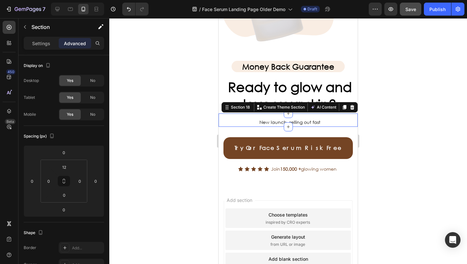
click at [155, 180] on div at bounding box center [288, 140] width 358 height 245
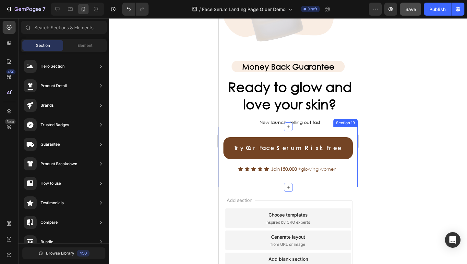
click at [247, 131] on div "Try Our Face Serum Risk Free Button Row Icon Icon Icon Icon Icon Icon List Join…" at bounding box center [288, 157] width 139 height 60
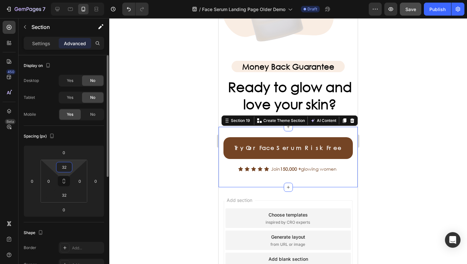
click at [69, 167] on input "32" at bounding box center [64, 167] width 13 height 10
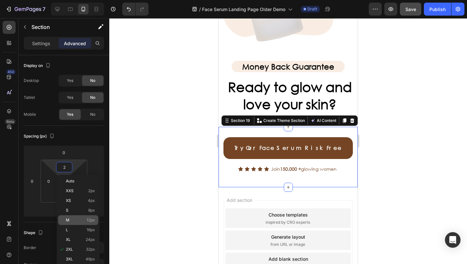
click at [81, 216] on div "M 12px" at bounding box center [78, 220] width 40 height 10
type input "12"
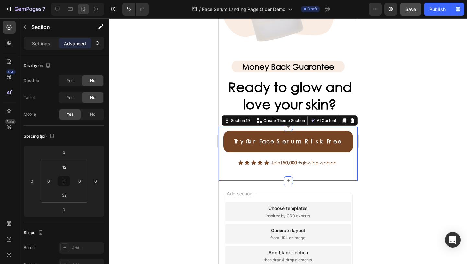
click at [145, 190] on div at bounding box center [288, 140] width 358 height 245
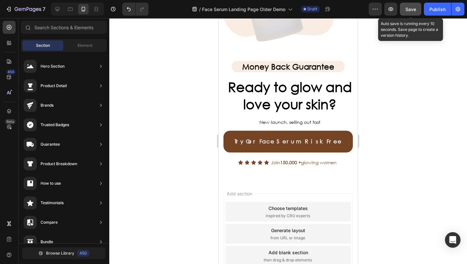
click at [417, 6] on button "Save" at bounding box center [410, 9] width 21 height 13
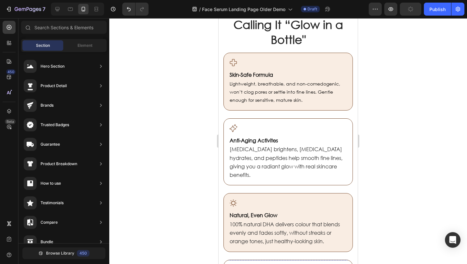
scroll to position [271, 0]
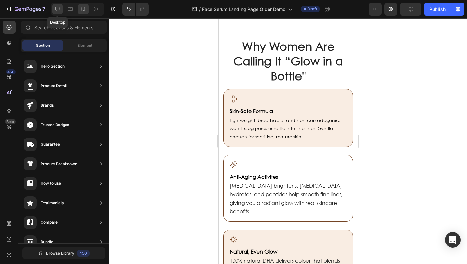
drag, startPoint x: 55, startPoint y: 13, endPoint x: 275, endPoint y: 8, distance: 220.4
click at [55, 13] on div at bounding box center [57, 9] width 10 height 10
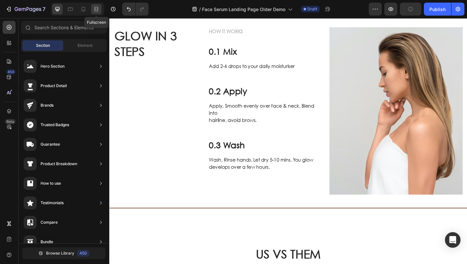
click at [99, 12] on div at bounding box center [96, 9] width 10 height 10
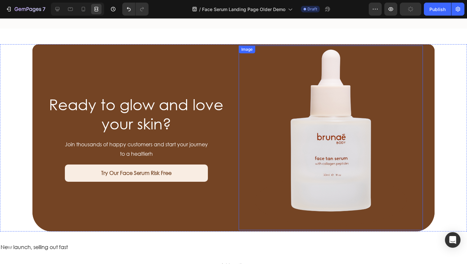
scroll to position [1644, 0]
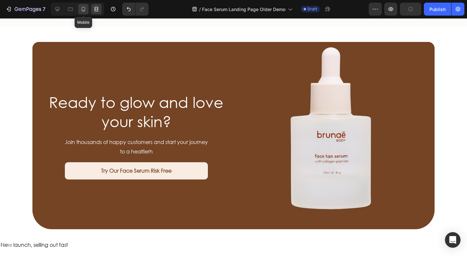
click at [81, 7] on icon at bounding box center [83, 9] width 6 height 6
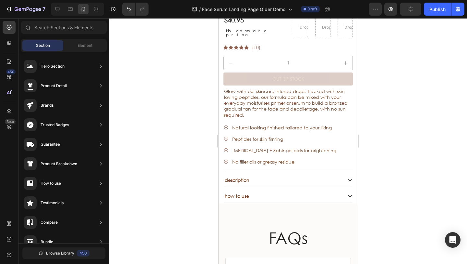
scroll to position [1806, 0]
